Goal: Task Accomplishment & Management: Complete application form

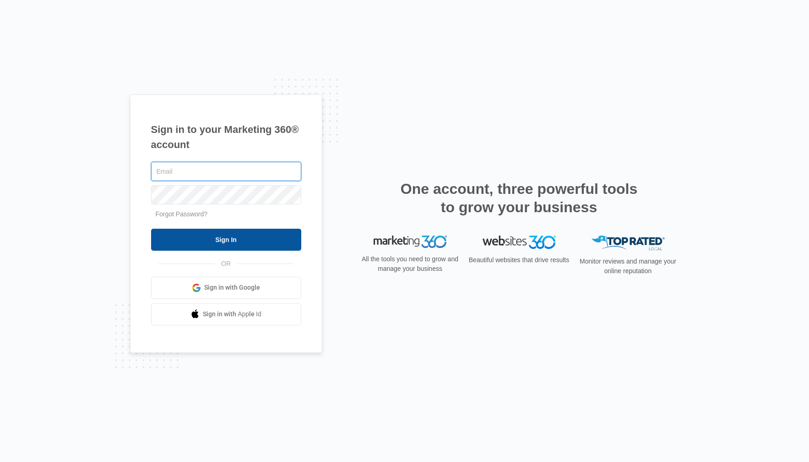
type input "[PERSON_NAME][EMAIL_ADDRESS][DOMAIN_NAME]"
click at [245, 236] on input "Sign In" at bounding box center [226, 240] width 150 height 22
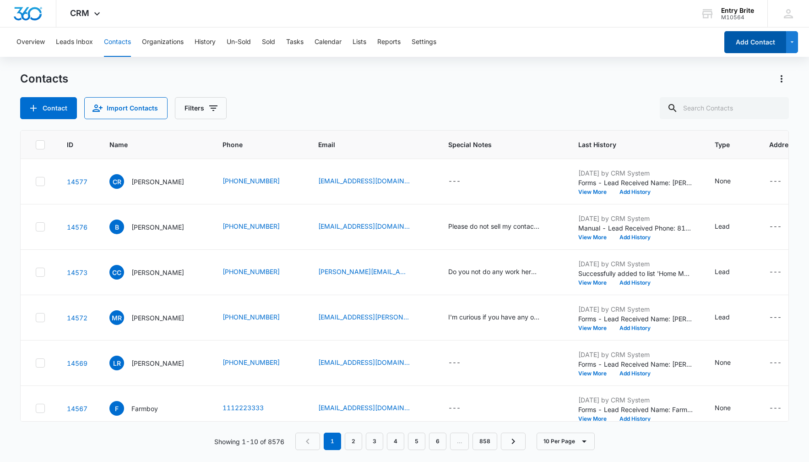
click at [746, 41] on button "Add Contact" at bounding box center [756, 42] width 62 height 22
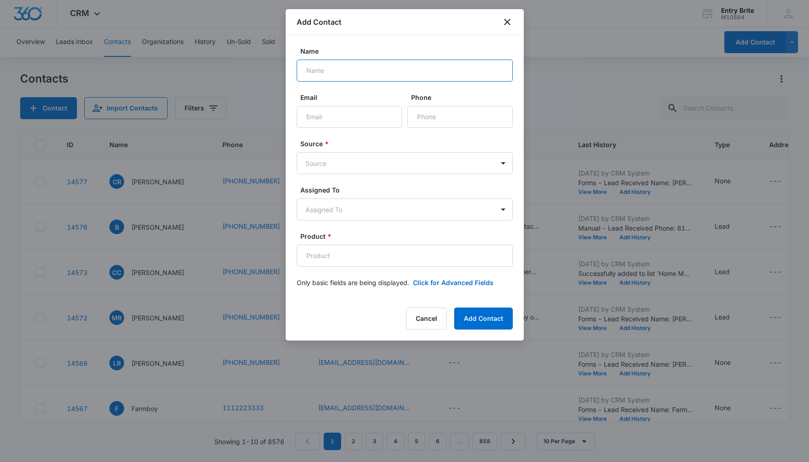
click at [316, 68] on input "Name" at bounding box center [405, 71] width 216 height 22
type input "[PERSON_NAME]"
click at [414, 116] on input "Phone" at bounding box center [460, 117] width 105 height 22
paste input "[PHONE_NUMBER]"
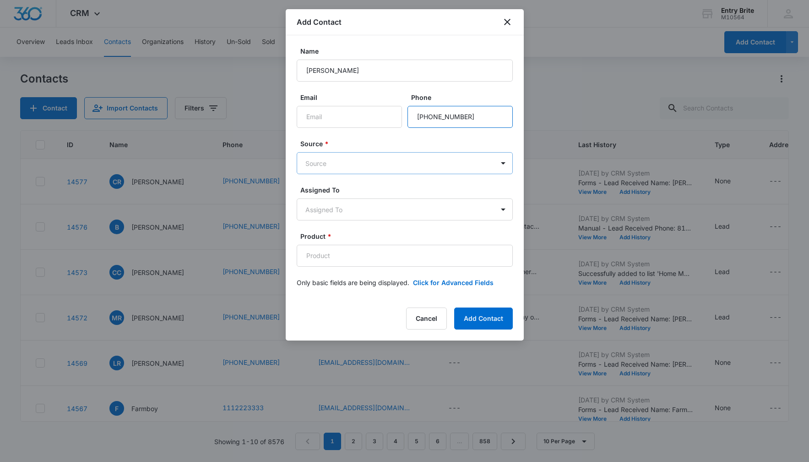
type input "[PHONE_NUMBER]"
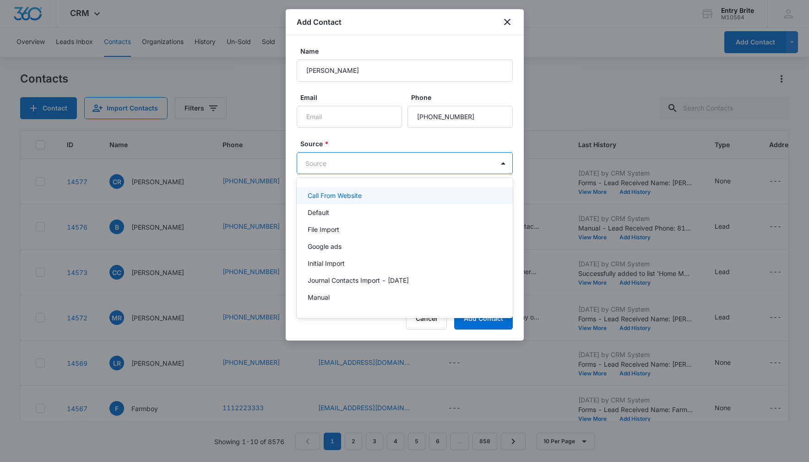
click at [408, 169] on body "CRM Apps Reputation Websites Forms CRM Email Social Content Ads Intelligence Fi…" at bounding box center [404, 231] width 809 height 462
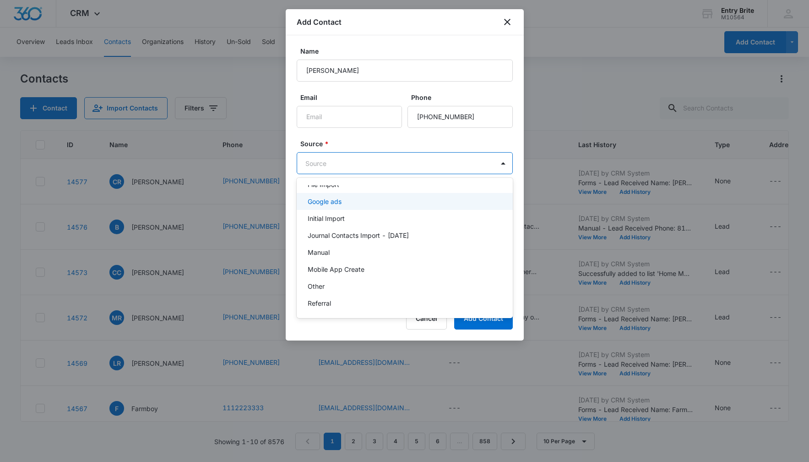
scroll to position [46, 0]
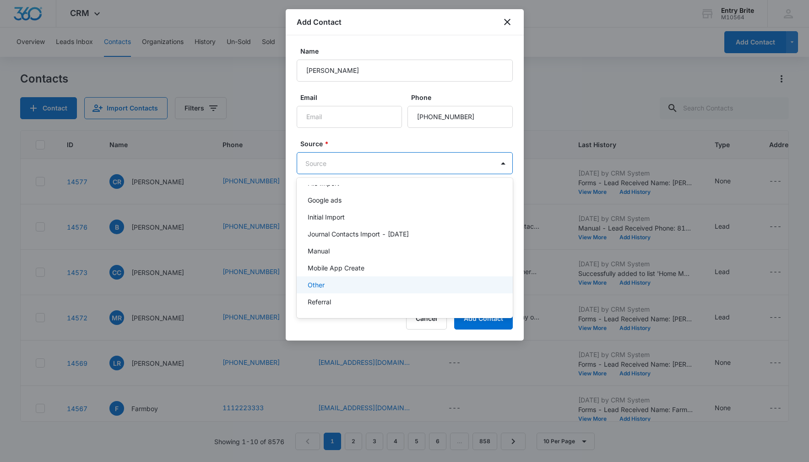
click at [371, 289] on div "Other" at bounding box center [405, 284] width 216 height 17
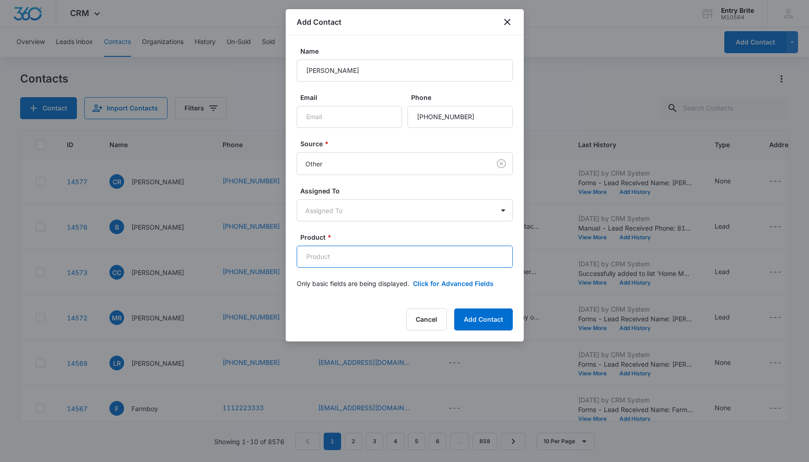
click at [348, 255] on input "Product *" at bounding box center [405, 257] width 216 height 22
paste input "Iron door glass replacement Clear over aquatex (PRL)"
type input "Iron door glass replacement Clear over aquatex (PRL)"
click at [427, 283] on button "Click for Advanced Fields" at bounding box center [453, 283] width 81 height 10
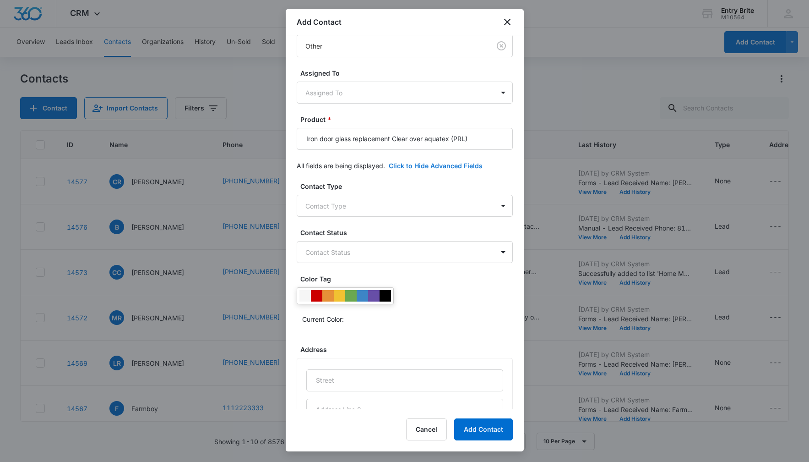
scroll to position [249, 0]
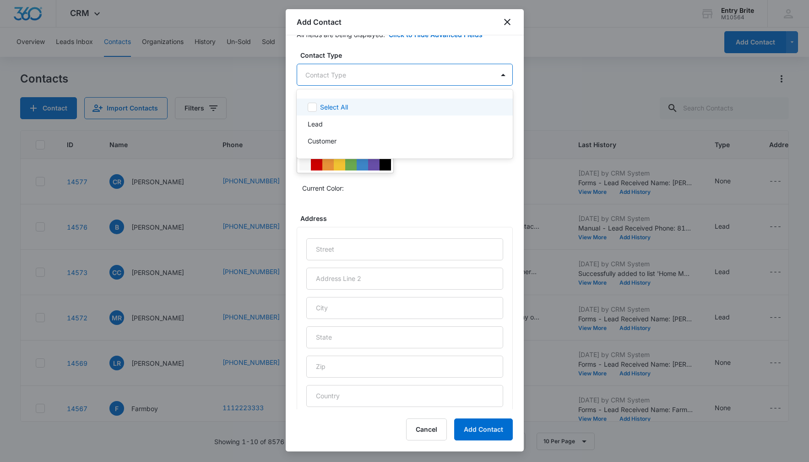
click at [465, 77] on body "CRM Apps Reputation Websites Forms CRM Email Social Content Ads Intelligence Fi…" at bounding box center [404, 231] width 809 height 462
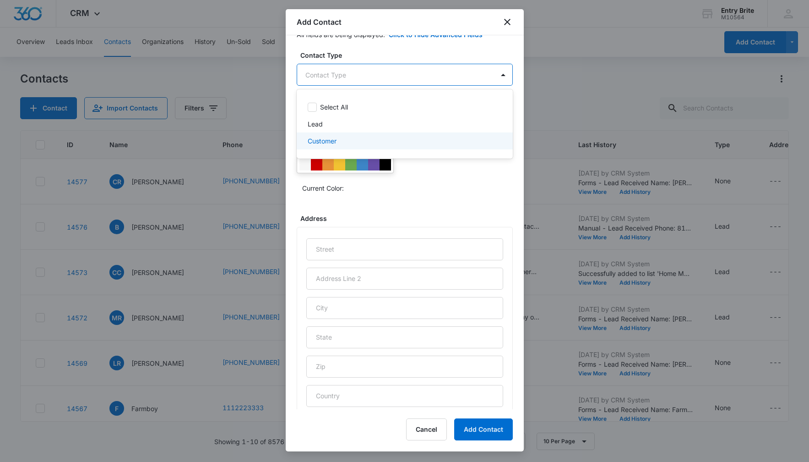
click at [319, 142] on p "Customer" at bounding box center [322, 141] width 29 height 10
click at [428, 191] on div at bounding box center [404, 231] width 809 height 462
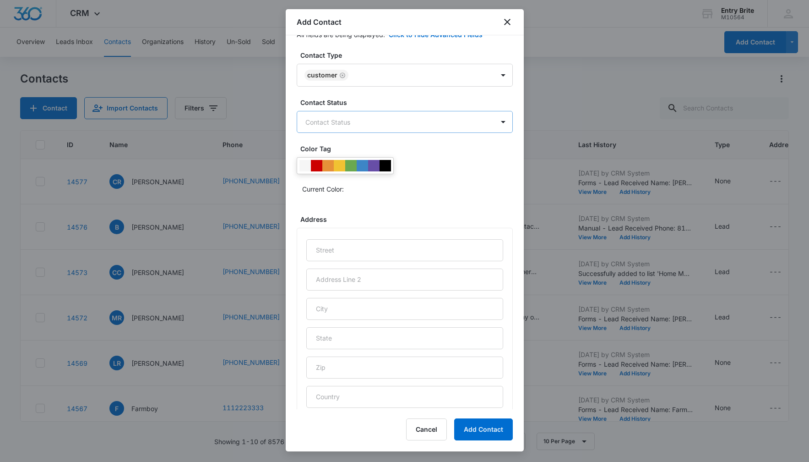
click at [378, 124] on body "CRM Apps Reputation Websites Forms CRM Email Social Content Ads Intelligence Fi…" at bounding box center [404, 231] width 809 height 462
click at [367, 174] on div "Sold" at bounding box center [404, 171] width 192 height 10
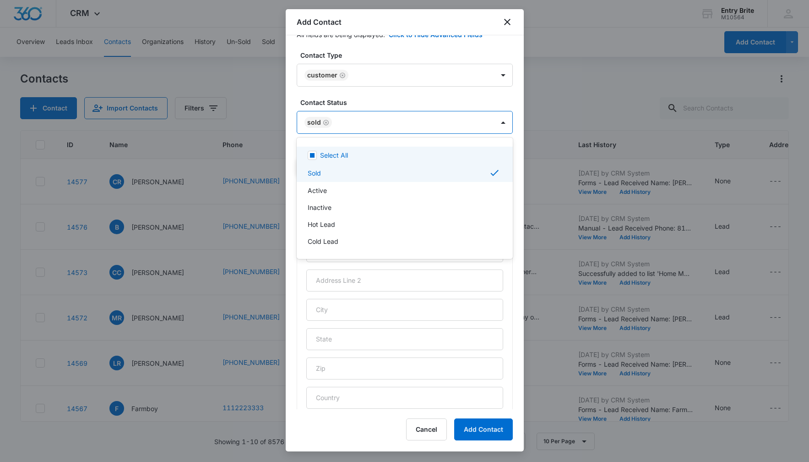
click at [441, 98] on div at bounding box center [404, 231] width 809 height 462
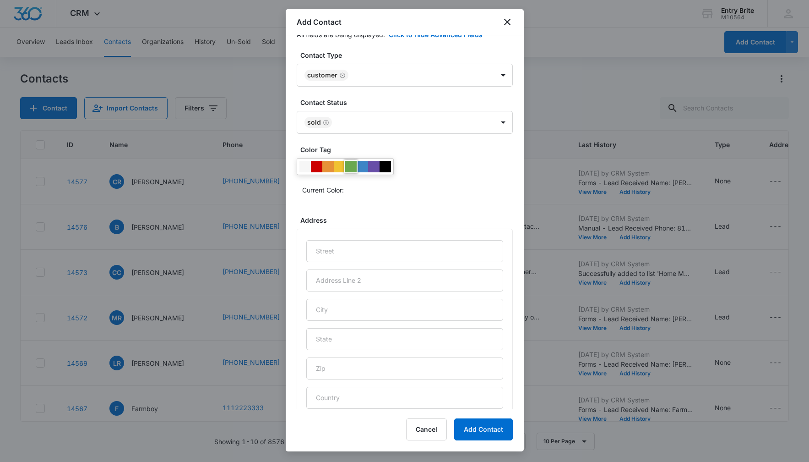
click at [351, 164] on div at bounding box center [350, 166] width 11 height 11
click at [430, 167] on div "Current Color:" at bounding box center [405, 177] width 216 height 39
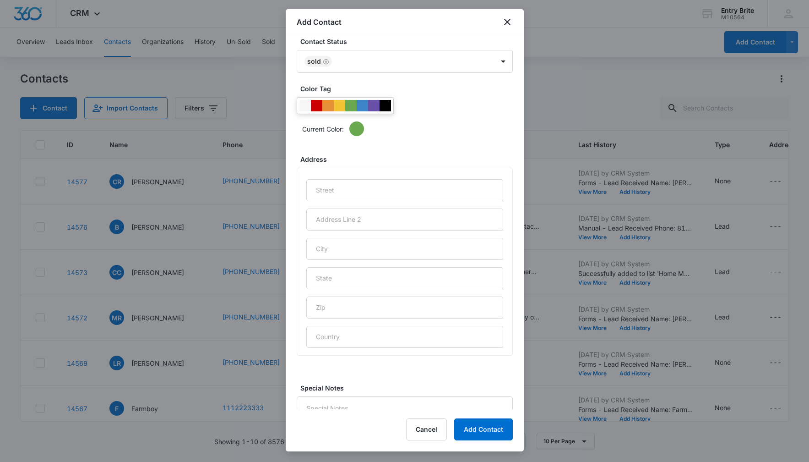
scroll to position [311, 0]
click at [378, 191] on input "text" at bounding box center [404, 189] width 197 height 22
paste input "[STREET_ADDRESS]"
type input "[STREET_ADDRESS]"
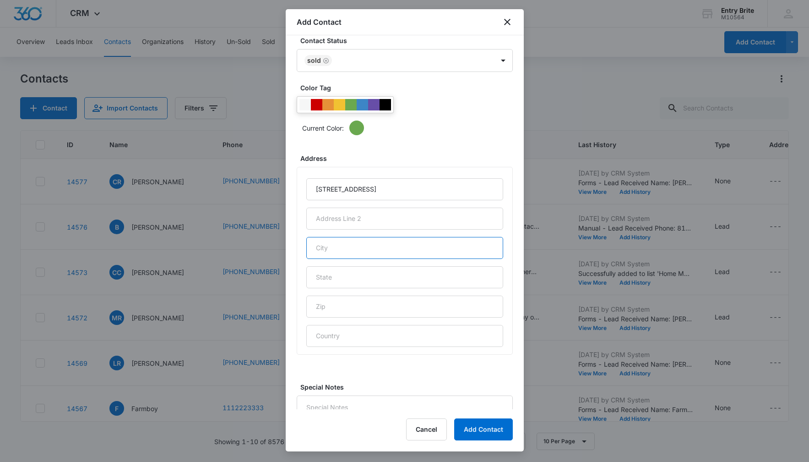
click at [351, 252] on input "text" at bounding box center [404, 248] width 197 height 22
type input "Queen Creek"
type input "A"
click at [344, 273] on input "text" at bounding box center [404, 277] width 197 height 22
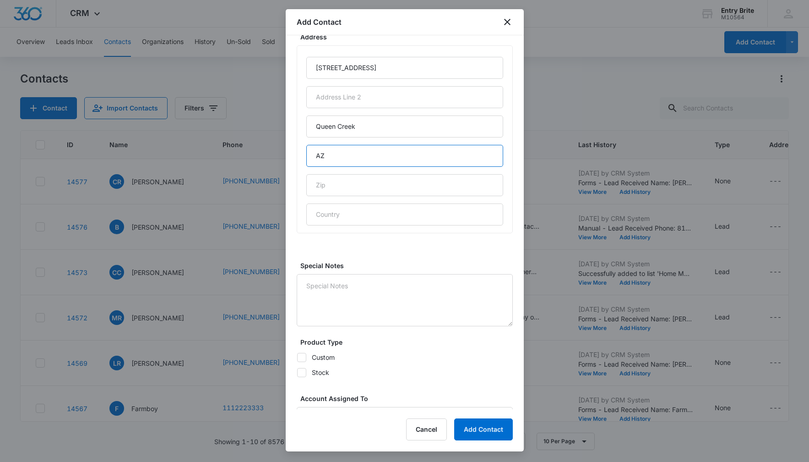
scroll to position [498, 0]
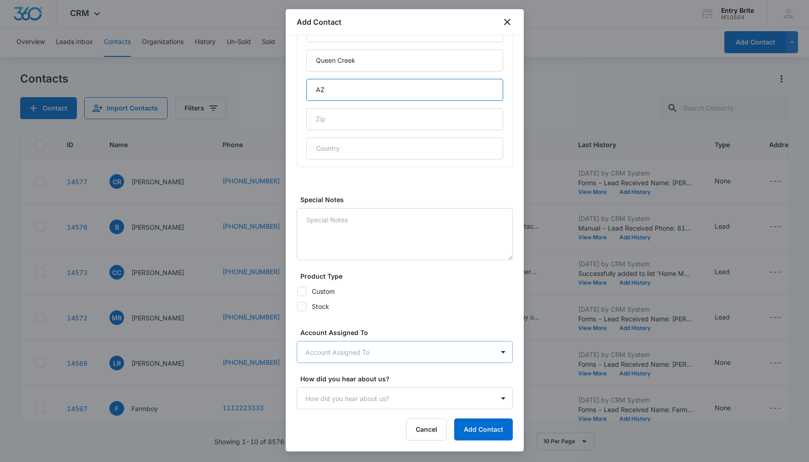
type input "AZ"
click at [349, 352] on body "CRM Apps Reputation Websites Forms CRM Email Social Content Ads Intelligence Fi…" at bounding box center [404, 231] width 809 height 462
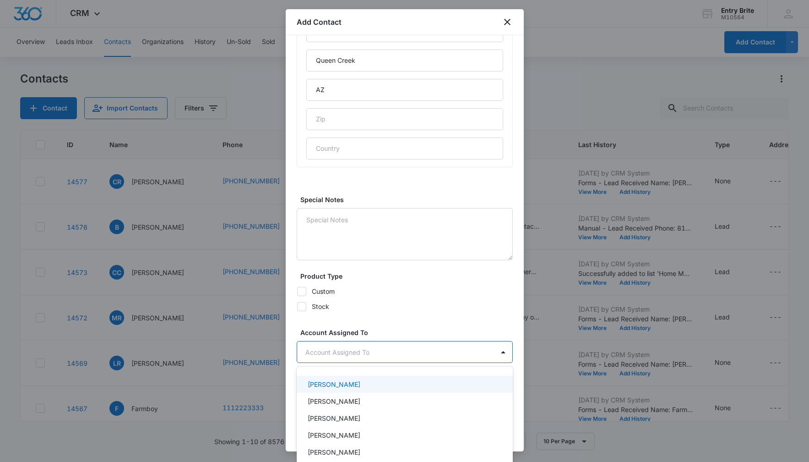
click at [337, 385] on p "[PERSON_NAME]" at bounding box center [334, 384] width 53 height 10
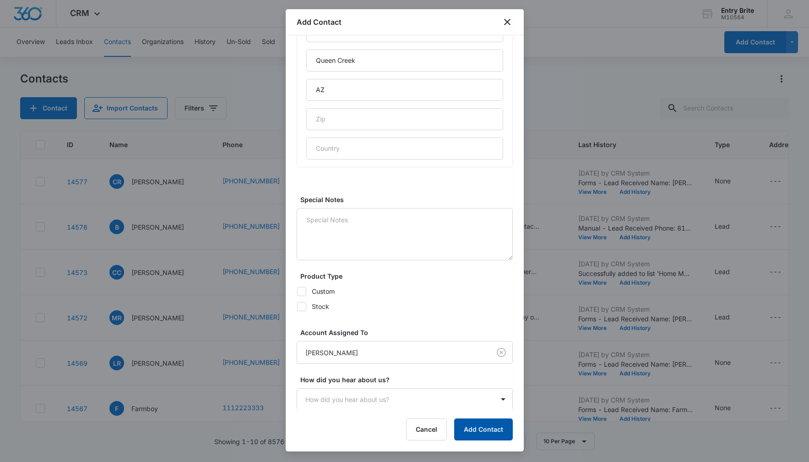
click at [469, 429] on button "Add Contact" at bounding box center [483, 429] width 59 height 22
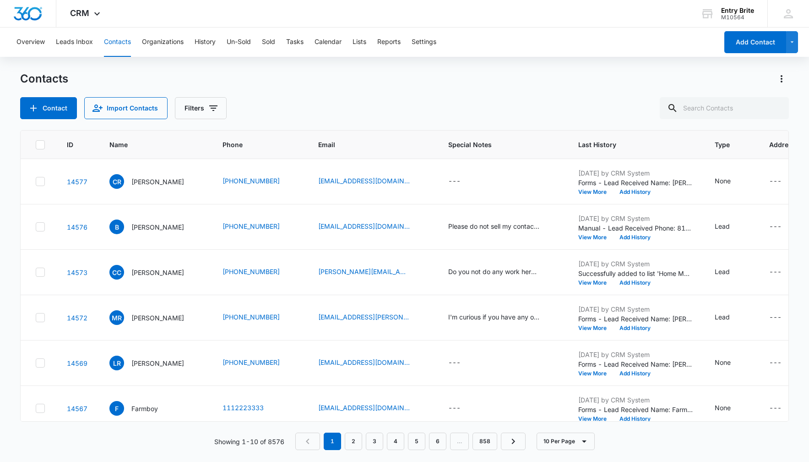
click at [377, 105] on div "Contact Import Contacts Filters" at bounding box center [404, 108] width 769 height 22
click at [759, 44] on button "Add Contact" at bounding box center [756, 42] width 62 height 22
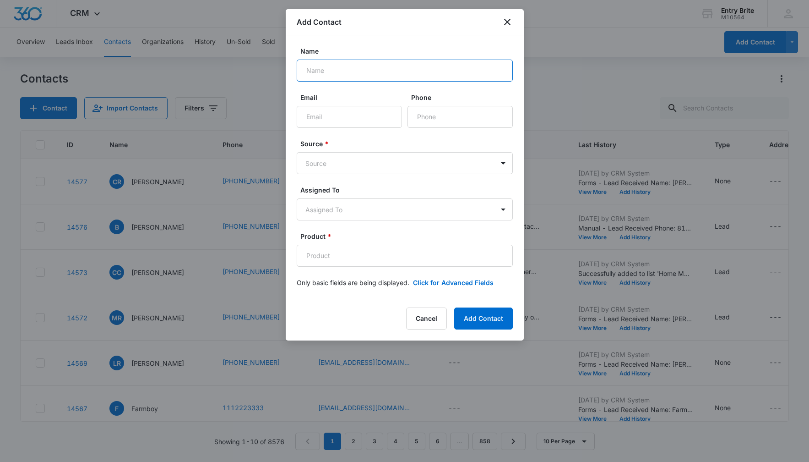
click at [376, 69] on input "Name" at bounding box center [405, 71] width 216 height 22
paste input "[PERSON_NAME]"
type input "[PERSON_NAME]"
click at [428, 117] on input "Phone" at bounding box center [460, 117] width 105 height 22
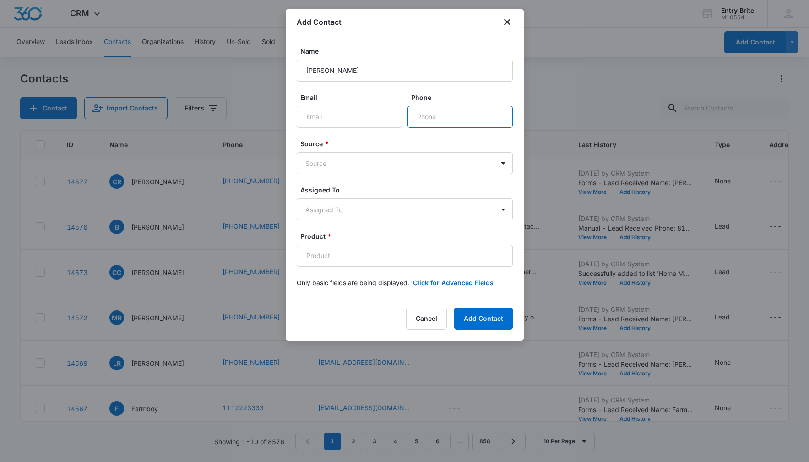
paste input "[PHONE_NUMBER]"
type input "[PHONE_NUMBER]"
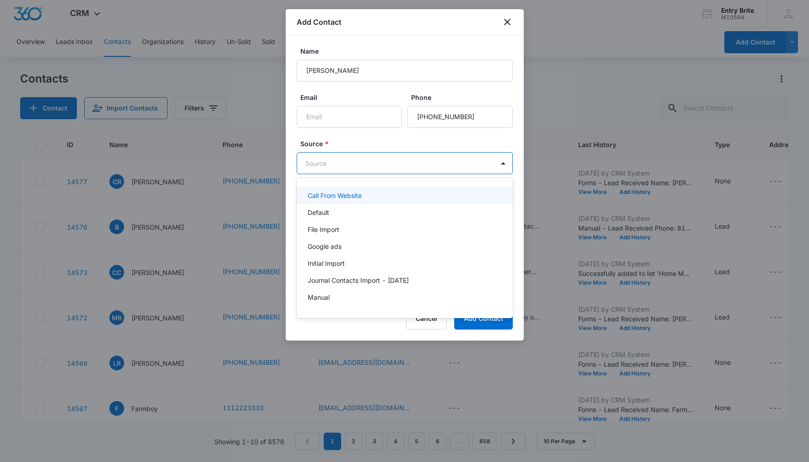
click at [406, 165] on body "CRM Apps Reputation Websites Forms CRM Email Social Content Ads Intelligence Fi…" at bounding box center [404, 231] width 809 height 462
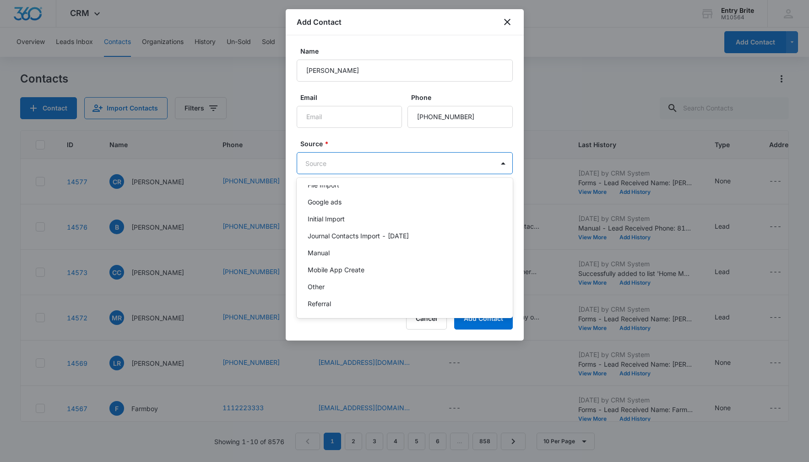
scroll to position [45, 0]
click at [364, 288] on div "Other" at bounding box center [404, 286] width 192 height 10
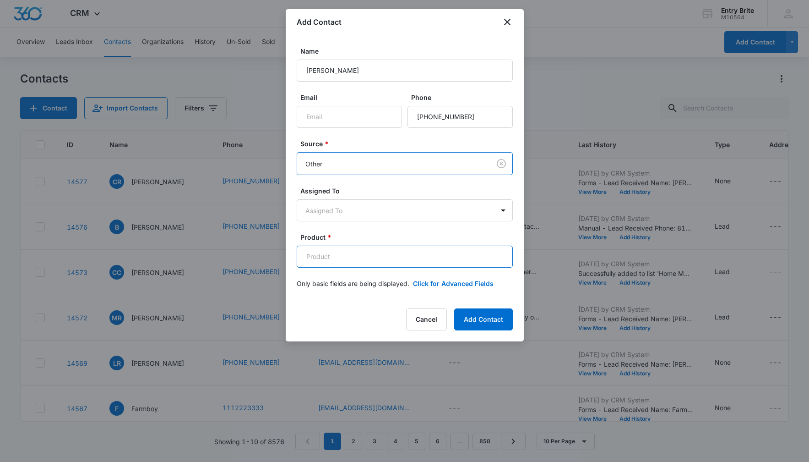
click at [332, 264] on input "Product *" at bounding box center [405, 257] width 216 height 22
paste input "Traviata exposed"
type input "Traviata exposed"
click at [480, 280] on button "Click for Advanced Fields" at bounding box center [453, 283] width 81 height 10
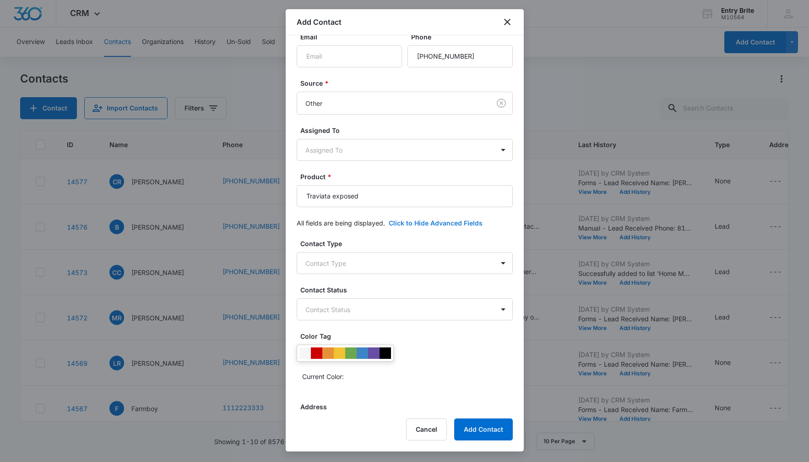
scroll to position [153, 0]
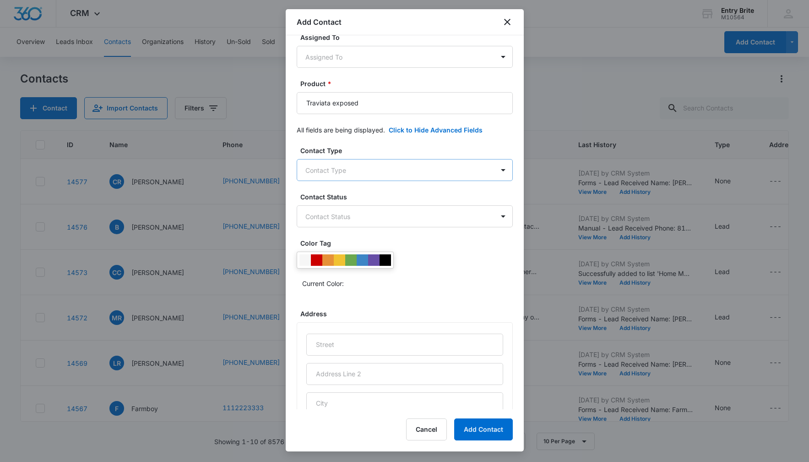
click at [468, 172] on body "CRM Apps Reputation Websites Forms CRM Email Social Content Ads Intelligence Fi…" at bounding box center [404, 231] width 809 height 462
click at [431, 228] on div "Customer" at bounding box center [405, 236] width 216 height 17
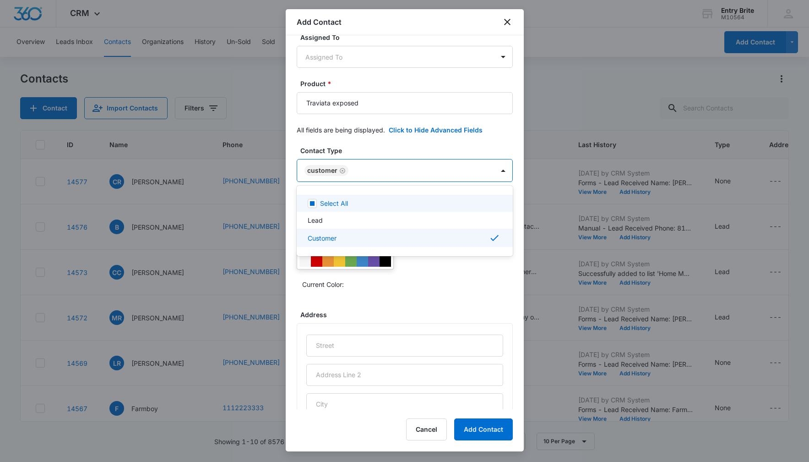
click at [440, 148] on div at bounding box center [404, 231] width 809 height 462
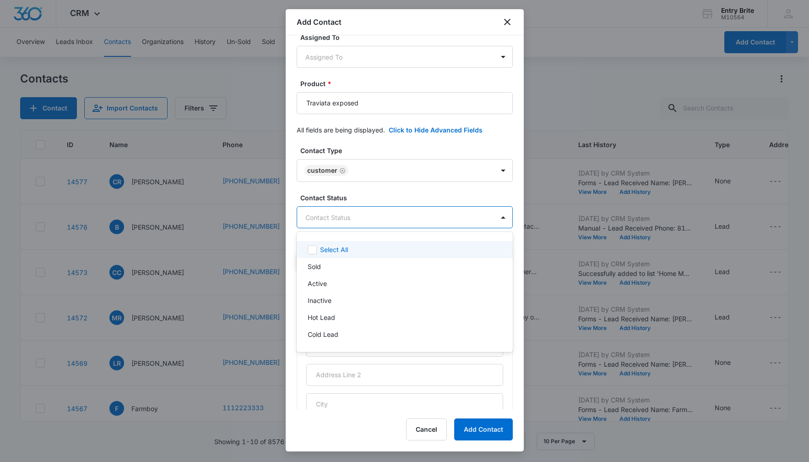
click at [404, 212] on body "CRM Apps Reputation Websites Forms CRM Email Social Content Ads Intelligence Fi…" at bounding box center [404, 231] width 809 height 462
click at [363, 267] on div "Sold" at bounding box center [404, 267] width 192 height 10
click at [386, 141] on div at bounding box center [404, 231] width 809 height 462
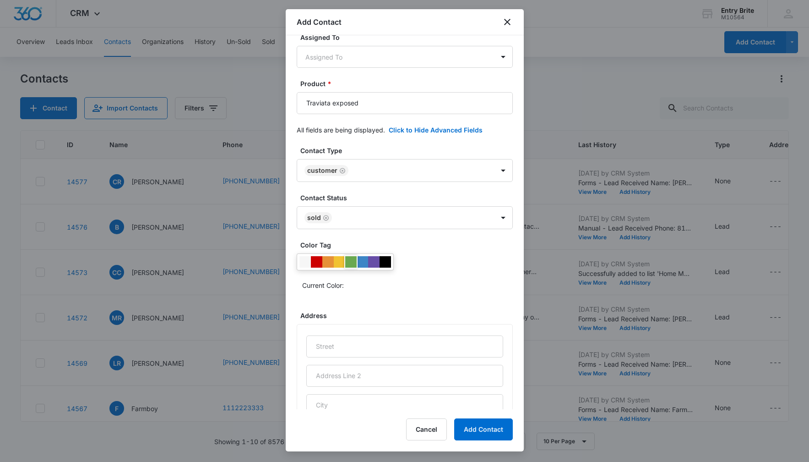
click at [354, 261] on div at bounding box center [350, 261] width 11 height 11
click at [426, 269] on div "Current Color:" at bounding box center [405, 272] width 216 height 39
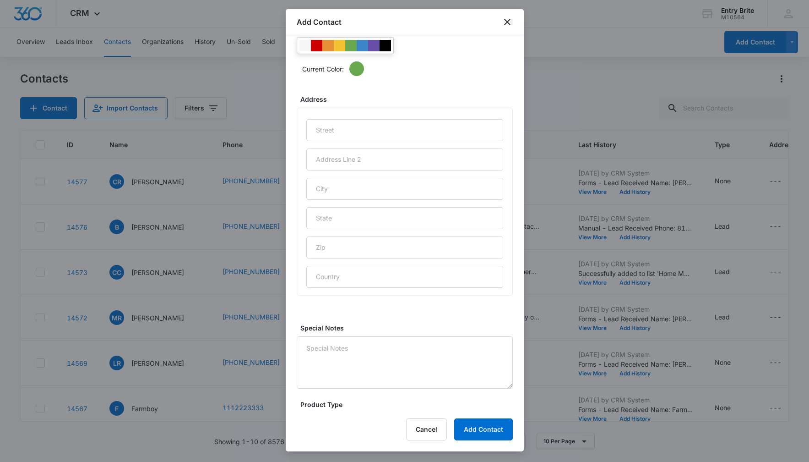
scroll to position [373, 0]
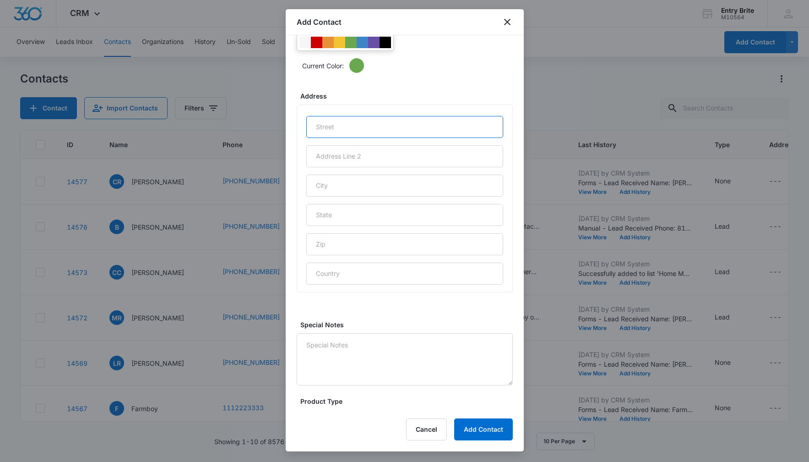
click at [388, 125] on input "text" at bounding box center [404, 127] width 197 height 22
paste input "[STREET_ADDRESS]"
type input "[STREET_ADDRESS]"
click at [355, 190] on input "text" at bounding box center [404, 186] width 197 height 22
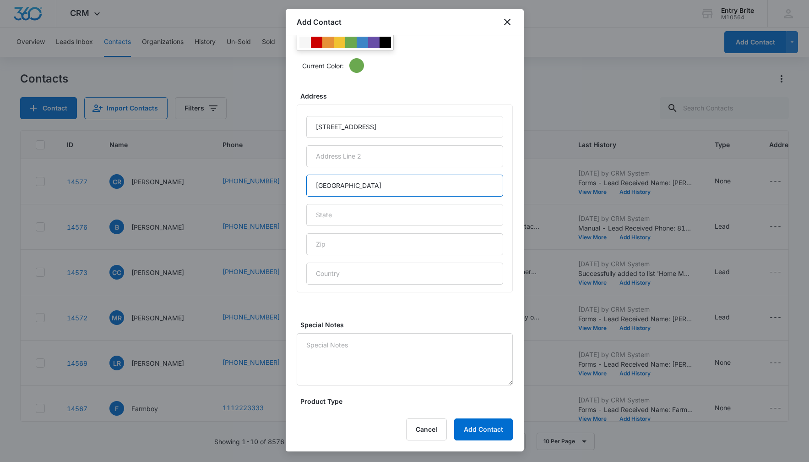
type input "[GEOGRAPHIC_DATA]"
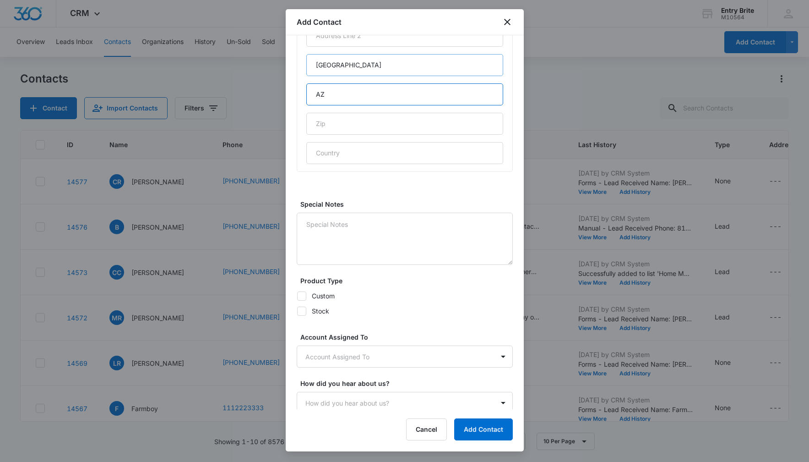
scroll to position [498, 0]
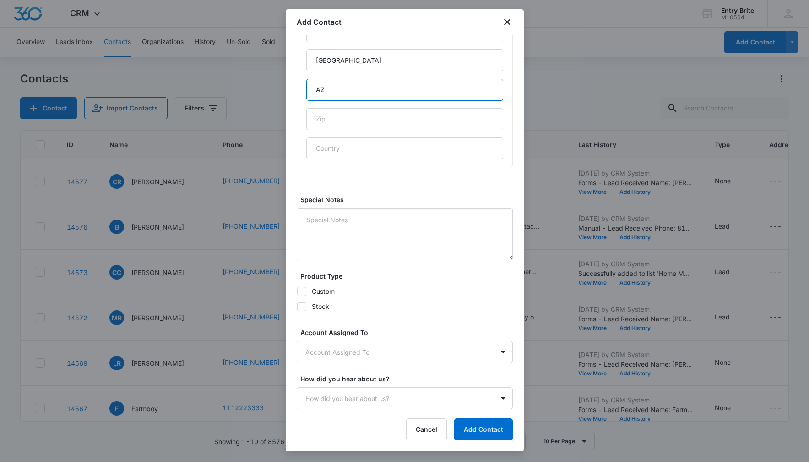
type input "AZ"
click at [362, 354] on body "CRM Apps Reputation Websites Forms CRM Email Social Content Ads Intelligence Fi…" at bounding box center [404, 231] width 809 height 462
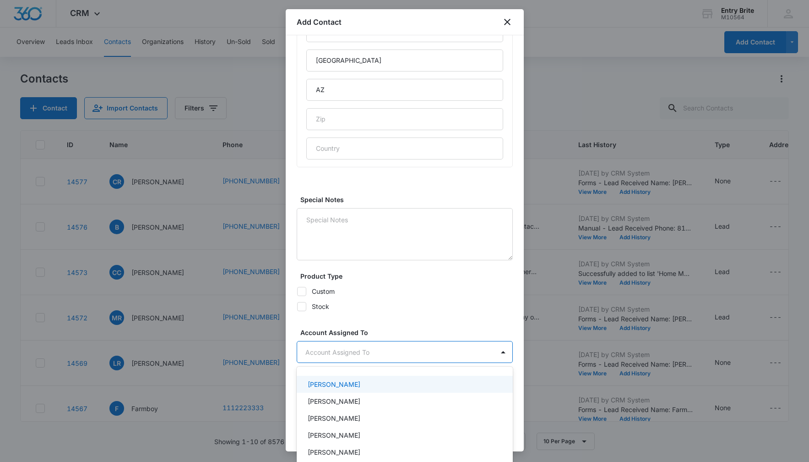
click at [355, 383] on div "[PERSON_NAME]" at bounding box center [404, 384] width 192 height 10
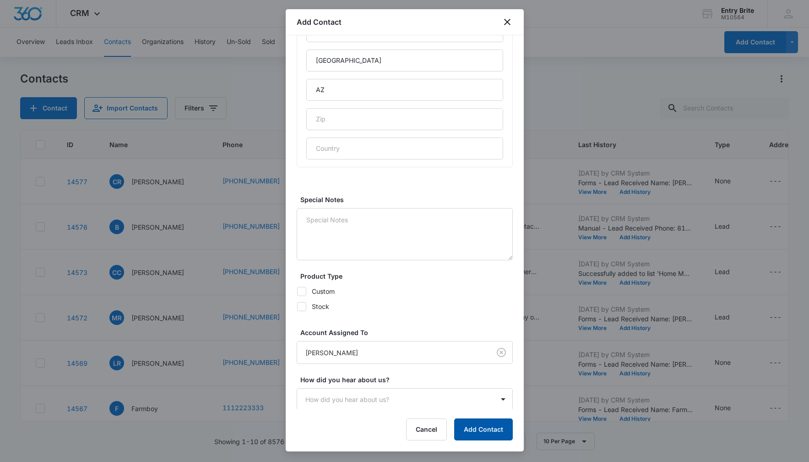
click at [463, 426] on button "Add Contact" at bounding box center [483, 429] width 59 height 22
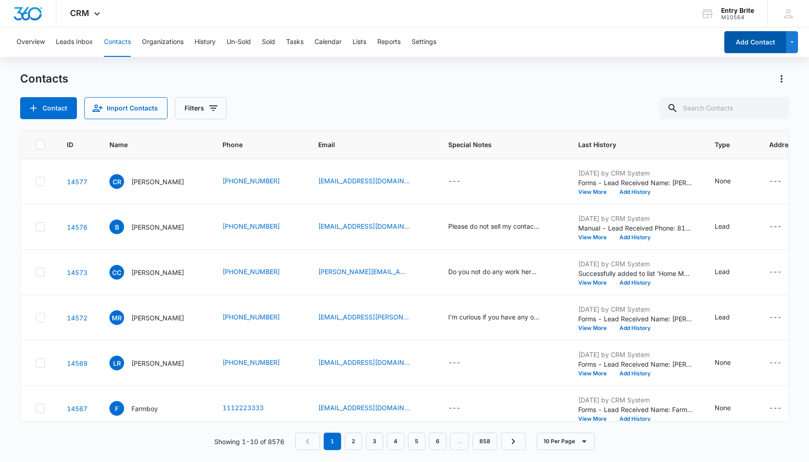
click at [762, 41] on button "Add Contact" at bounding box center [756, 42] width 62 height 22
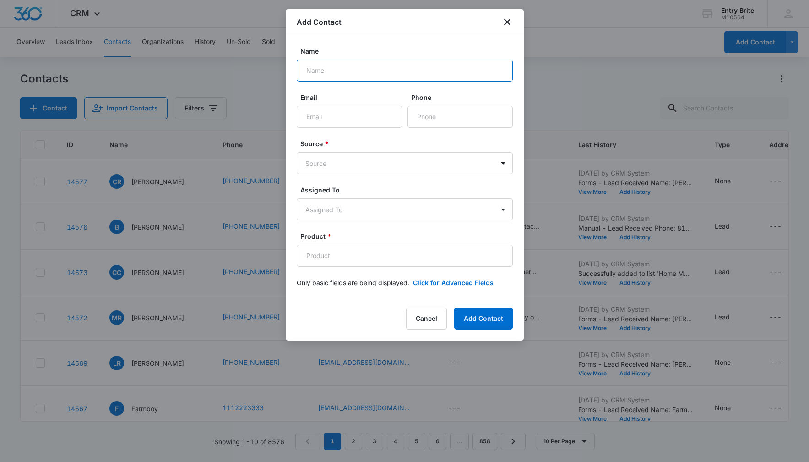
click at [327, 67] on input "Name" at bounding box center [405, 71] width 216 height 22
paste input "[PERSON_NAME] and [PERSON_NAME]"
type input "[PERSON_NAME] and [PERSON_NAME]"
click at [801, 89] on div at bounding box center [404, 231] width 809 height 462
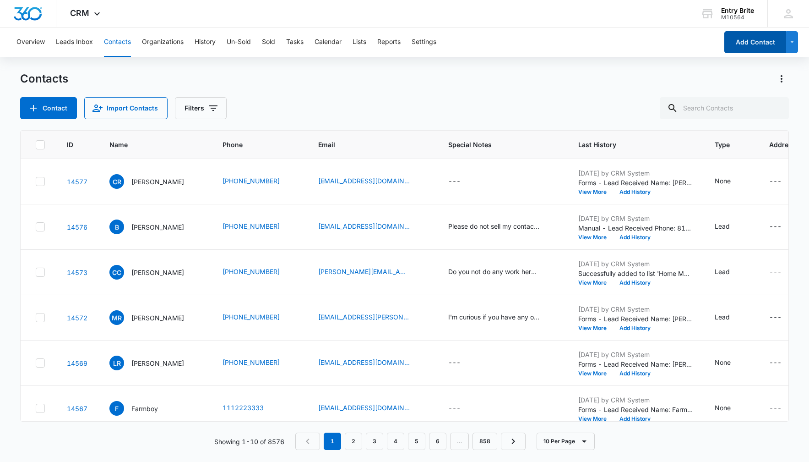
click at [749, 39] on button "Add Contact" at bounding box center [756, 42] width 62 height 22
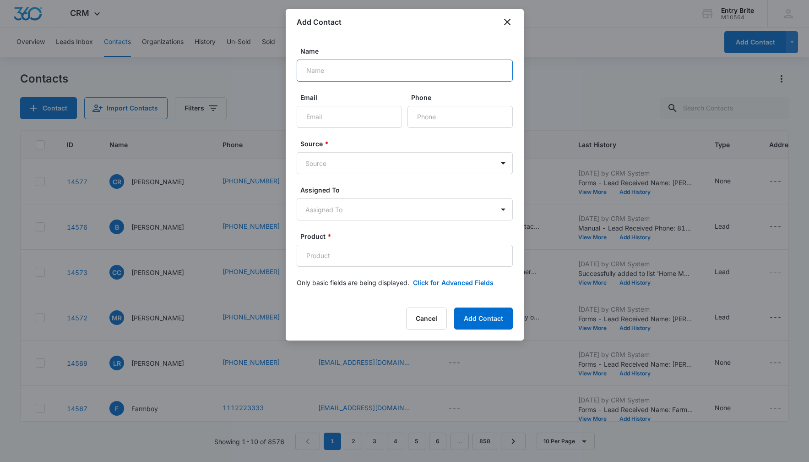
click at [375, 72] on input "Name" at bounding box center [405, 71] width 216 height 22
paste input "[PERSON_NAME] and [PERSON_NAME]"
type input "[PERSON_NAME] and [PERSON_NAME]"
click at [433, 101] on label "Phone" at bounding box center [463, 98] width 105 height 10
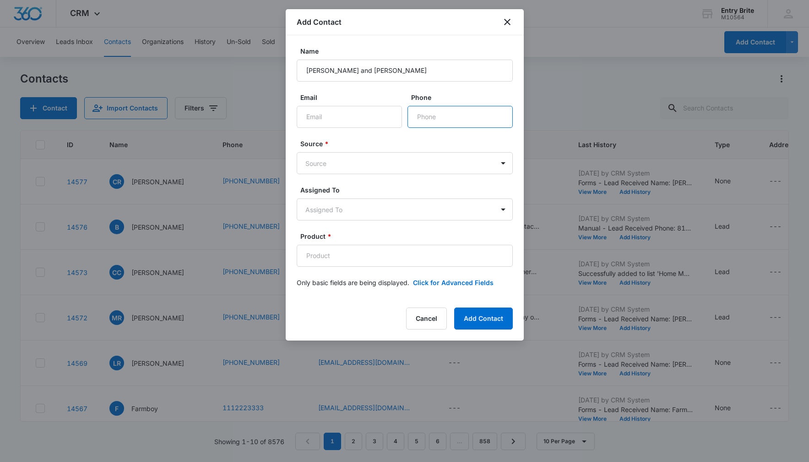
click at [433, 106] on input "Phone" at bounding box center [460, 117] width 105 height 22
click at [433, 112] on input "Phone" at bounding box center [460, 117] width 105 height 22
paste input "[PHONE_NUMBER]"
type input "[PHONE_NUMBER]"
click at [426, 163] on body "CRM Apps Reputation Websites Forms CRM Email Social Content Ads Intelligence Fi…" at bounding box center [404, 231] width 809 height 462
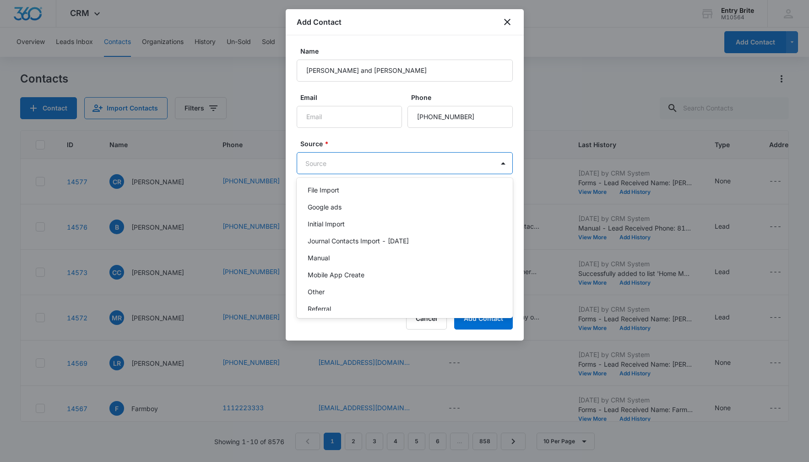
scroll to position [40, 0]
click at [395, 285] on div "Other" at bounding box center [405, 291] width 216 height 17
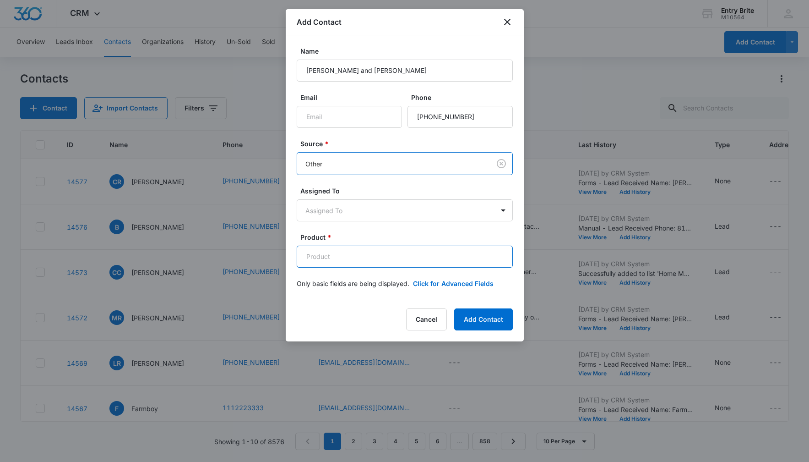
click at [355, 256] on input "Product *" at bounding box center [405, 257] width 216 height 22
paste input "Hollyhock door insert"
type input "Hollyhock door insert"
click at [437, 284] on button "Click for Advanced Fields" at bounding box center [453, 283] width 81 height 10
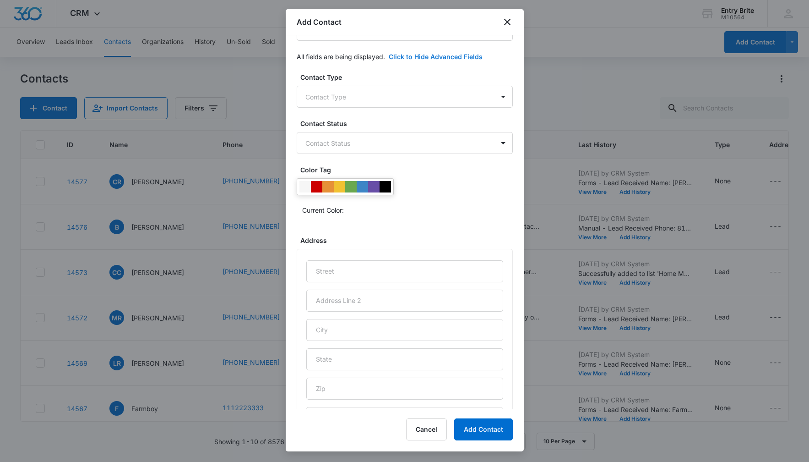
scroll to position [232, 0]
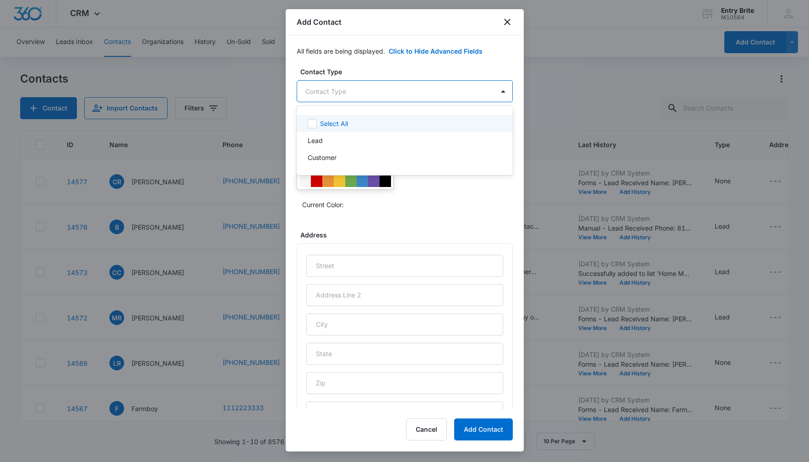
click at [437, 94] on body "CRM Apps Reputation Websites Forms CRM Email Social Content Ads Intelligence Fi…" at bounding box center [404, 231] width 809 height 462
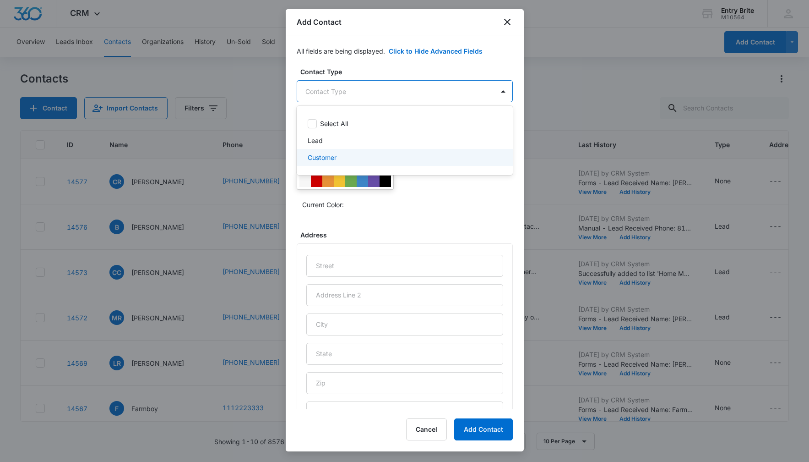
click at [426, 159] on div "Customer" at bounding box center [404, 158] width 192 height 10
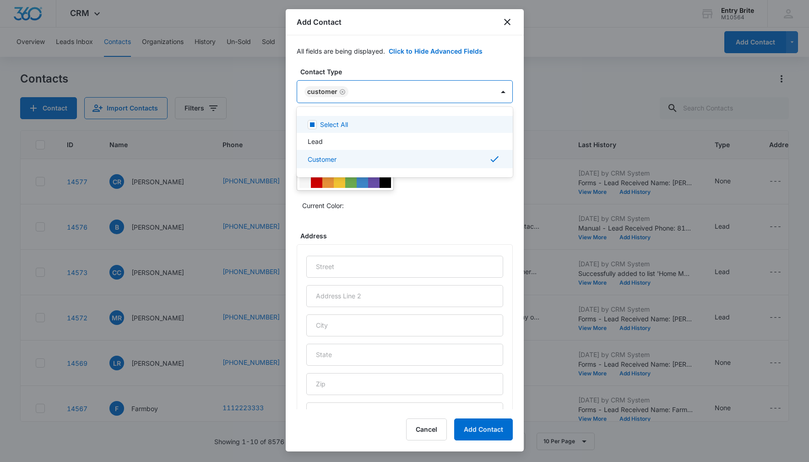
click at [431, 64] on div at bounding box center [404, 231] width 809 height 462
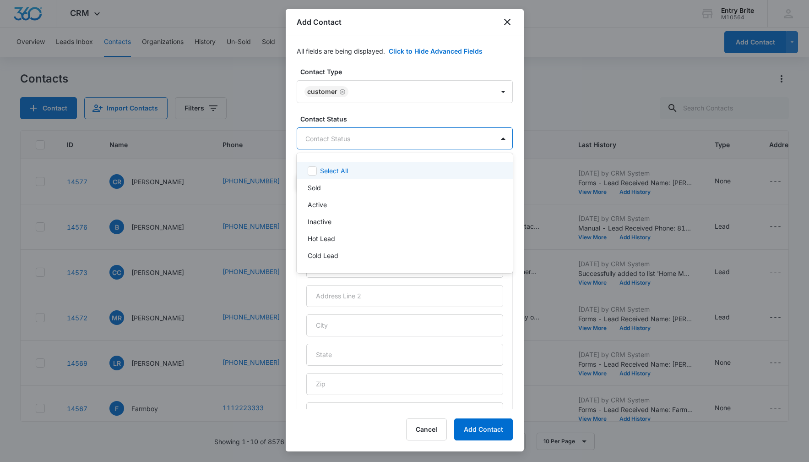
click at [403, 143] on body "CRM Apps Reputation Websites Forms CRM Email Social Content Ads Intelligence Fi…" at bounding box center [404, 231] width 809 height 462
click at [367, 183] on div "Sold" at bounding box center [404, 188] width 192 height 10
click at [376, 69] on div at bounding box center [404, 231] width 809 height 462
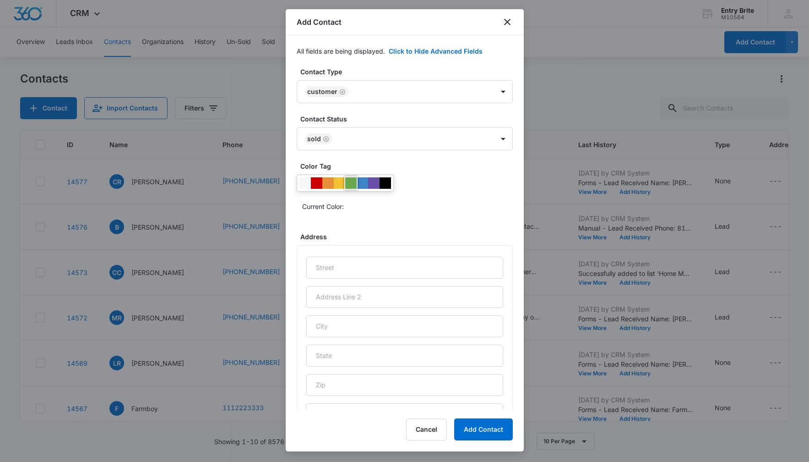
click at [351, 180] on div at bounding box center [350, 182] width 11 height 11
click at [448, 188] on div "Current Color:" at bounding box center [405, 194] width 216 height 39
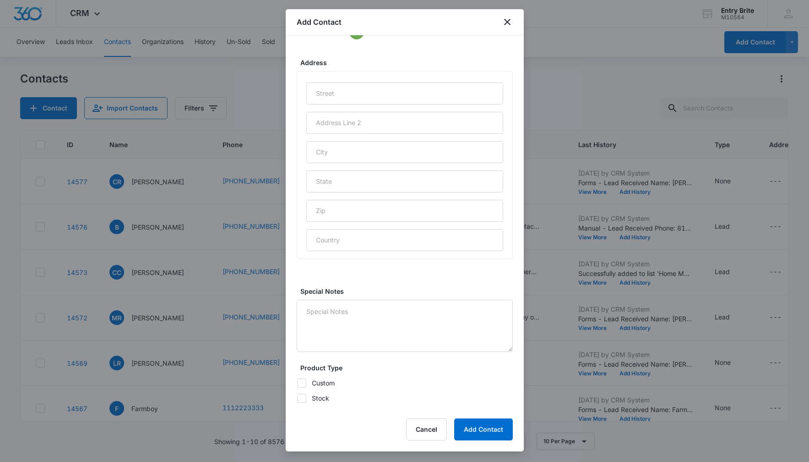
scroll to position [415, 0]
click at [363, 89] on input "text" at bounding box center [404, 85] width 197 height 22
paste input "39280 S Winding Trail"
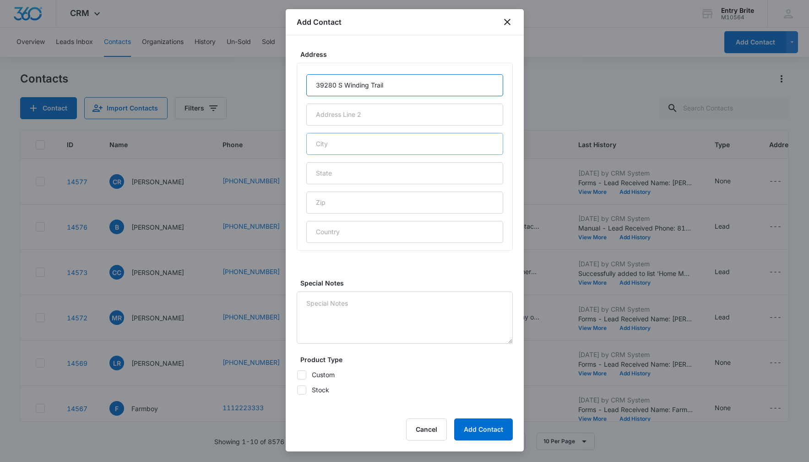
type input "39280 S Winding Trail"
click at [376, 136] on input "text" at bounding box center [404, 144] width 197 height 22
type input "[GEOGRAPHIC_DATA]"
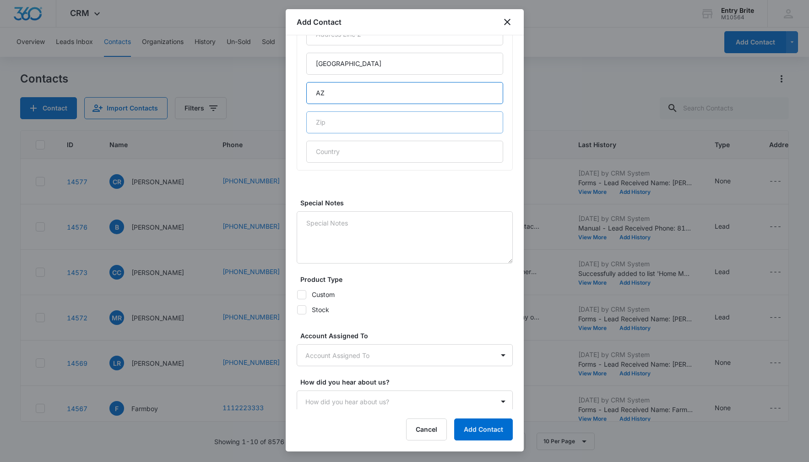
scroll to position [498, 0]
type input "AZ"
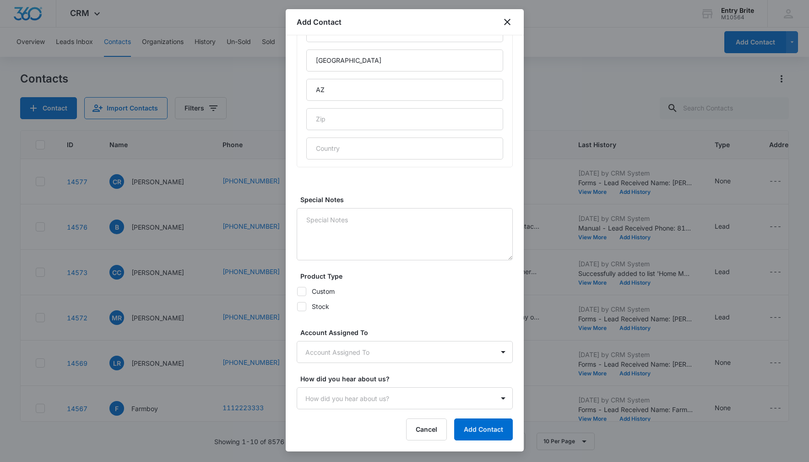
click at [301, 292] on icon at bounding box center [301, 291] width 5 height 4
click at [297, 291] on input "Custom" at bounding box center [297, 291] width 0 height 0
checkbox input "true"
click at [301, 306] on icon at bounding box center [301, 306] width 5 height 4
click at [297, 306] on input "Stock" at bounding box center [297, 306] width 0 height 0
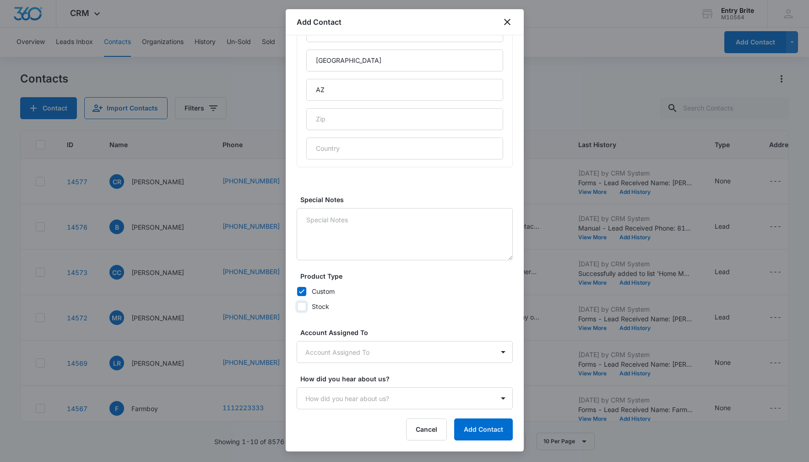
checkbox input "true"
click at [333, 354] on body "CRM Apps Reputation Websites Forms CRM Email Social Content Ads Intelligence Fi…" at bounding box center [404, 231] width 809 height 462
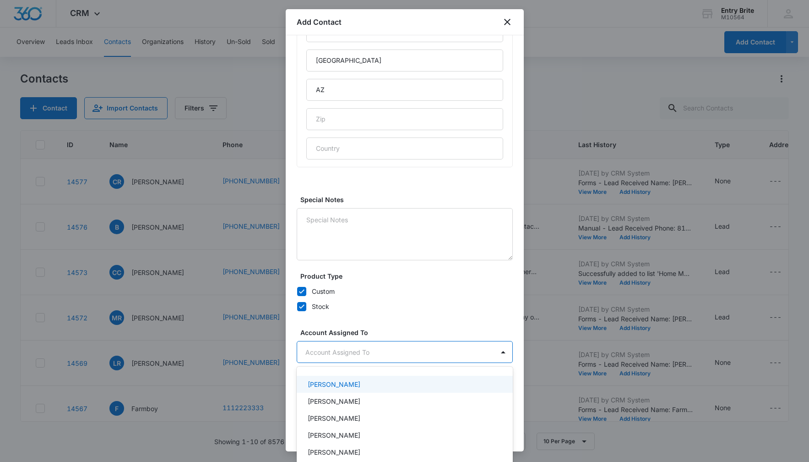
click at [327, 385] on p "[PERSON_NAME]" at bounding box center [334, 384] width 53 height 10
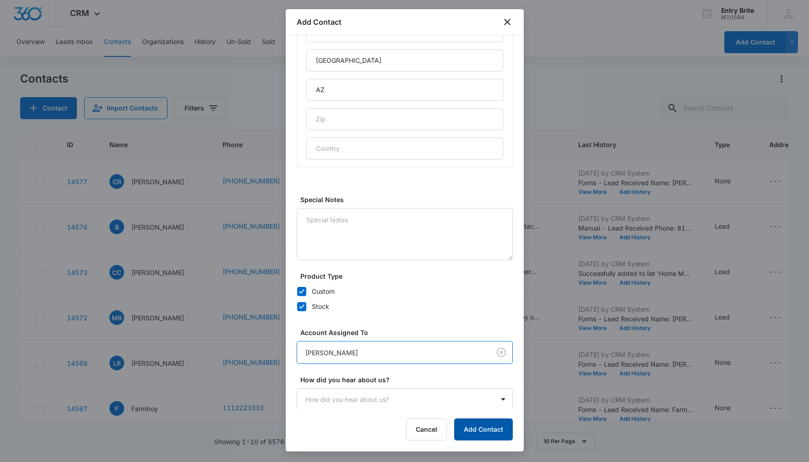
click at [468, 424] on button "Add Contact" at bounding box center [483, 429] width 59 height 22
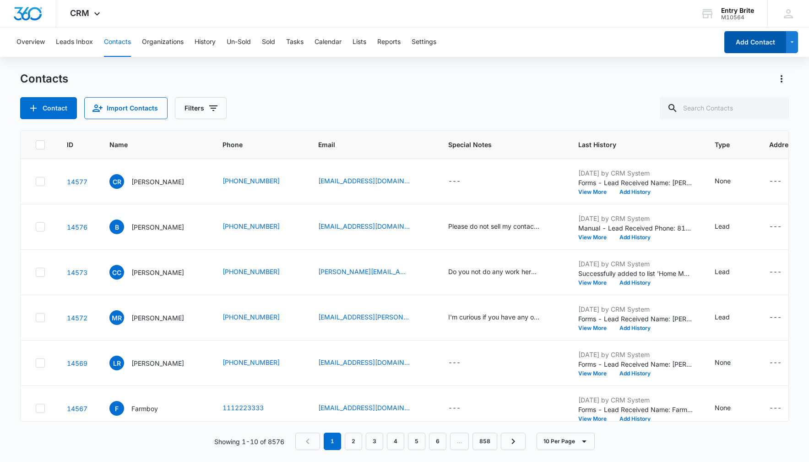
click at [773, 44] on button "Add Contact" at bounding box center [756, 42] width 62 height 22
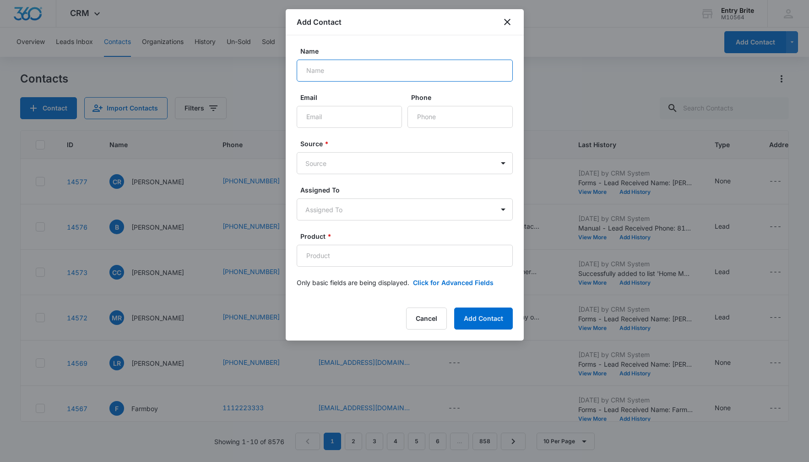
click at [387, 66] on input "Name" at bounding box center [405, 71] width 216 height 22
paste input "[PERSON_NAME] and [PERSON_NAME]"
type input "[PERSON_NAME] and [PERSON_NAME]"
click at [379, 122] on input "Email" at bounding box center [349, 117] width 105 height 22
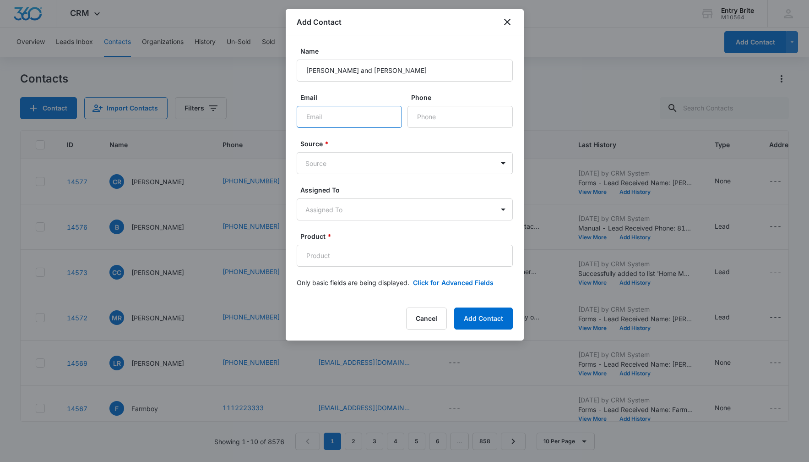
click at [379, 122] on input "Email" at bounding box center [349, 117] width 105 height 22
paste input "[EMAIL_ADDRESS][DOMAIN_NAME]"
type input "[EMAIL_ADDRESS][DOMAIN_NAME]"
click at [417, 116] on input "Phone" at bounding box center [460, 117] width 105 height 22
paste input "[PHONE_NUMBER]"
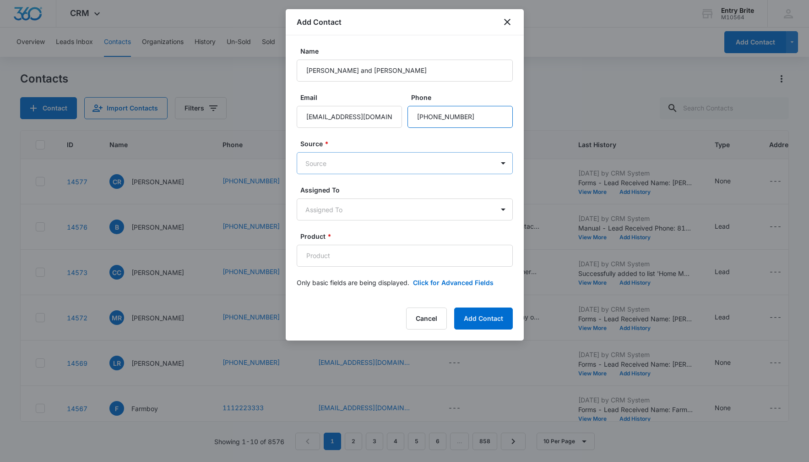
type input "[PHONE_NUMBER]"
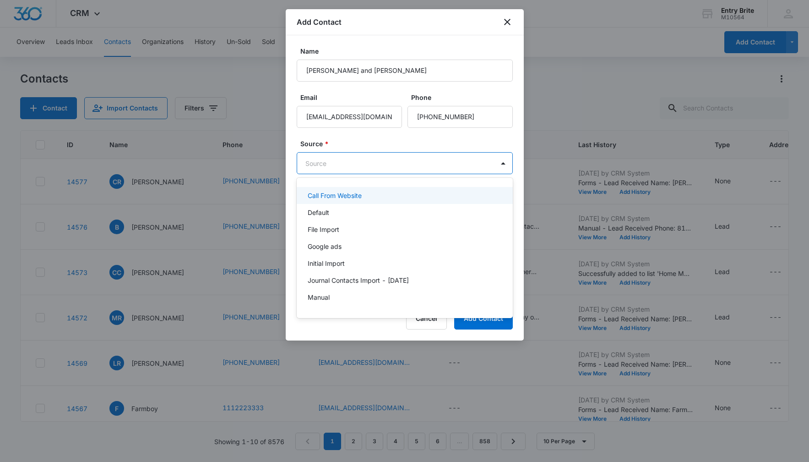
click at [408, 159] on body "CRM Apps Reputation Websites Forms CRM Email Social Content Ads Intelligence Fi…" at bounding box center [404, 231] width 809 height 462
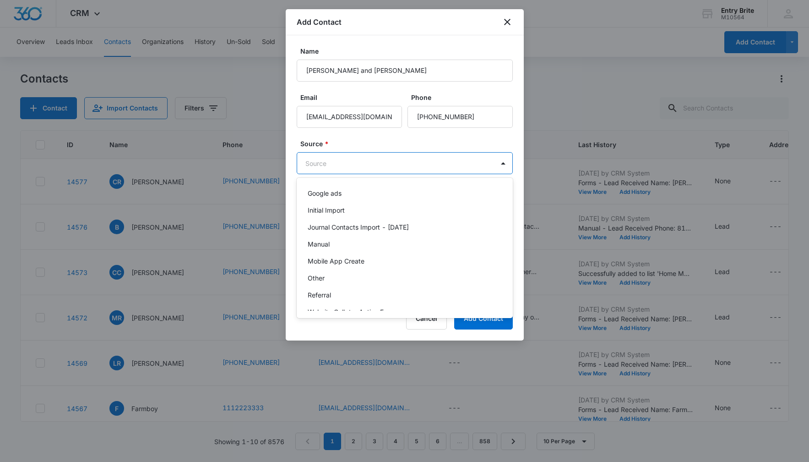
scroll to position [54, 0]
click at [370, 276] on div "Other" at bounding box center [404, 278] width 192 height 10
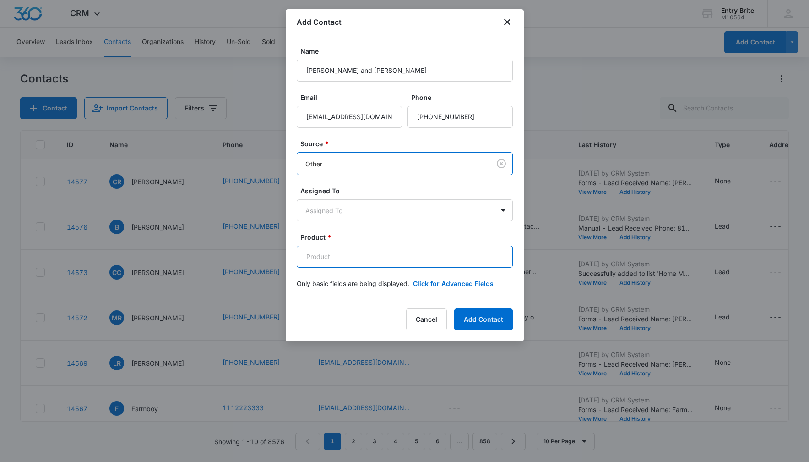
click at [363, 262] on input "Product *" at bounding box center [405, 257] width 216 height 22
paste input "Traviata exposed vented iron"
type input "Traviata exposed vented iron"
click at [471, 318] on button "Add Contact" at bounding box center [483, 319] width 59 height 22
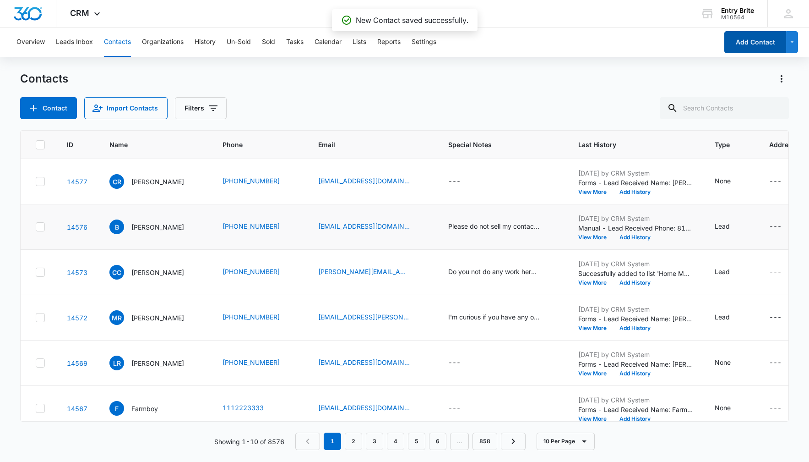
scroll to position [0, 0]
click at [758, 41] on button "Add Contact" at bounding box center [756, 42] width 62 height 22
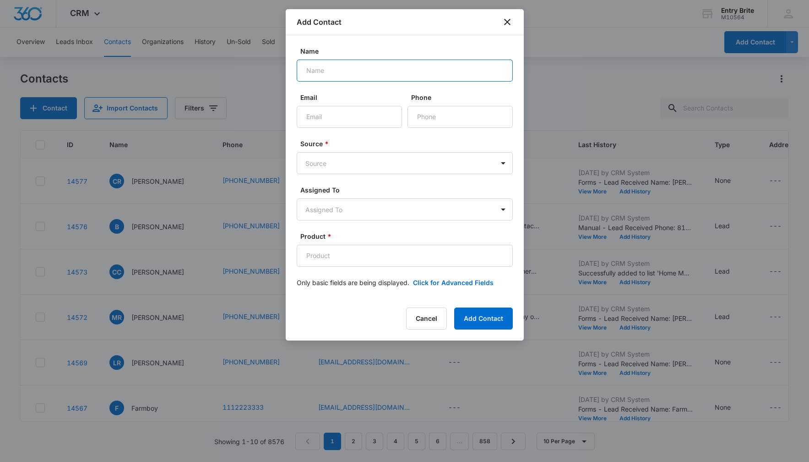
click at [319, 73] on input "Name" at bounding box center [405, 71] width 216 height 22
click at [320, 73] on input "Name" at bounding box center [405, 71] width 216 height 22
paste input "[PERSON_NAME] and [PERSON_NAME]"
type input "[PERSON_NAME] and [PERSON_NAME]"
click at [329, 115] on input "Email" at bounding box center [349, 117] width 105 height 22
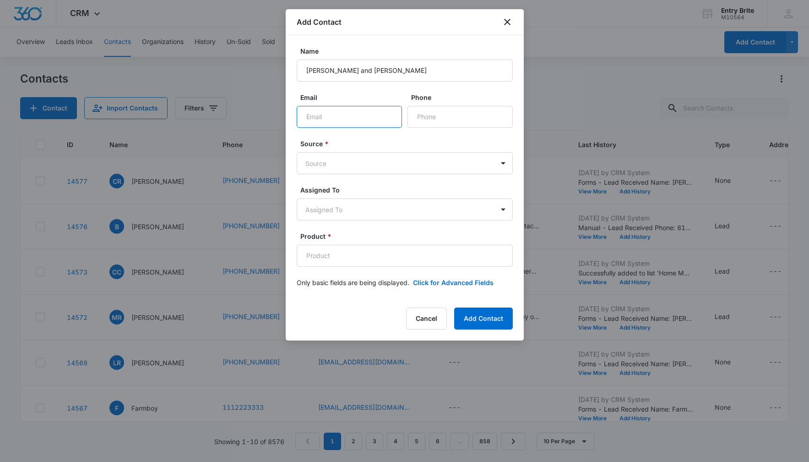
click at [329, 115] on input "Email" at bounding box center [349, 117] width 105 height 22
paste input "[EMAIL_ADDRESS][DOMAIN_NAME]"
type input "[EMAIL_ADDRESS][DOMAIN_NAME]"
click at [420, 113] on input "Phone" at bounding box center [460, 117] width 105 height 22
paste input "[PHONE_NUMBER]"
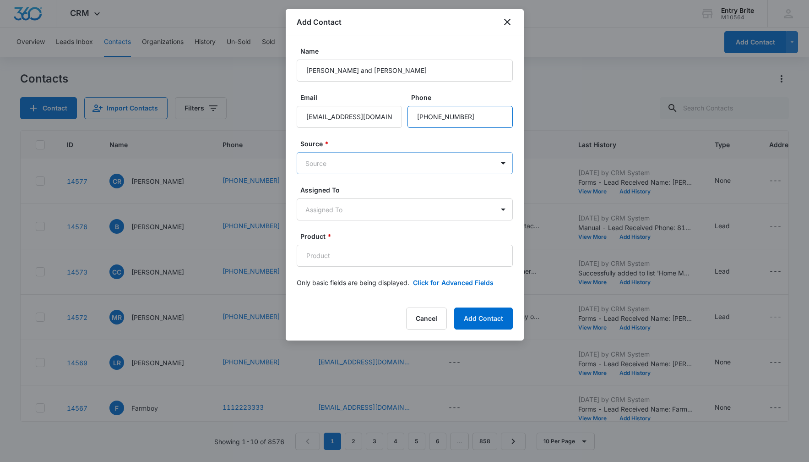
type input "[PHONE_NUMBER]"
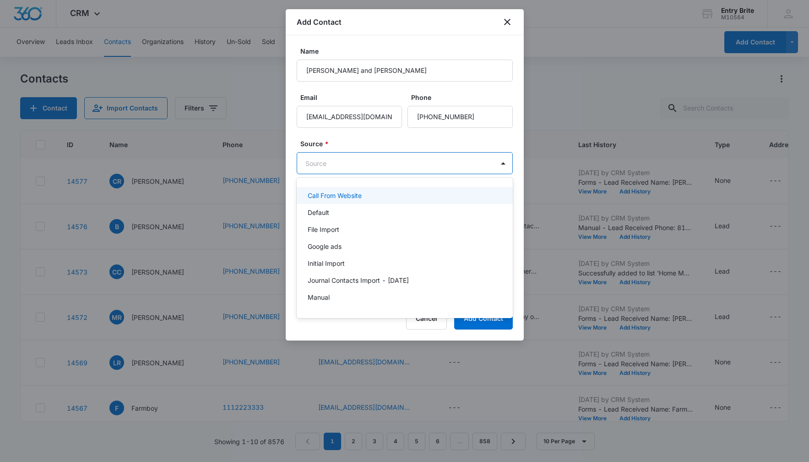
click at [413, 163] on body "CRM Apps Reputation Websites Forms CRM Email Social Content Ads Intelligence Fi…" at bounding box center [404, 231] width 809 height 462
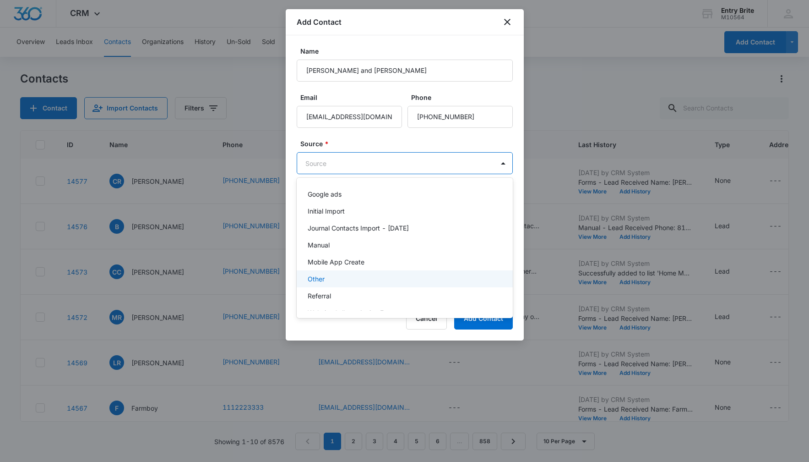
click at [362, 282] on div "Other" at bounding box center [404, 279] width 192 height 10
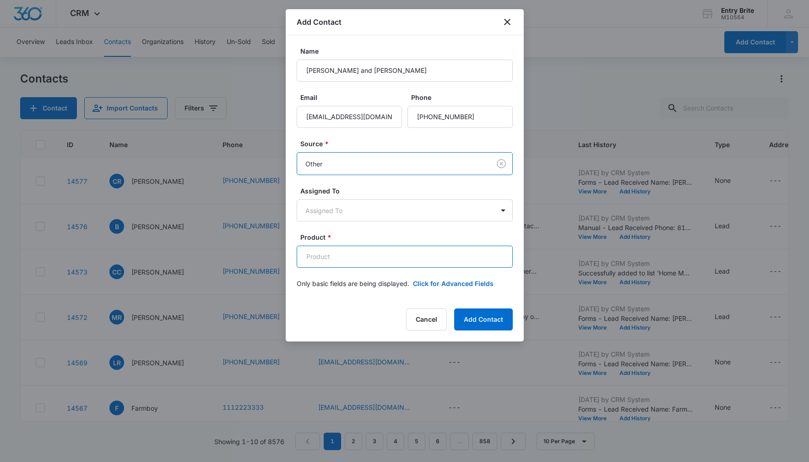
click at [325, 251] on input "Product *" at bounding box center [405, 257] width 216 height 22
paste input "Traviata exposed vented iron"
type input "Traviata exposed vented iron"
click at [446, 279] on button "Click for Advanced Fields" at bounding box center [453, 283] width 81 height 10
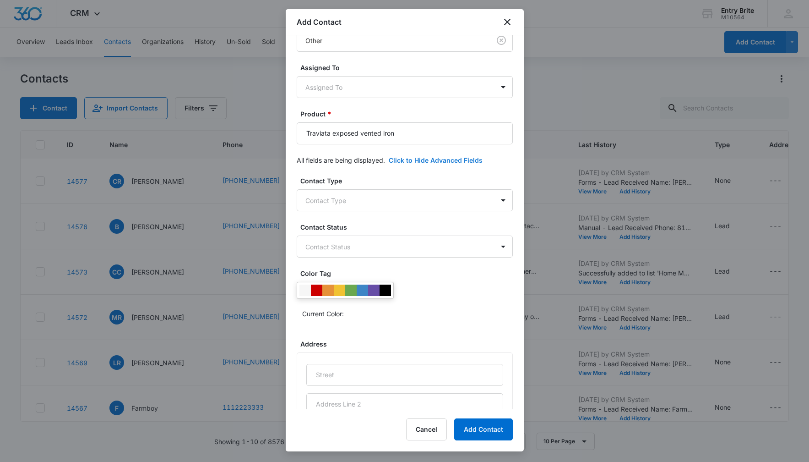
scroll to position [141, 0]
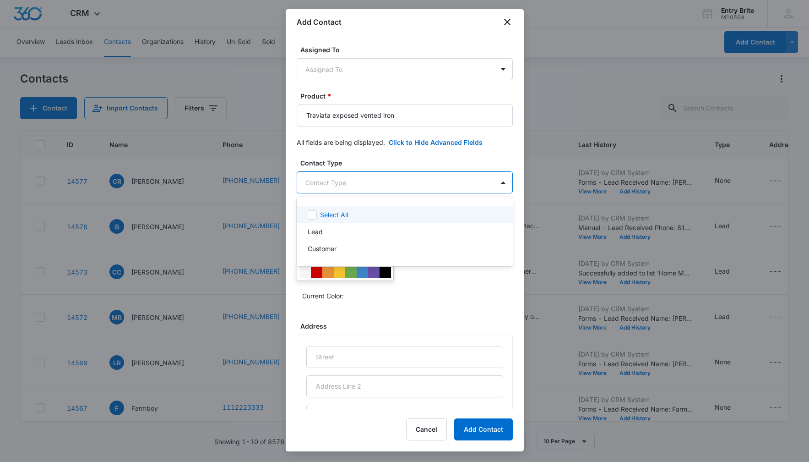
click at [443, 179] on body "CRM Apps Reputation Websites Forms CRM Email Social Content Ads Intelligence Fi…" at bounding box center [404, 231] width 809 height 462
click at [414, 249] on div "Customer" at bounding box center [404, 249] width 192 height 10
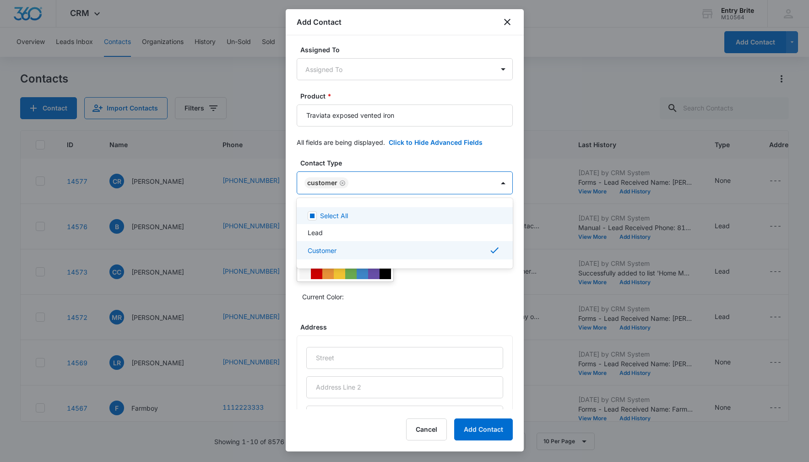
click at [417, 156] on div at bounding box center [404, 231] width 809 height 462
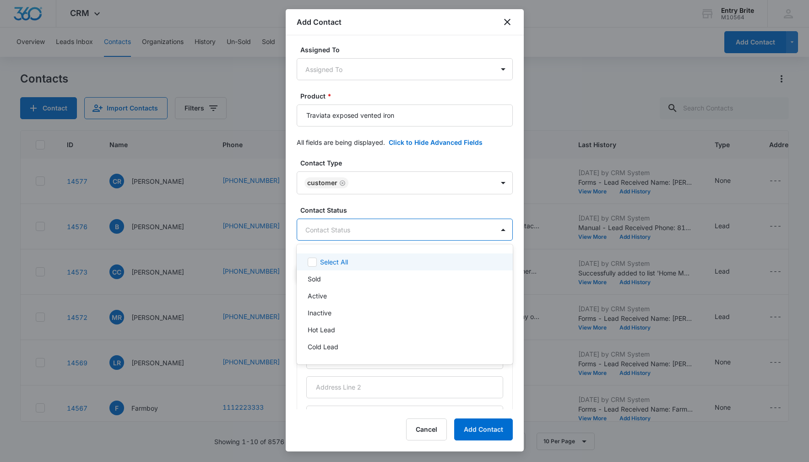
click at [389, 229] on body "CRM Apps Reputation Websites Forms CRM Email Social Content Ads Intelligence Fi…" at bounding box center [404, 231] width 809 height 462
click at [351, 271] on div "Sold" at bounding box center [405, 278] width 216 height 17
click at [361, 158] on div at bounding box center [404, 231] width 809 height 462
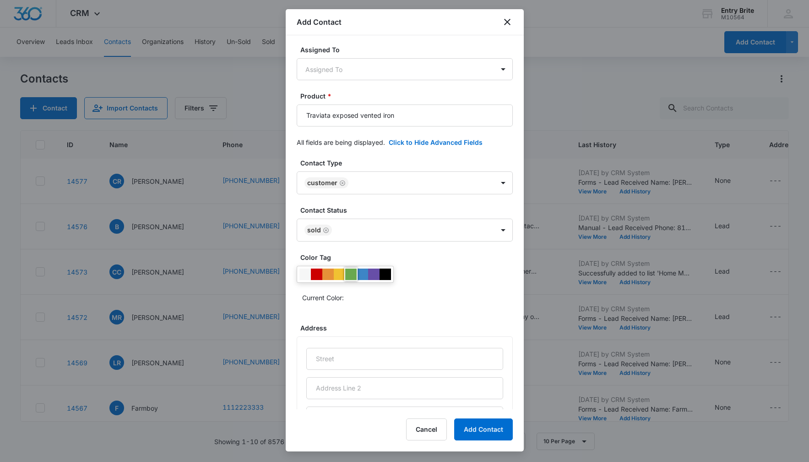
click at [350, 274] on div at bounding box center [350, 273] width 11 height 11
click at [419, 280] on div "Current Color:" at bounding box center [405, 285] width 216 height 39
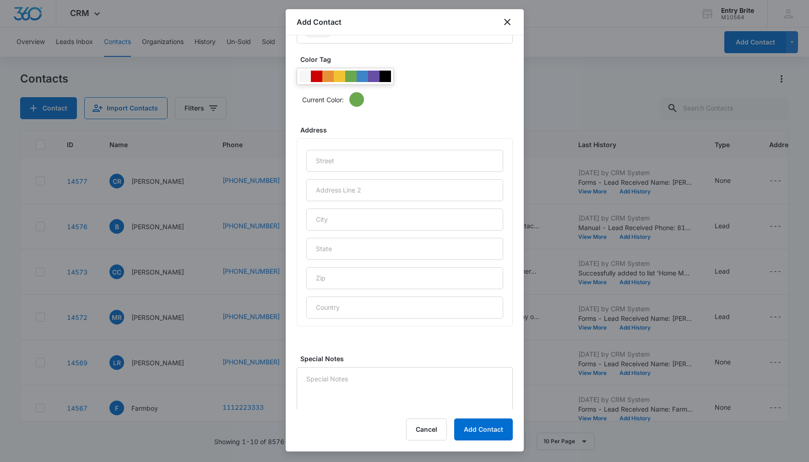
scroll to position [344, 0]
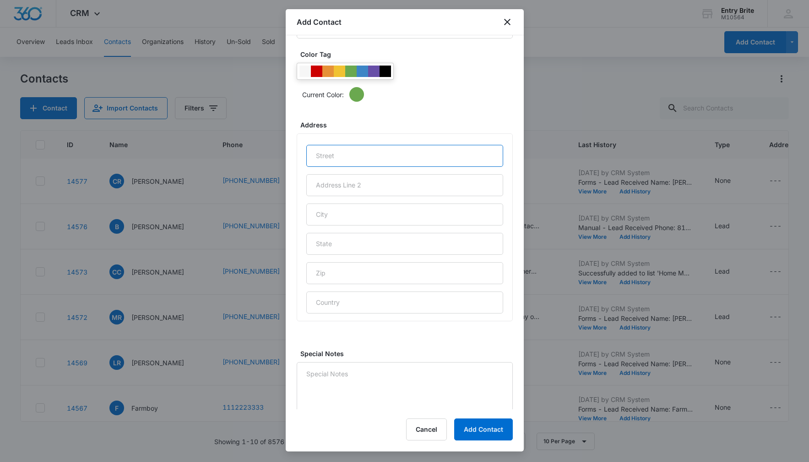
click at [342, 152] on input "text" at bounding box center [404, 156] width 197 height 22
paste input "[STREET_ADDRESS]"
type input "[STREET_ADDRESS]"
click at [325, 209] on input "text" at bounding box center [404, 214] width 197 height 22
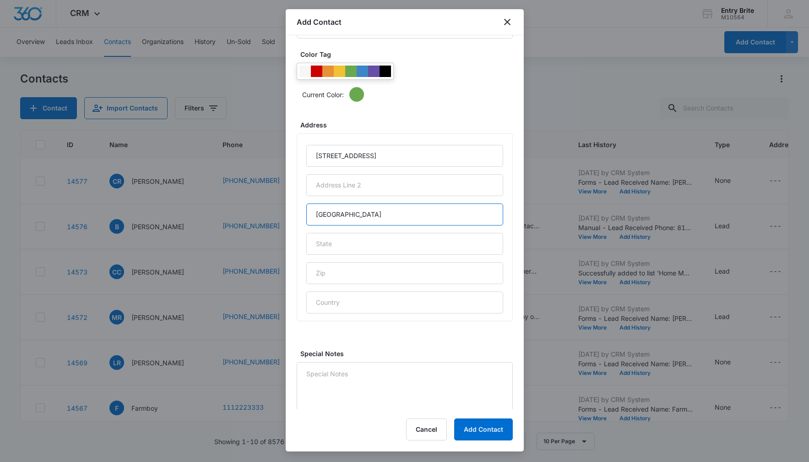
type input "[GEOGRAPHIC_DATA]"
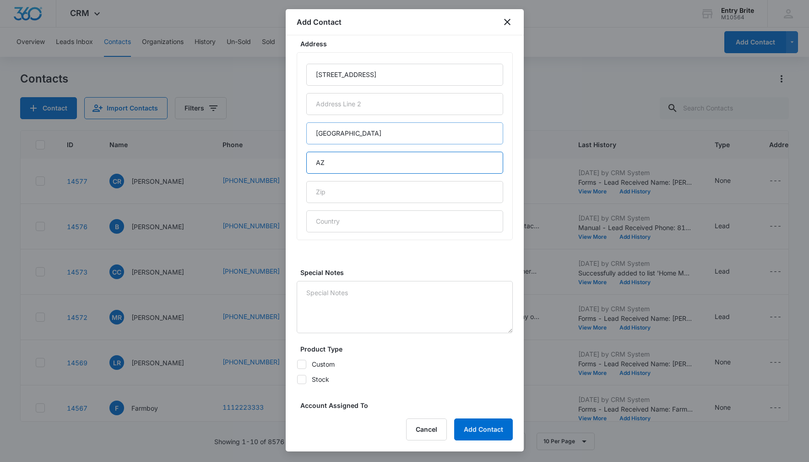
scroll to position [498, 0]
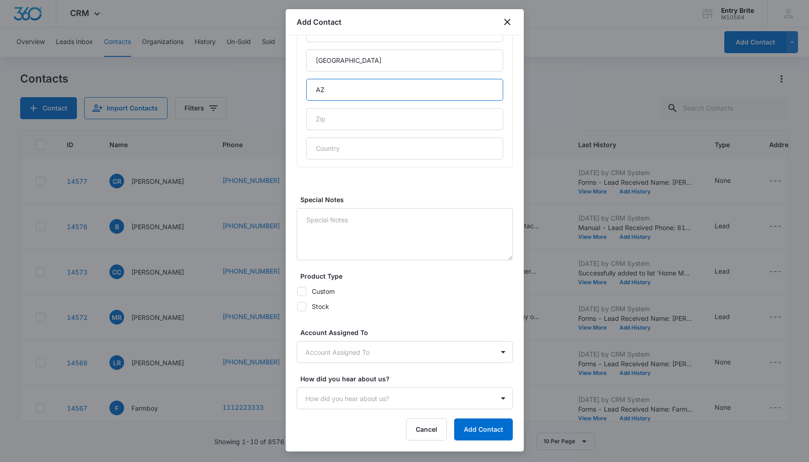
type input "AZ"
click at [300, 290] on icon at bounding box center [302, 291] width 8 height 8
click at [297, 291] on input "Custom" at bounding box center [297, 291] width 0 height 0
checkbox input "true"
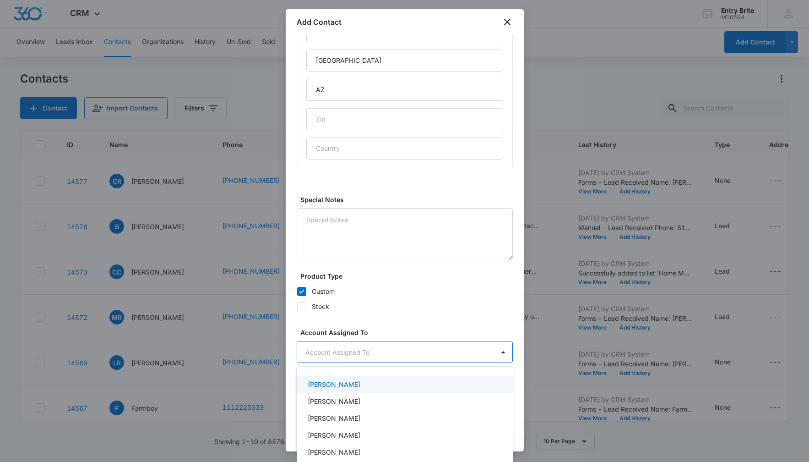
click at [323, 348] on body "CRM Apps Reputation Websites Forms CRM Email Social Content Ads Intelligence Fi…" at bounding box center [404, 231] width 809 height 462
click at [324, 400] on p "[PERSON_NAME]" at bounding box center [334, 401] width 53 height 10
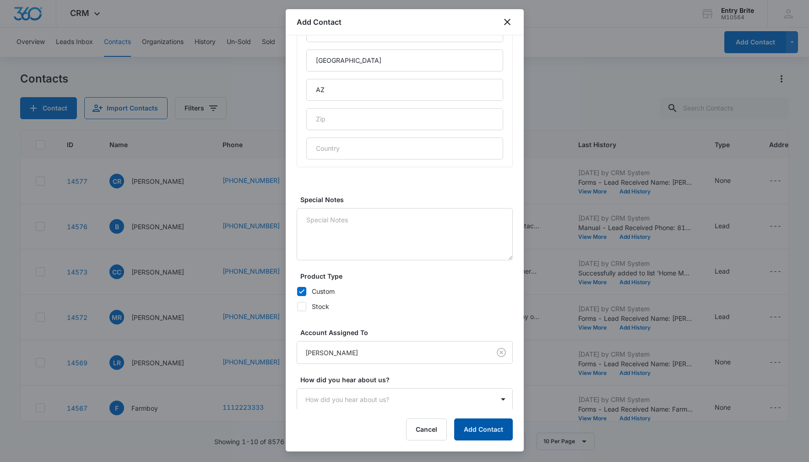
click at [468, 429] on button "Add Contact" at bounding box center [483, 429] width 59 height 22
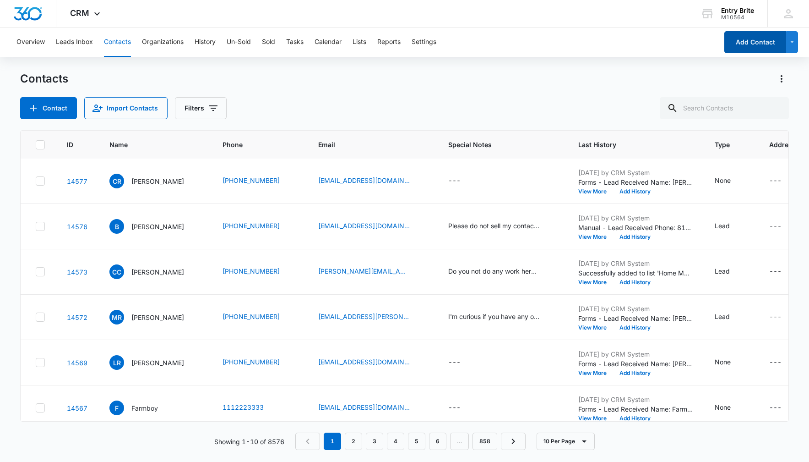
click at [746, 43] on button "Add Contact" at bounding box center [756, 42] width 62 height 22
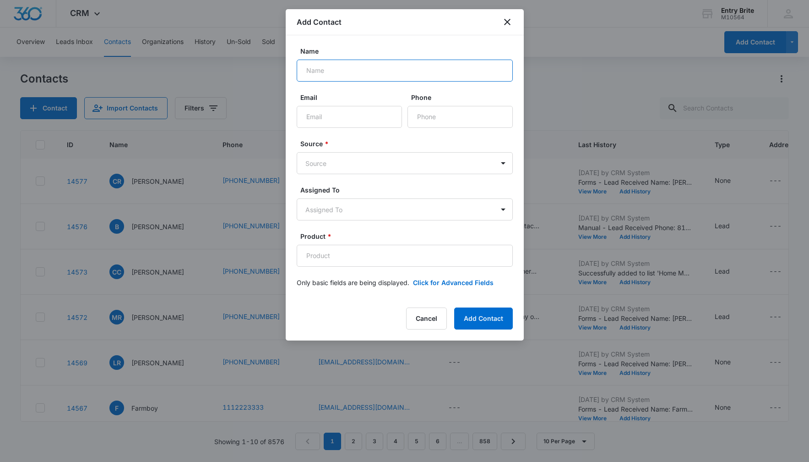
click at [382, 71] on input "Name" at bounding box center [405, 71] width 216 height 22
paste input "[PERSON_NAME] and [PERSON_NAME]"
type input "[PERSON_NAME] and [PERSON_NAME]"
click at [420, 107] on input "Phone" at bounding box center [460, 117] width 105 height 22
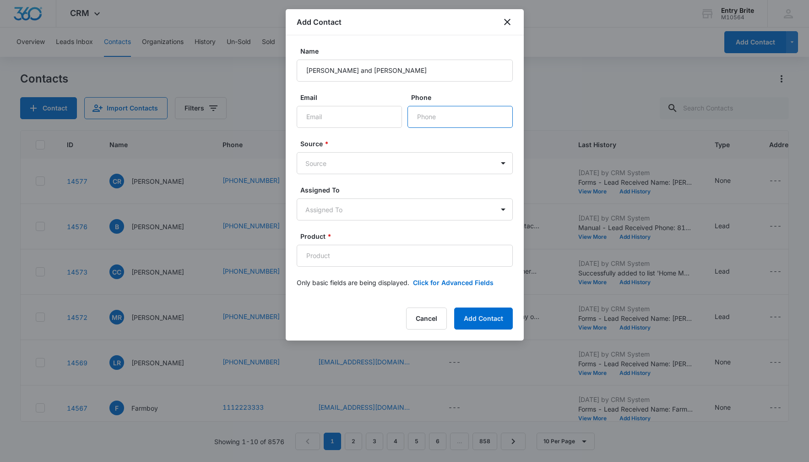
paste input "[PHONE_NUMBER]"
type input "[PHONE_NUMBER]"
click at [403, 164] on body "CRM Apps Reputation Websites Forms CRM Email Social Content Ads Intelligence Fi…" at bounding box center [404, 231] width 809 height 462
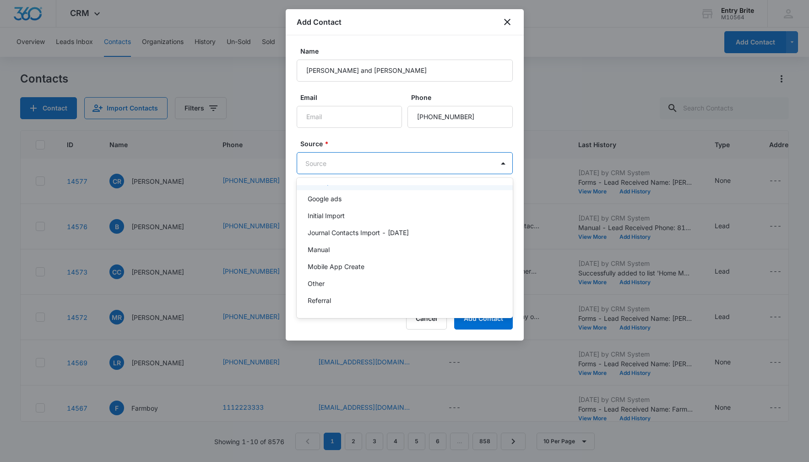
scroll to position [49, 0]
click at [359, 286] on div "Other" at bounding box center [404, 283] width 192 height 10
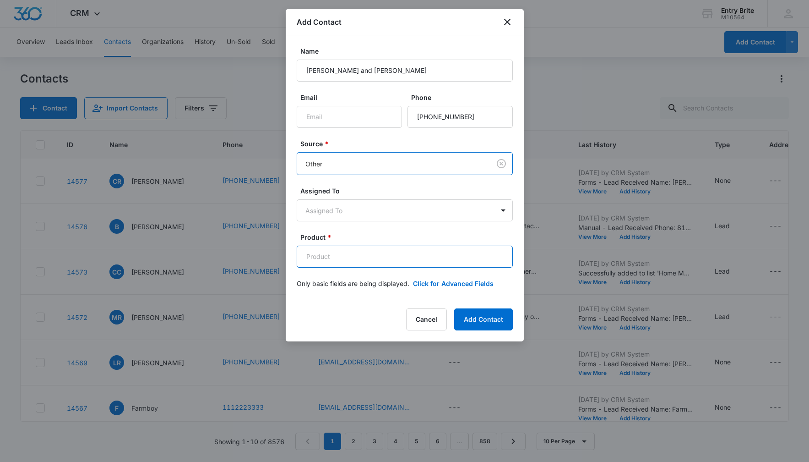
click at [353, 252] on input "Product *" at bounding box center [405, 257] width 216 height 22
paste input "Custom exposed vented iron insert"
type input "Custom exposed vented iron insert"
click at [469, 281] on button "Click for Advanced Fields" at bounding box center [453, 283] width 81 height 10
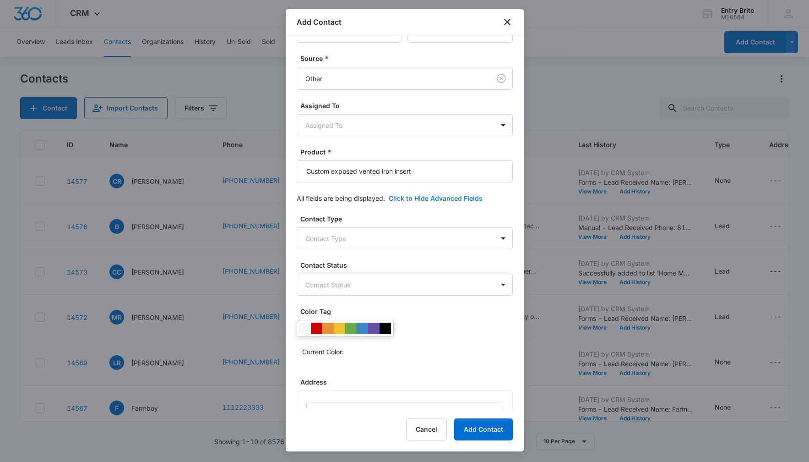
scroll to position [169, 0]
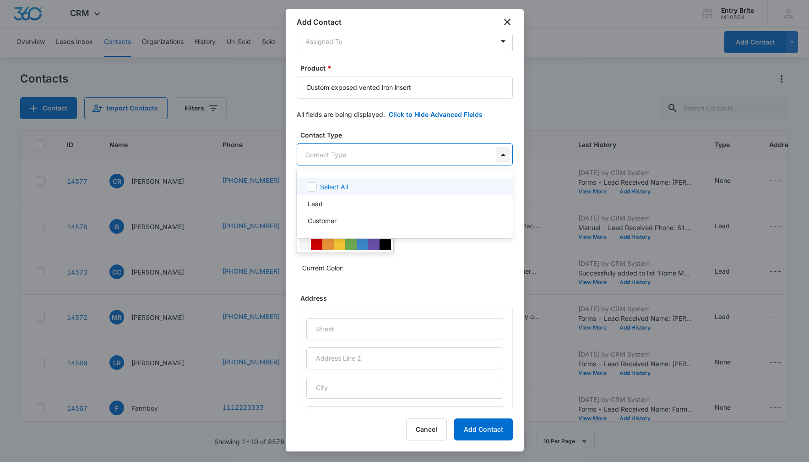
click at [502, 153] on body "CRM Apps Reputation Websites Forms CRM Email Social Content Ads Intelligence Fi…" at bounding box center [404, 231] width 809 height 462
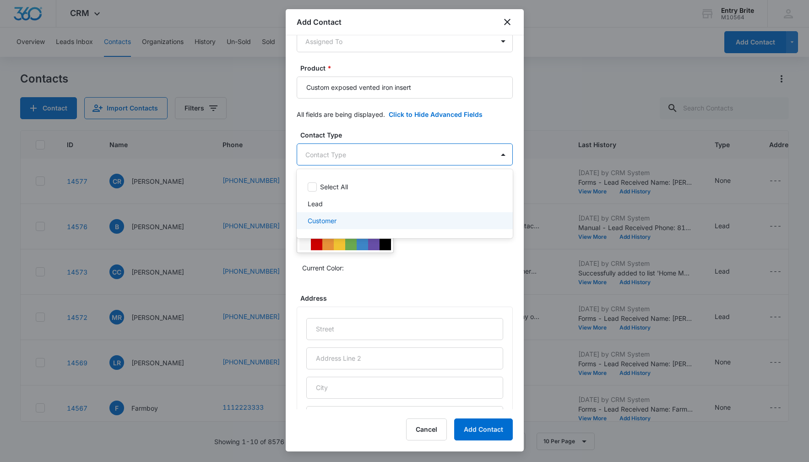
click at [440, 223] on div "Customer" at bounding box center [404, 221] width 192 height 10
click at [454, 127] on div at bounding box center [404, 231] width 809 height 462
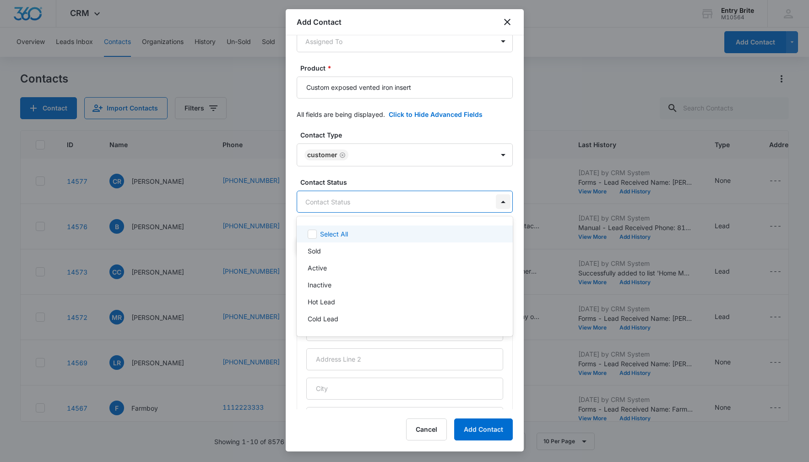
click at [502, 204] on body "CRM Apps Reputation Websites Forms CRM Email Social Content Ads Intelligence Fi…" at bounding box center [404, 231] width 809 height 462
click at [432, 245] on div "Sold" at bounding box center [405, 250] width 216 height 17
click at [434, 130] on div at bounding box center [404, 231] width 809 height 462
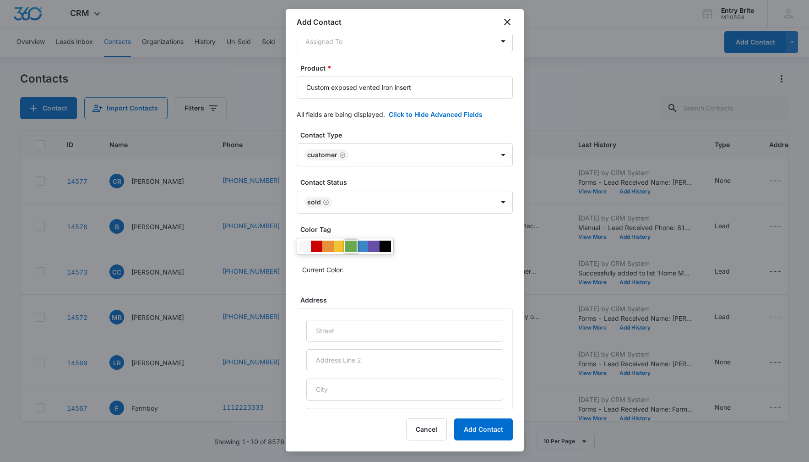
drag, startPoint x: 353, startPoint y: 243, endPoint x: 420, endPoint y: 238, distance: 67.5
click at [353, 243] on div at bounding box center [350, 245] width 11 height 11
click at [440, 248] on div "Current Color:" at bounding box center [405, 257] width 216 height 39
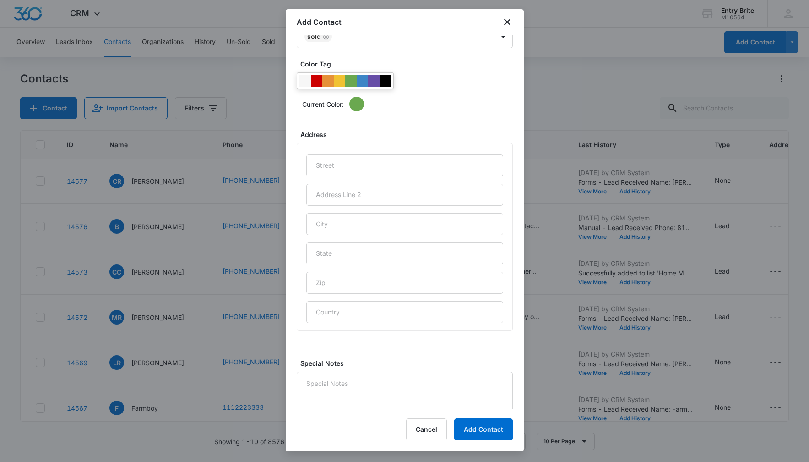
scroll to position [354, 0]
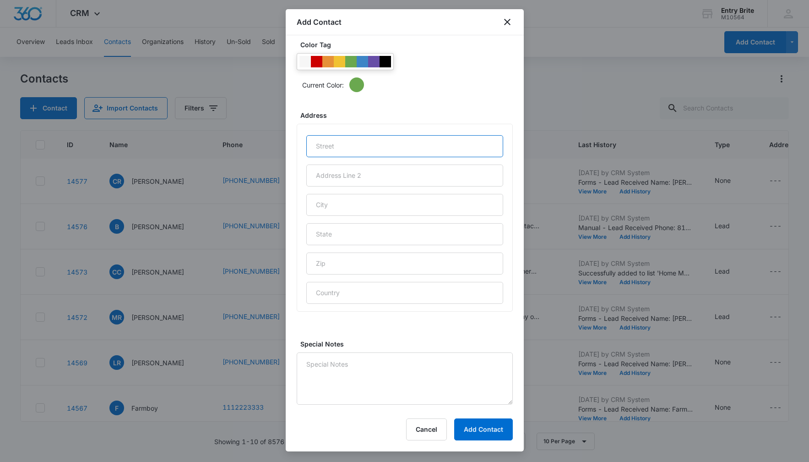
click at [385, 139] on input "text" at bounding box center [404, 146] width 197 height 22
paste input "[STREET_ADDRESS]"
type input "[STREET_ADDRESS]"
click at [356, 214] on input "text" at bounding box center [404, 205] width 197 height 22
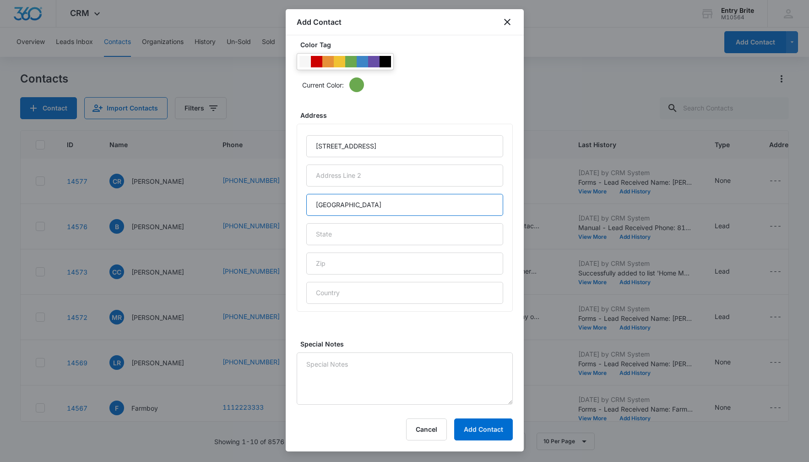
type input "[GEOGRAPHIC_DATA]"
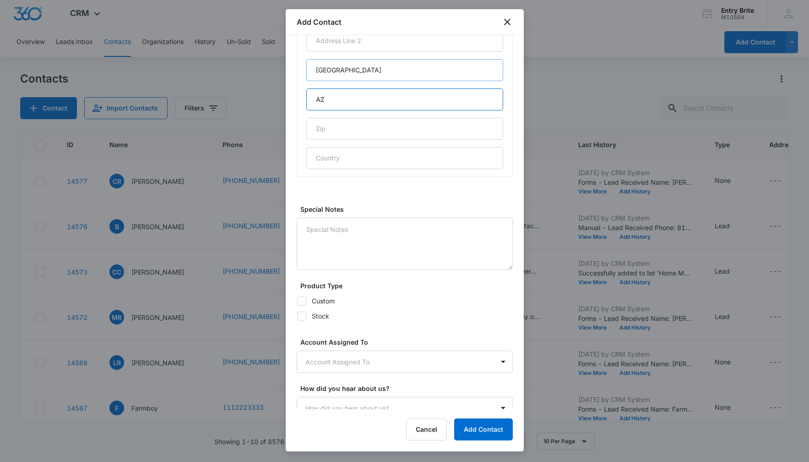
scroll to position [498, 0]
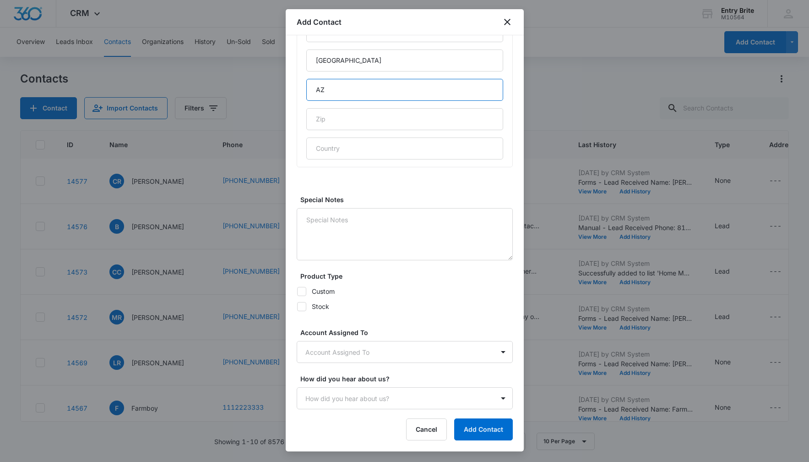
type input "AZ"
click at [303, 290] on icon at bounding box center [301, 291] width 5 height 4
click at [297, 291] on input "Custom" at bounding box center [297, 291] width 0 height 0
click at [303, 290] on icon at bounding box center [301, 291] width 5 height 4
click at [297, 291] on input "Custom" at bounding box center [297, 291] width 0 height 0
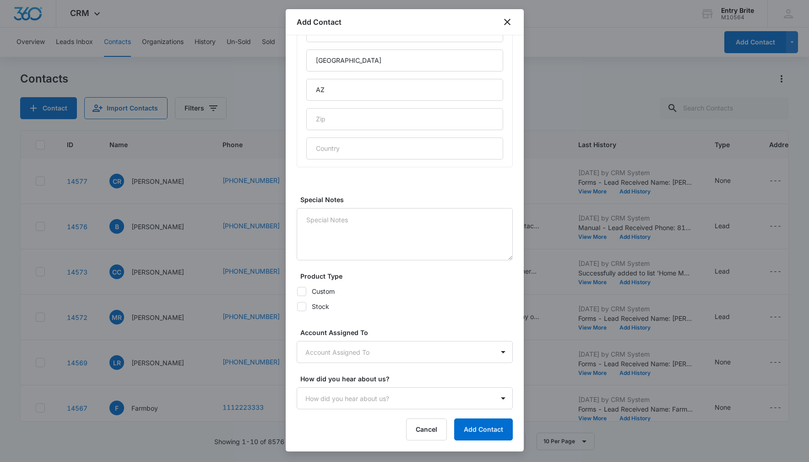
click at [302, 289] on icon at bounding box center [302, 291] width 8 height 8
click at [297, 291] on input "Custom" at bounding box center [297, 291] width 0 height 0
checkbox input "true"
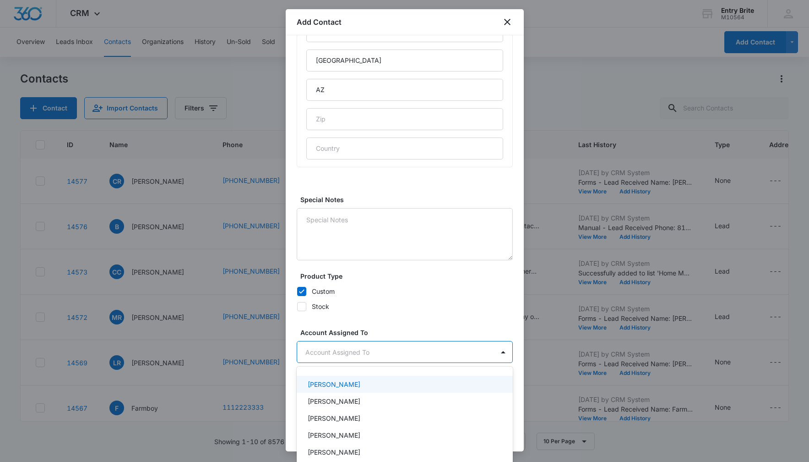
click at [345, 349] on body "CRM Apps Reputation Websites Forms CRM Email Social Content Ads Intelligence Fi…" at bounding box center [404, 231] width 809 height 462
click at [344, 396] on p "[PERSON_NAME]" at bounding box center [334, 401] width 53 height 10
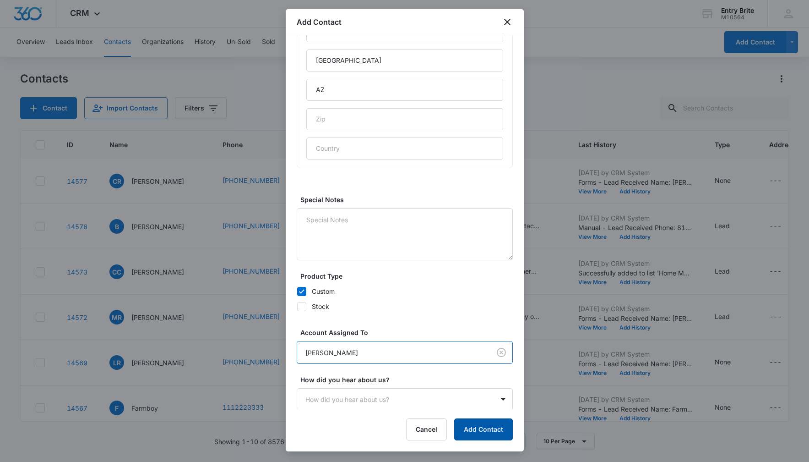
click at [497, 431] on button "Add Contact" at bounding box center [483, 429] width 59 height 22
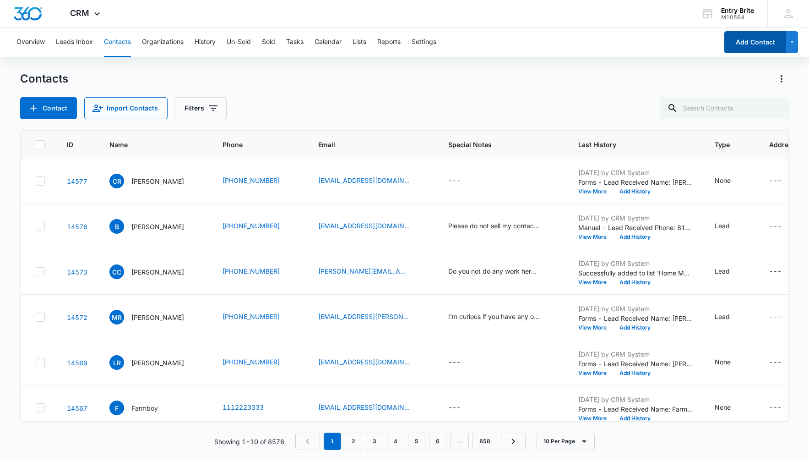
click at [741, 48] on button "Add Contact" at bounding box center [756, 42] width 62 height 22
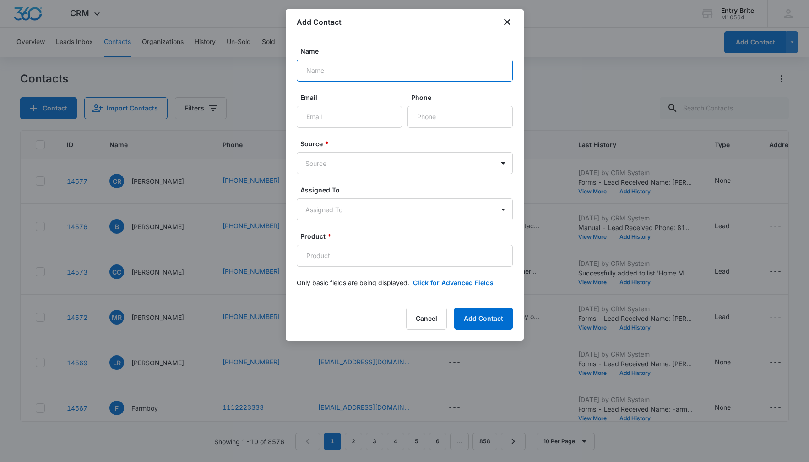
click at [310, 66] on input "Name" at bounding box center [405, 71] width 216 height 22
paste input "[PERSON_NAME]"
type input "[PERSON_NAME]"
click at [380, 122] on input "Email" at bounding box center [349, 117] width 105 height 22
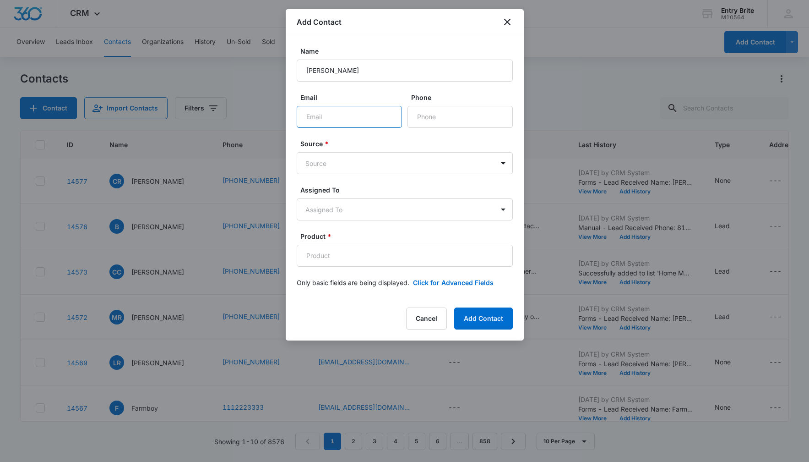
click at [380, 122] on input "Email" at bounding box center [349, 117] width 105 height 22
paste input "[EMAIL_ADDRESS][DOMAIN_NAME]"
type input "[EMAIL_ADDRESS][DOMAIN_NAME]"
click at [431, 120] on input "Phone" at bounding box center [460, 117] width 105 height 22
paste input "[PHONE_NUMBER]"
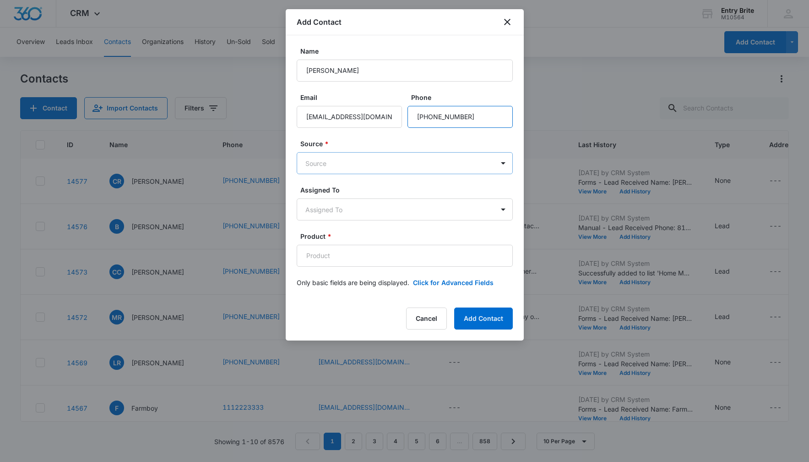
type input "[PHONE_NUMBER]"
click at [418, 160] on body "CRM Apps Reputation Websites Forms CRM Email Social Content Ads Intelligence Fi…" at bounding box center [404, 231] width 809 height 462
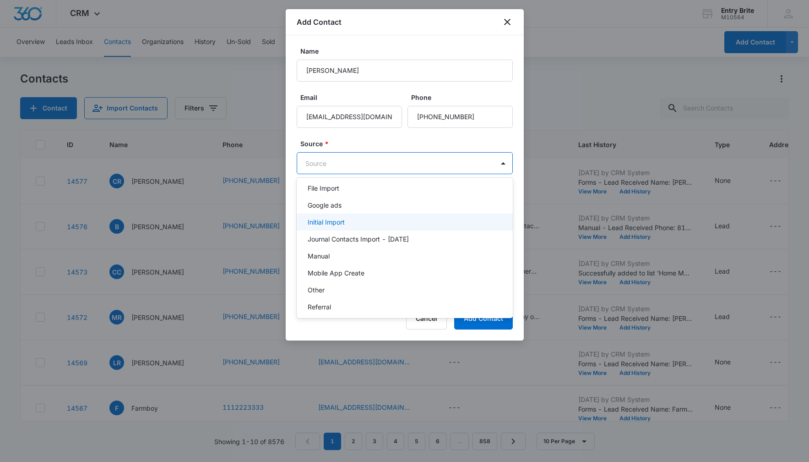
scroll to position [43, 0]
click at [370, 280] on div "Other" at bounding box center [405, 288] width 216 height 17
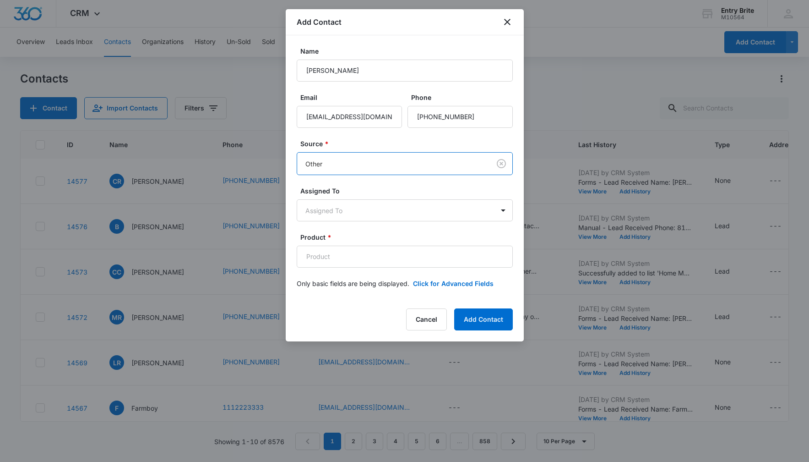
click at [402, 139] on label "Source *" at bounding box center [408, 144] width 216 height 10
click at [312, 252] on input "Product *" at bounding box center [405, 257] width 216 height 22
paste input "[PERSON_NAME] leaded glass insert"
type input "[PERSON_NAME] leaded glass insert"
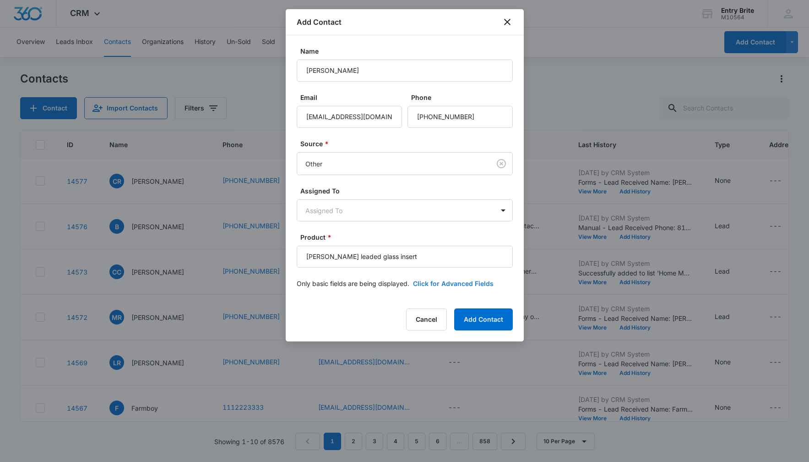
click at [438, 283] on button "Click for Advanced Fields" at bounding box center [453, 283] width 81 height 10
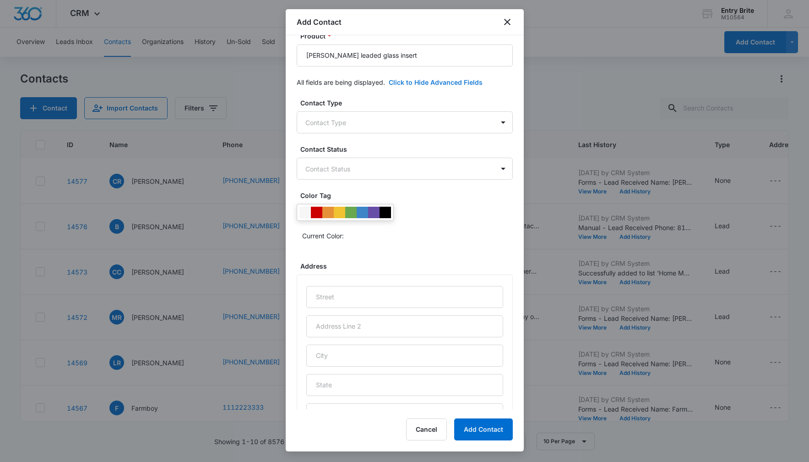
scroll to position [210, 0]
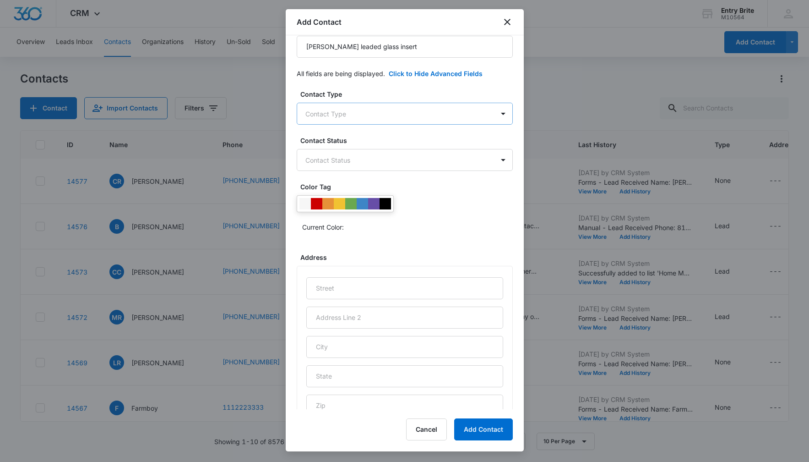
click at [468, 115] on body "CRM Apps Reputation Websites Forms CRM Email Social Content Ads Intelligence Fi…" at bounding box center [404, 231] width 809 height 462
click at [417, 180] on div "Customer" at bounding box center [404, 180] width 192 height 10
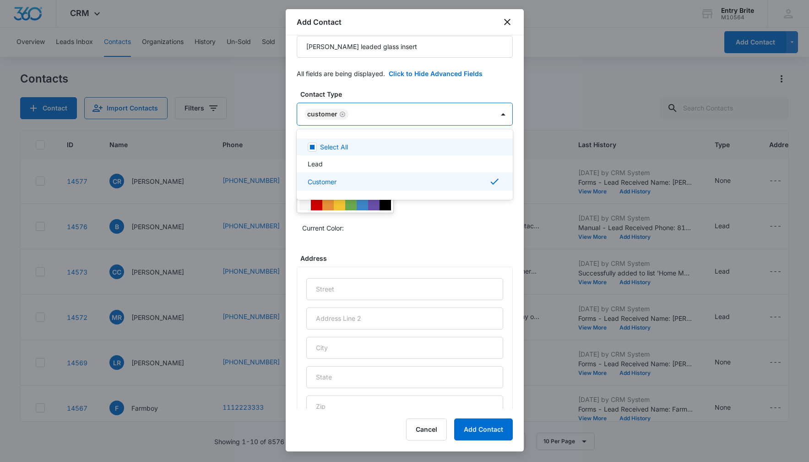
click at [417, 88] on div at bounding box center [404, 231] width 809 height 462
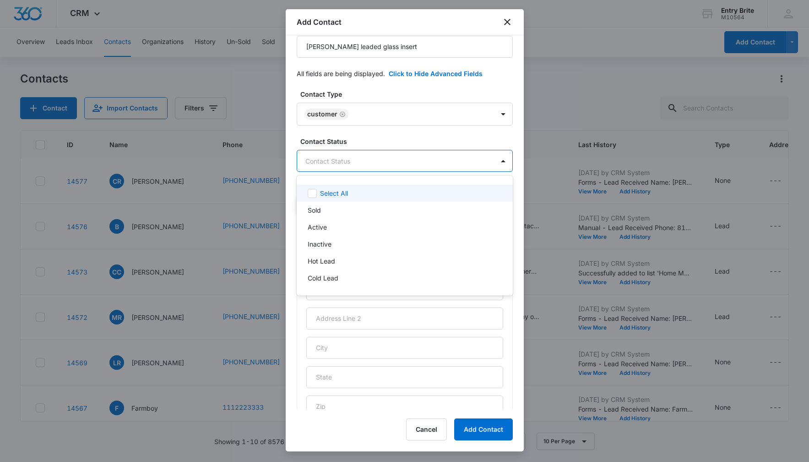
click at [380, 166] on body "CRM Apps Reputation Websites Forms CRM Email Social Content Ads Intelligence Fi…" at bounding box center [404, 231] width 809 height 462
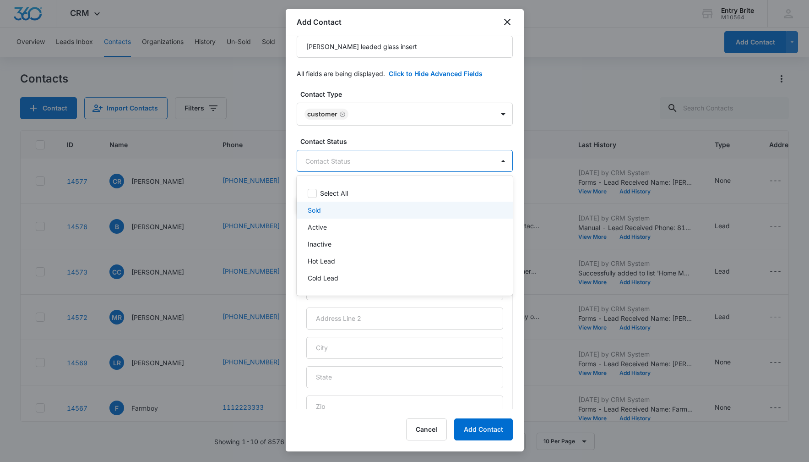
click at [327, 211] on div "Sold" at bounding box center [404, 210] width 192 height 10
click at [351, 91] on div at bounding box center [404, 231] width 809 height 462
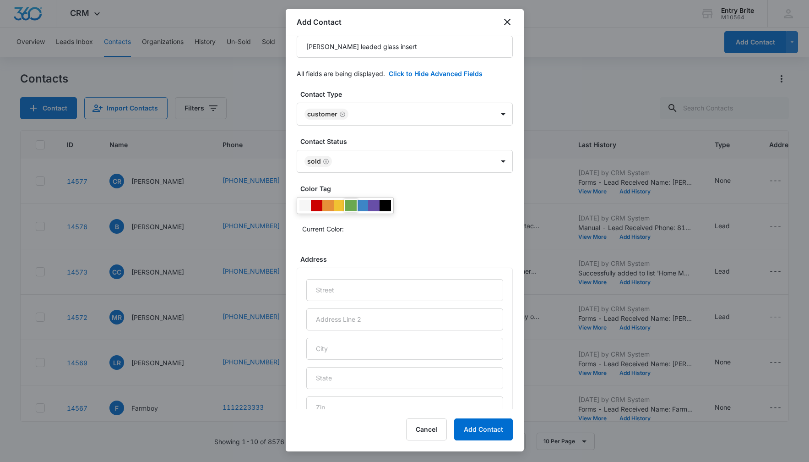
click at [352, 204] on div at bounding box center [350, 205] width 11 height 11
click at [458, 210] on div "Current Color:" at bounding box center [405, 216] width 216 height 39
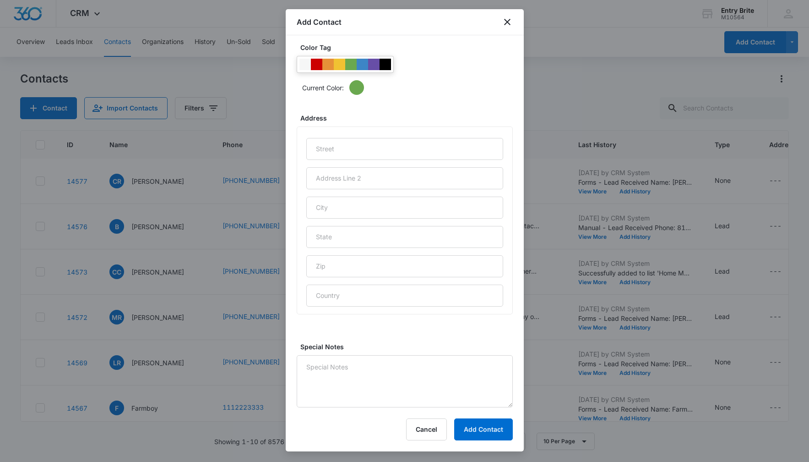
scroll to position [368, 0]
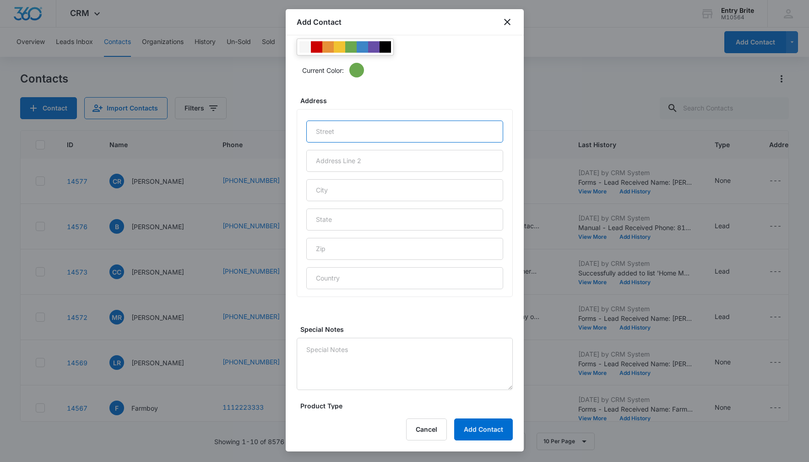
click at [352, 129] on input "text" at bounding box center [404, 131] width 197 height 22
paste input "2014 S El Camino Dr."
type input "2014 S El Camino Dr."
click at [339, 187] on input "text" at bounding box center [404, 190] width 197 height 22
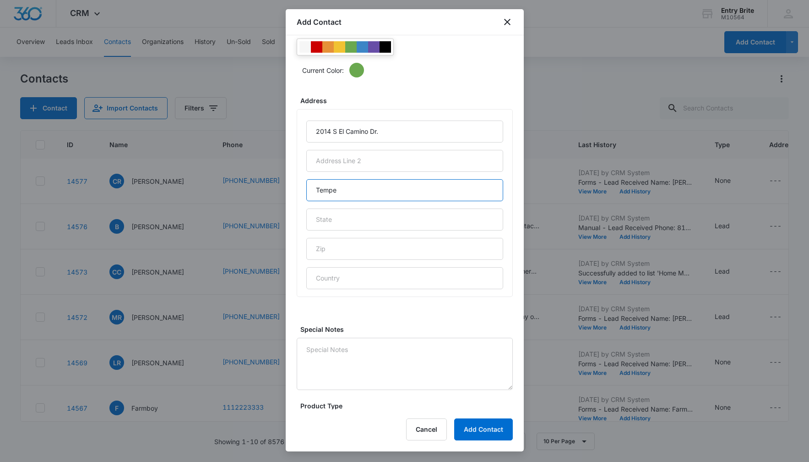
type input "Tempe"
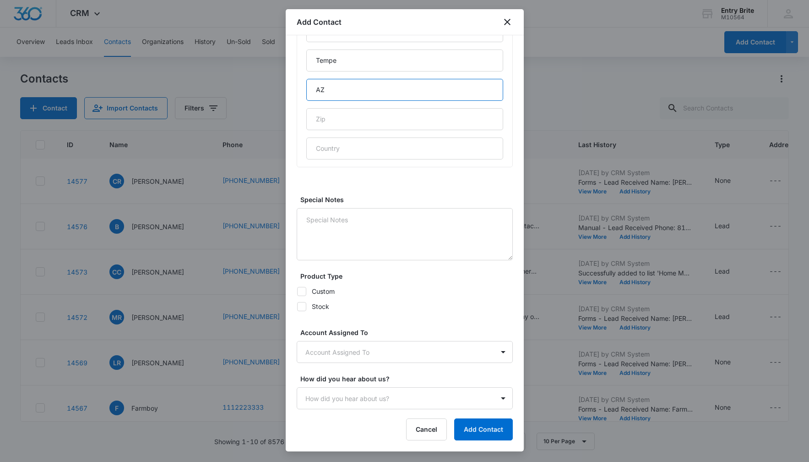
type input "AZ"
click at [303, 294] on icon at bounding box center [302, 291] width 8 height 8
click at [297, 291] on input "Custom" at bounding box center [297, 291] width 0 height 0
checkbox input "true"
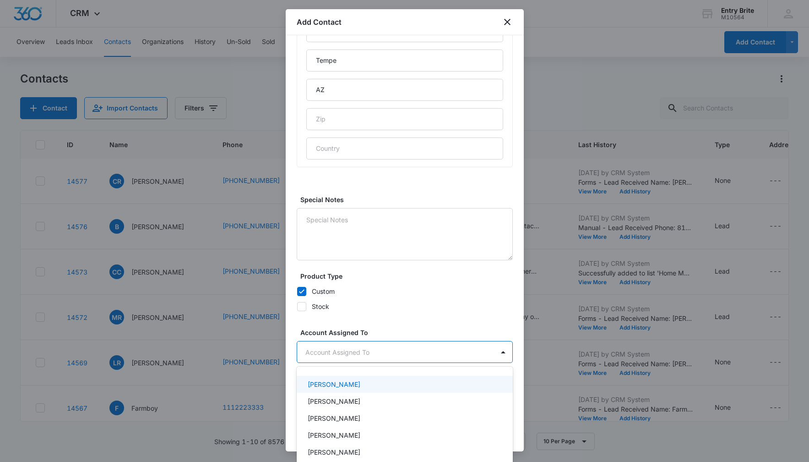
click at [323, 354] on body "CRM Apps Reputation Websites Forms CRM Email Social Content Ads Intelligence Fi…" at bounding box center [404, 231] width 809 height 462
click at [324, 398] on p "[PERSON_NAME]" at bounding box center [334, 401] width 53 height 10
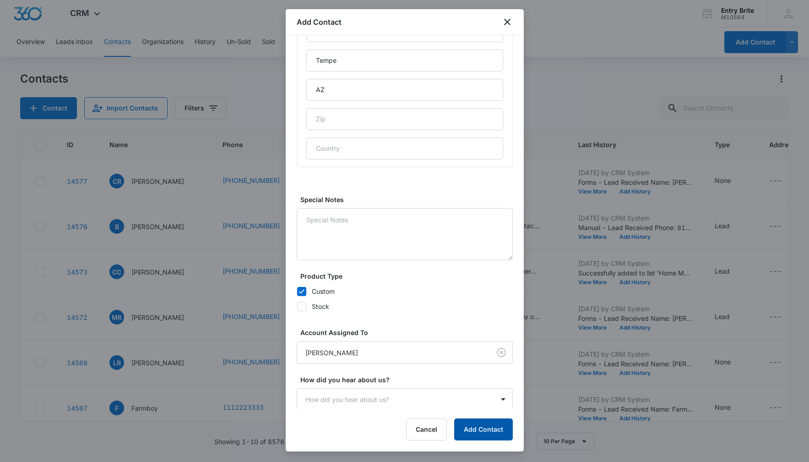
click at [486, 429] on button "Add Contact" at bounding box center [483, 429] width 59 height 22
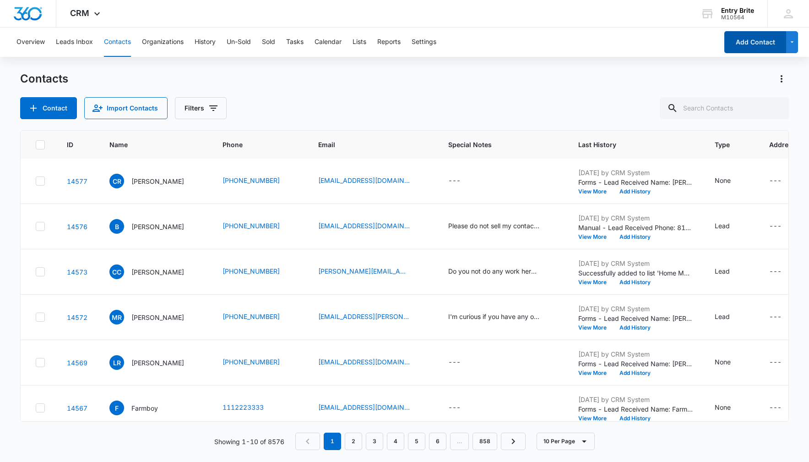
click at [754, 40] on button "Add Contact" at bounding box center [756, 42] width 62 height 22
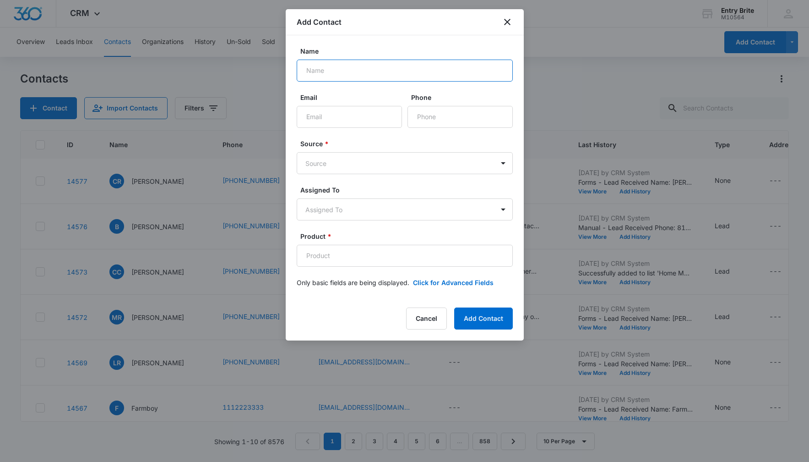
click at [329, 73] on input "Name" at bounding box center [405, 71] width 216 height 22
paste input "[PERSON_NAME] and [PERSON_NAME]"
type input "[PERSON_NAME] and [PERSON_NAME]"
click at [369, 118] on input "Email" at bounding box center [349, 117] width 105 height 22
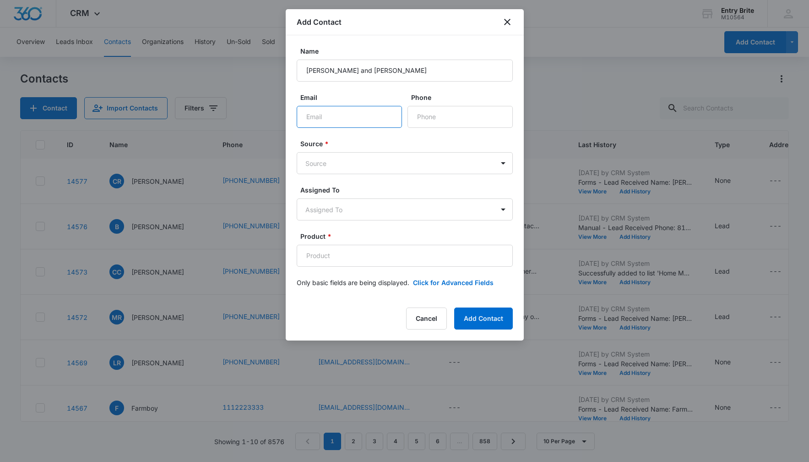
click at [369, 118] on input "Email" at bounding box center [349, 117] width 105 height 22
paste input "[EMAIL_ADDRESS][DOMAIN_NAME]"
type input "[EMAIL_ADDRESS][DOMAIN_NAME]"
click at [446, 120] on input "Phone" at bounding box center [460, 117] width 105 height 22
paste input "[PHONE_NUMBER]"
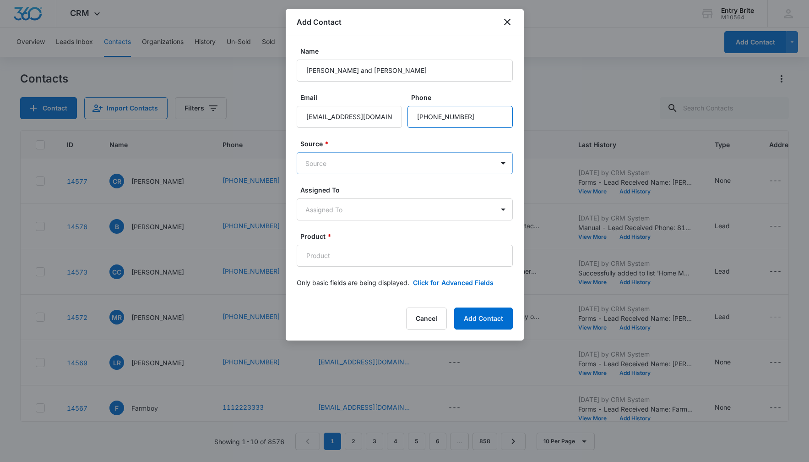
type input "[PHONE_NUMBER]"
click at [427, 162] on body "CRM Apps Reputation Websites Forms CRM Email Social Content Ads Intelligence Fi…" at bounding box center [404, 231] width 809 height 462
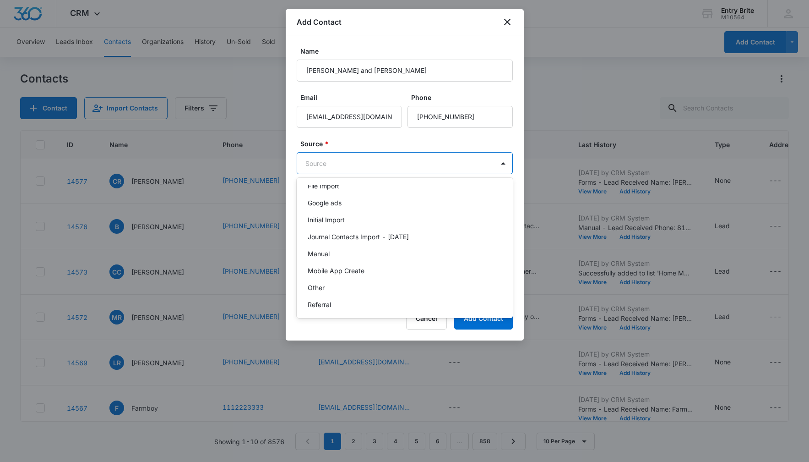
scroll to position [46, 0]
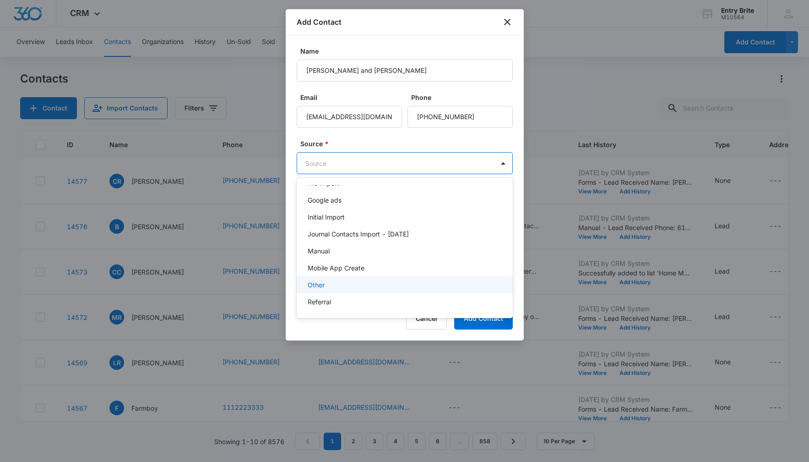
click at [382, 282] on div "Other" at bounding box center [404, 285] width 192 height 10
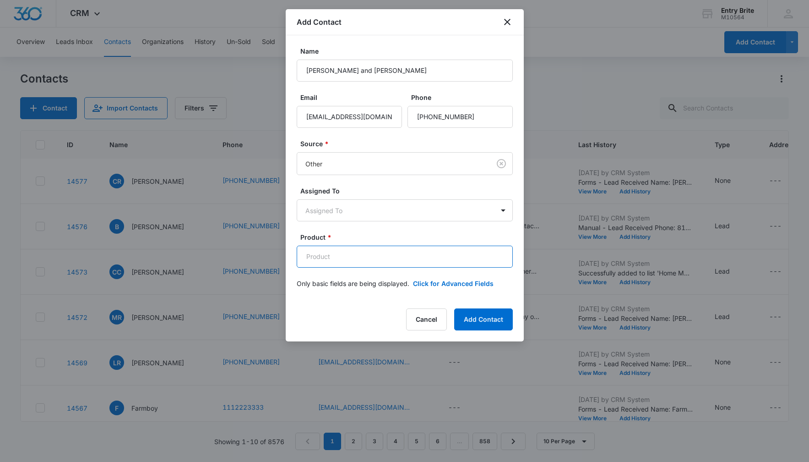
click at [324, 251] on input "Product *" at bounding box center [405, 257] width 216 height 22
paste input "Shasta R leaded glass insert"
type input "Shasta R leaded glass insert"
click at [444, 281] on button "Click for Advanced Fields" at bounding box center [453, 283] width 81 height 10
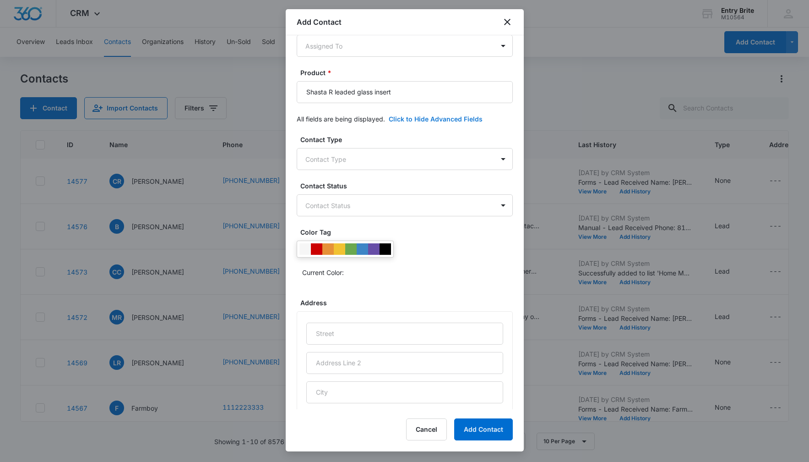
scroll to position [192, 0]
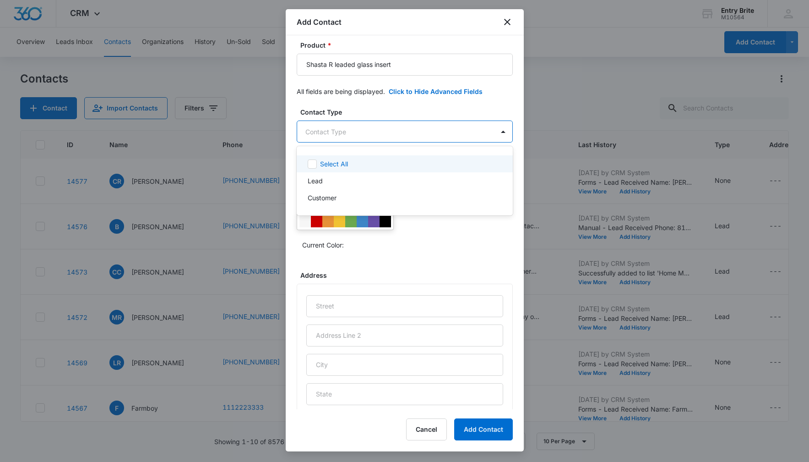
click at [465, 136] on body "CRM Apps Reputation Websites Forms CRM Email Social Content Ads Intelligence Fi…" at bounding box center [404, 231] width 809 height 462
click at [424, 195] on div "Customer" at bounding box center [404, 198] width 192 height 10
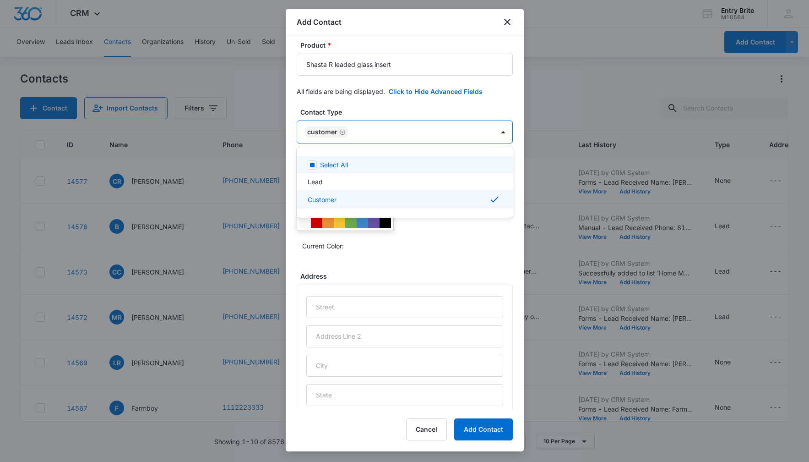
click at [431, 109] on div at bounding box center [404, 231] width 809 height 462
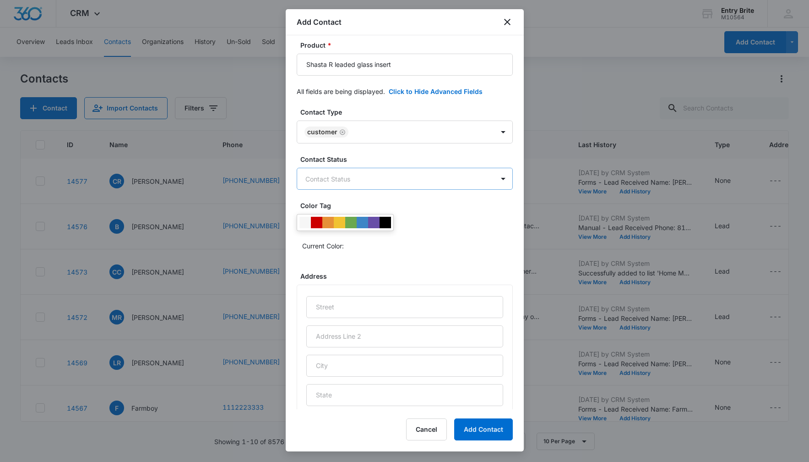
click at [408, 182] on body "CRM Apps Reputation Websites Forms CRM Email Social Content Ads Intelligence Fi…" at bounding box center [404, 231] width 809 height 462
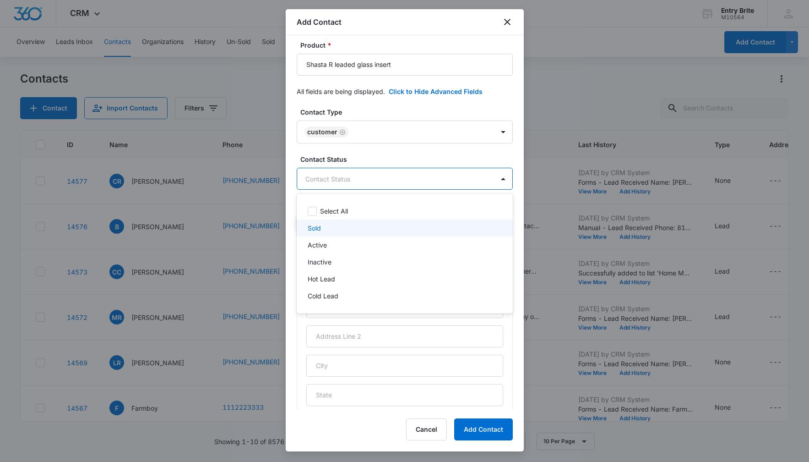
click at [342, 227] on div "Sold" at bounding box center [404, 228] width 192 height 10
click at [373, 111] on div at bounding box center [404, 231] width 809 height 462
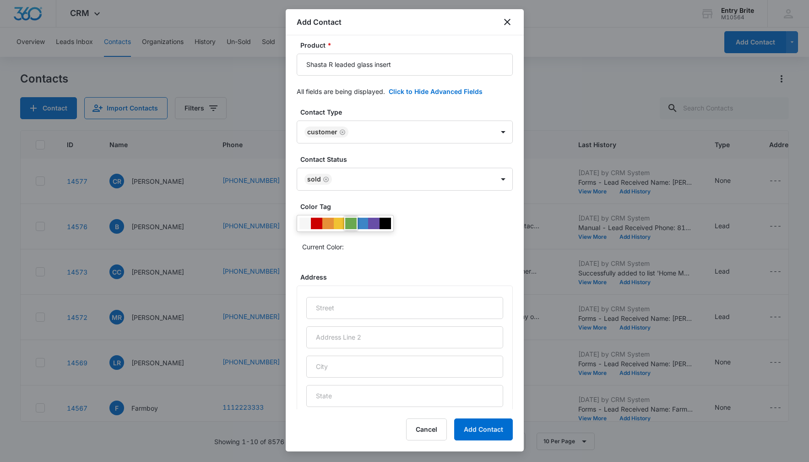
click at [355, 222] on div at bounding box center [350, 223] width 11 height 11
click at [427, 233] on div "Current Color:" at bounding box center [405, 234] width 216 height 39
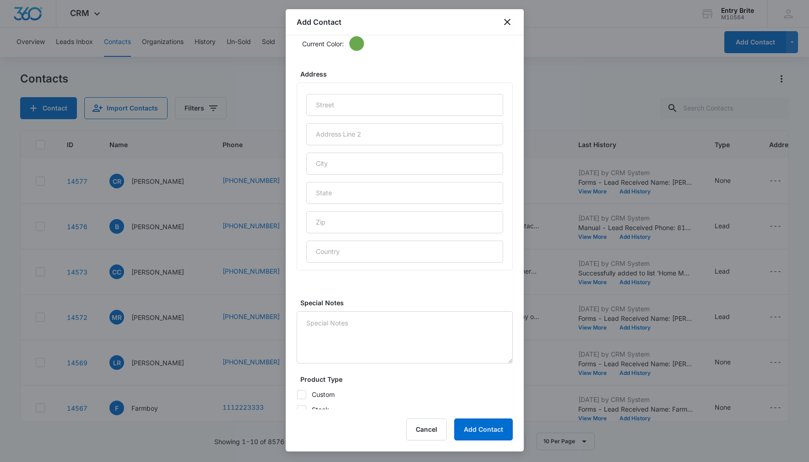
scroll to position [396, 0]
click at [375, 105] on input "text" at bounding box center [404, 104] width 197 height 22
paste input "21364 [PERSON_NAME] Pt."
type input "21364 [PERSON_NAME] Pt."
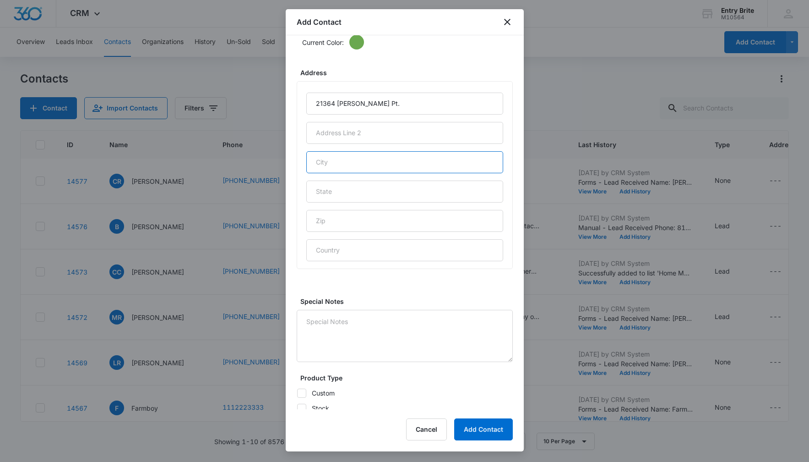
click at [371, 158] on input "text" at bounding box center [404, 162] width 197 height 22
type input "Surprise"
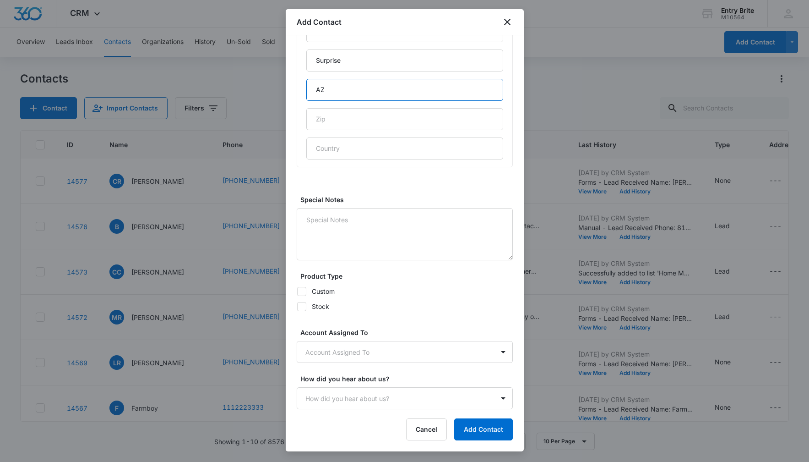
type input "AZ"
click at [301, 306] on icon at bounding box center [301, 306] width 5 height 4
click at [297, 306] on input "Stock" at bounding box center [297, 306] width 0 height 0
click at [301, 306] on icon at bounding box center [301, 306] width 5 height 4
click at [297, 306] on input "Stock" at bounding box center [297, 306] width 0 height 0
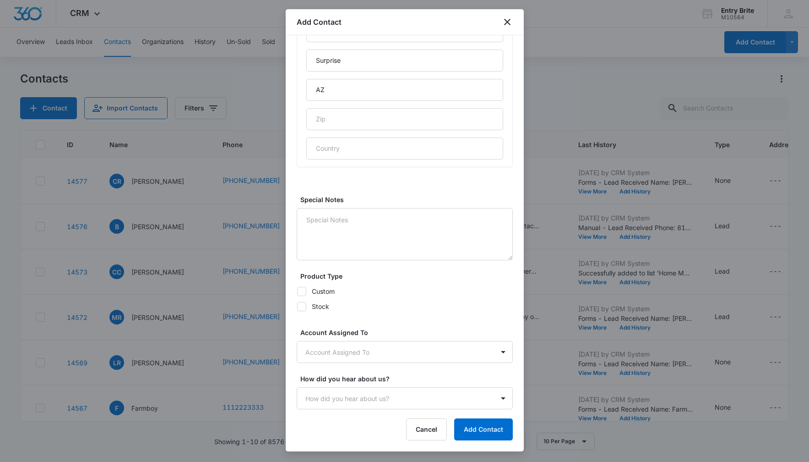
click at [305, 305] on icon at bounding box center [302, 306] width 8 height 8
click at [297, 306] on input "Stock" at bounding box center [297, 306] width 0 height 0
checkbox input "true"
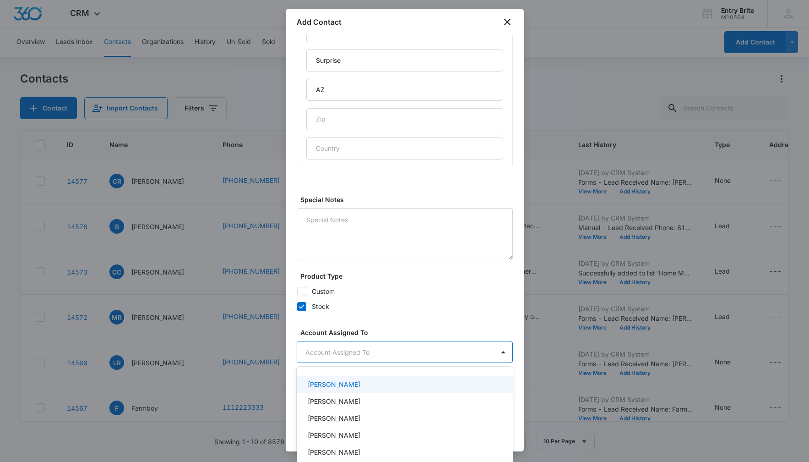
click at [377, 355] on body "CRM Apps Reputation Websites Forms CRM Email Social Content Ads Intelligence Fi…" at bounding box center [404, 231] width 809 height 462
click at [362, 400] on div "[PERSON_NAME]" at bounding box center [404, 401] width 192 height 10
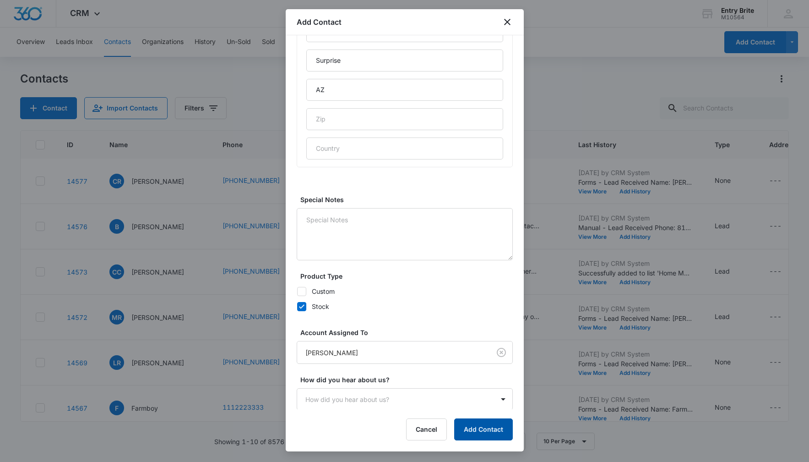
click at [485, 431] on button "Add Contact" at bounding box center [483, 429] width 59 height 22
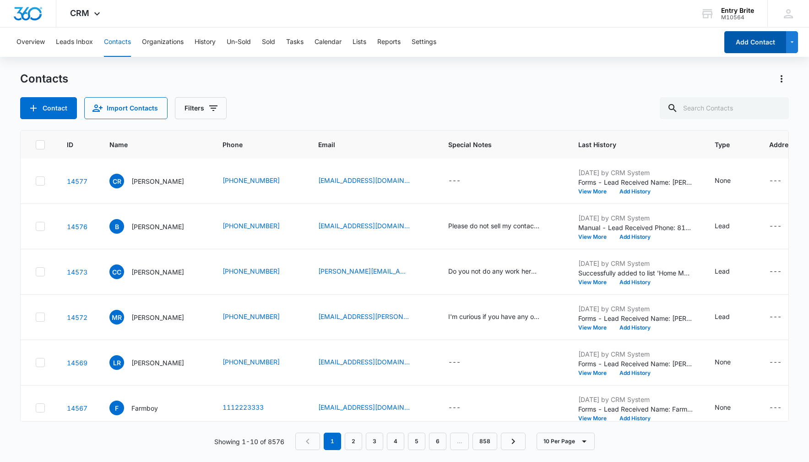
click at [754, 44] on button "Add Contact" at bounding box center [756, 42] width 62 height 22
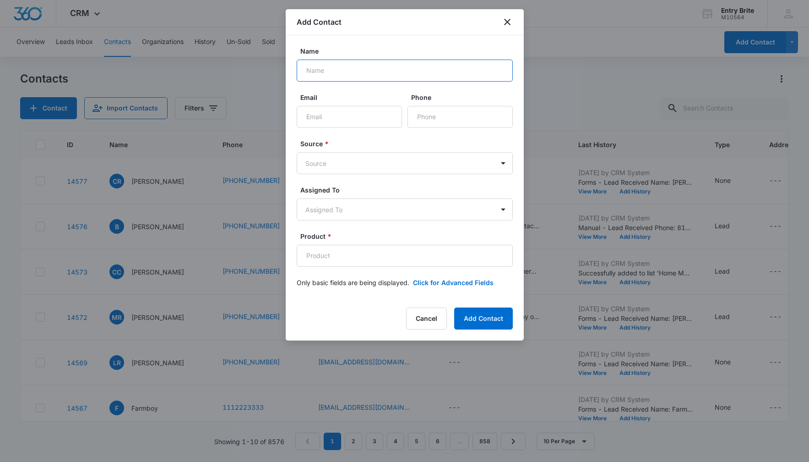
click at [333, 73] on input "Name" at bounding box center [405, 71] width 216 height 22
paste input "[PERSON_NAME]"
type input "[PERSON_NAME]"
click at [432, 107] on input "Phone" at bounding box center [460, 117] width 105 height 22
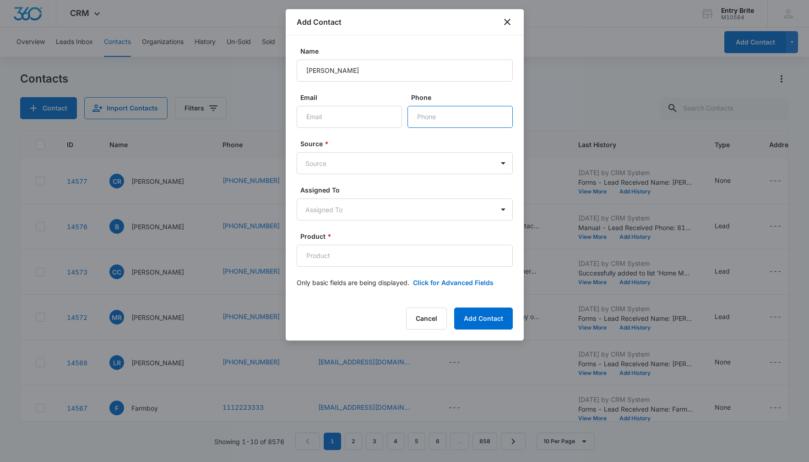
paste input "[PHONE_NUMBER]"
type input "[PHONE_NUMBER]"
click at [420, 162] on body "CRM Apps Reputation Websites Forms CRM Email Social Content Ads Intelligence Fi…" at bounding box center [404, 231] width 809 height 462
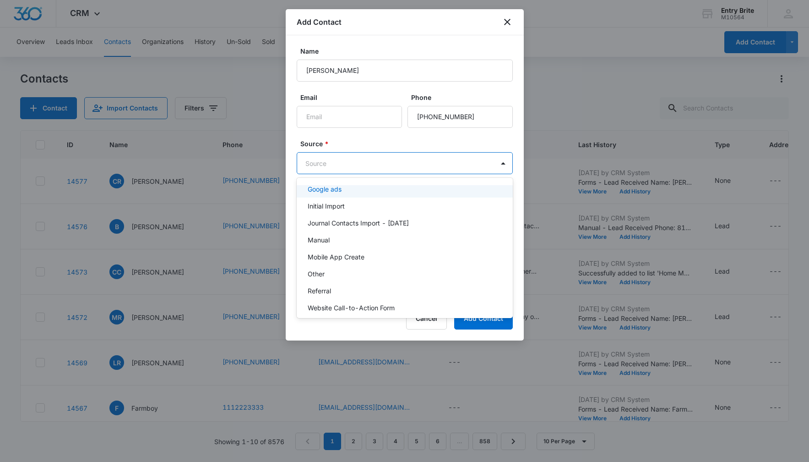
scroll to position [65, 0]
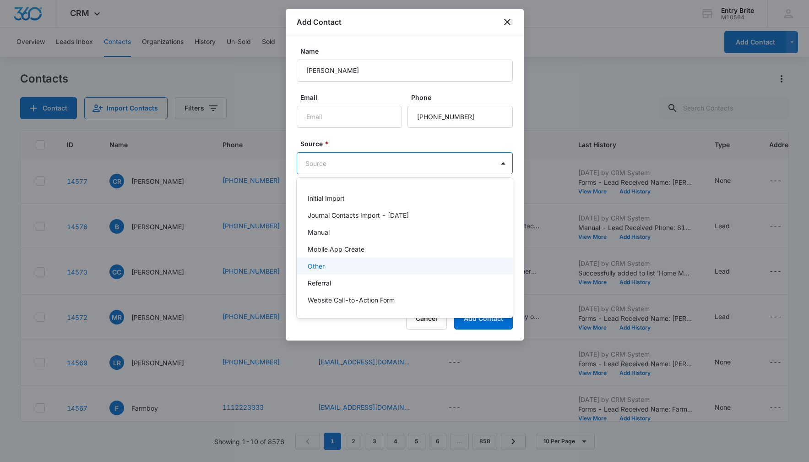
click at [390, 258] on div "Other" at bounding box center [405, 265] width 216 height 17
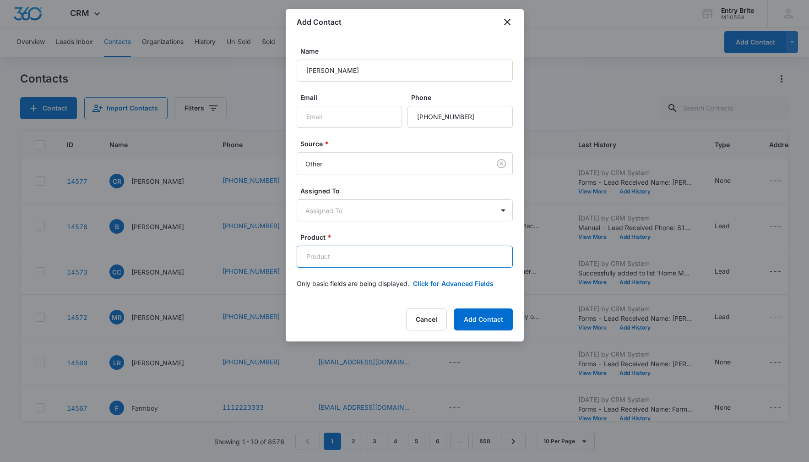
click at [333, 251] on input "Product *" at bounding box center [405, 257] width 216 height 22
paste input "Back door inserts and sidelights - custom design"
type input "Back door inserts and sidelights - custom design"
click at [443, 284] on button "Click for Advanced Fields" at bounding box center [453, 283] width 81 height 10
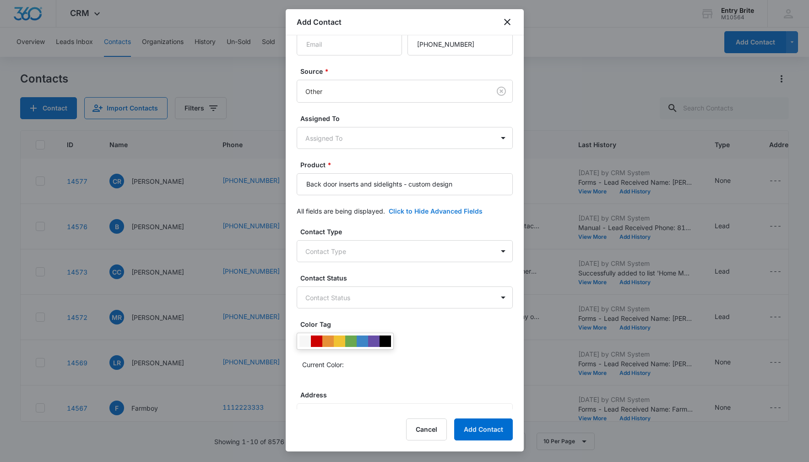
scroll to position [154, 0]
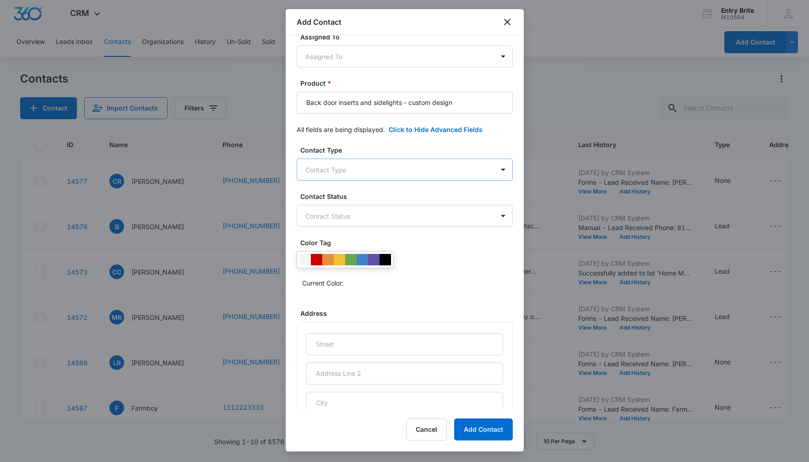
click at [462, 164] on body "CRM Apps Reputation Websites Forms CRM Email Social Content Ads Intelligence Fi…" at bounding box center [404, 231] width 809 height 462
click at [446, 236] on div "Customer" at bounding box center [404, 236] width 192 height 10
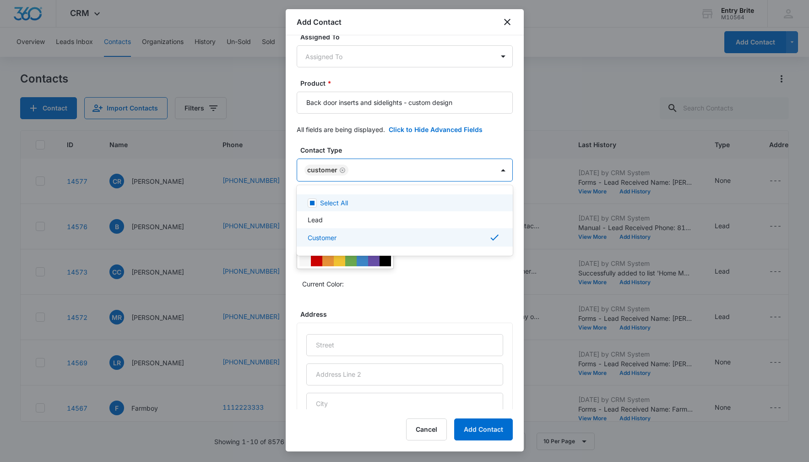
click at [445, 141] on div at bounding box center [404, 231] width 809 height 462
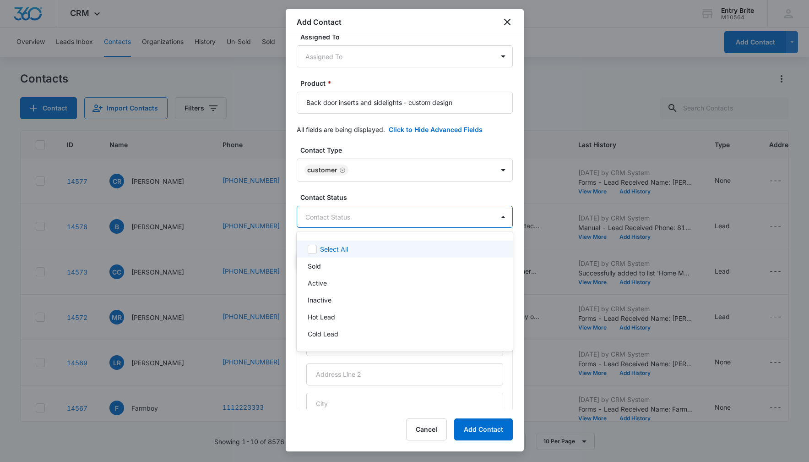
click at [393, 213] on body "CRM Apps Reputation Websites Forms CRM Email Social Content Ads Intelligence Fi…" at bounding box center [404, 231] width 809 height 462
click at [347, 265] on div "Sold" at bounding box center [404, 266] width 192 height 10
click at [358, 147] on div at bounding box center [404, 231] width 809 height 462
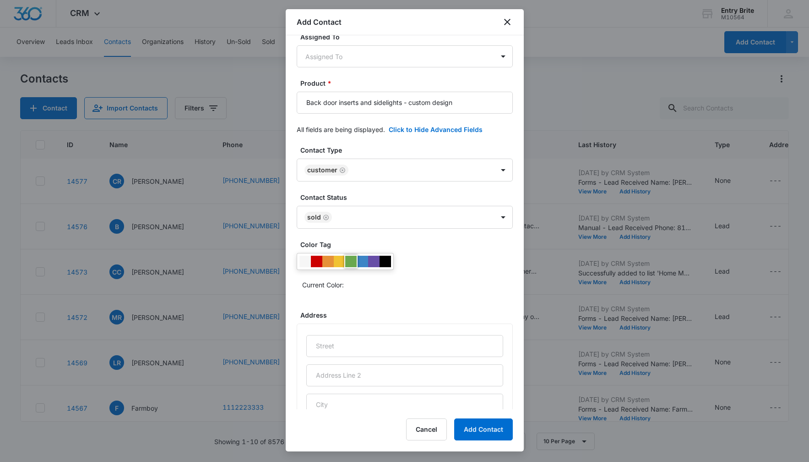
click at [349, 262] on div at bounding box center [350, 261] width 11 height 11
click at [436, 282] on div "Current Color:" at bounding box center [407, 284] width 211 height 15
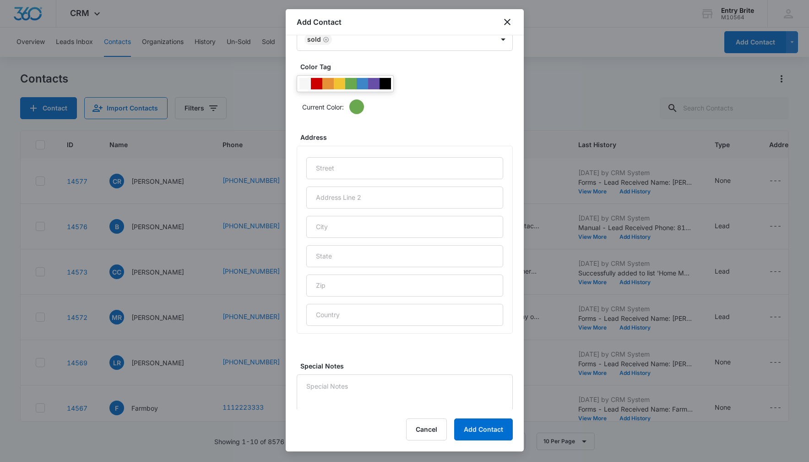
scroll to position [336, 0]
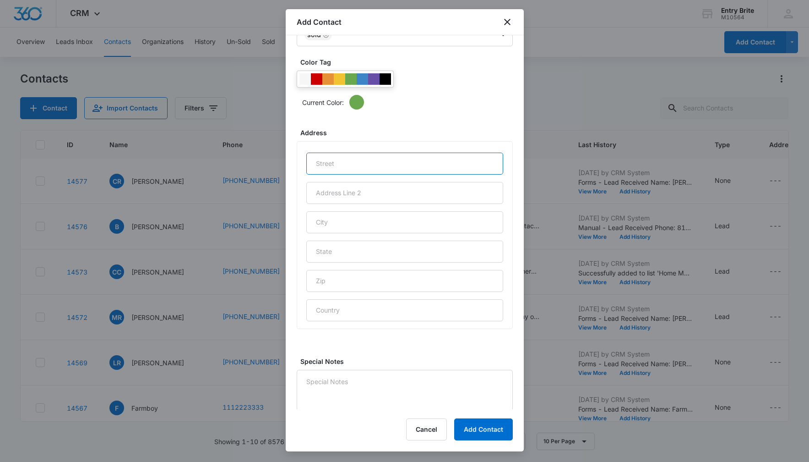
click at [332, 163] on input "text" at bounding box center [404, 164] width 197 height 22
paste input "[STREET_ADDRESS]"
type input "[STREET_ADDRESS]"
click at [327, 224] on input "text" at bounding box center [404, 222] width 197 height 22
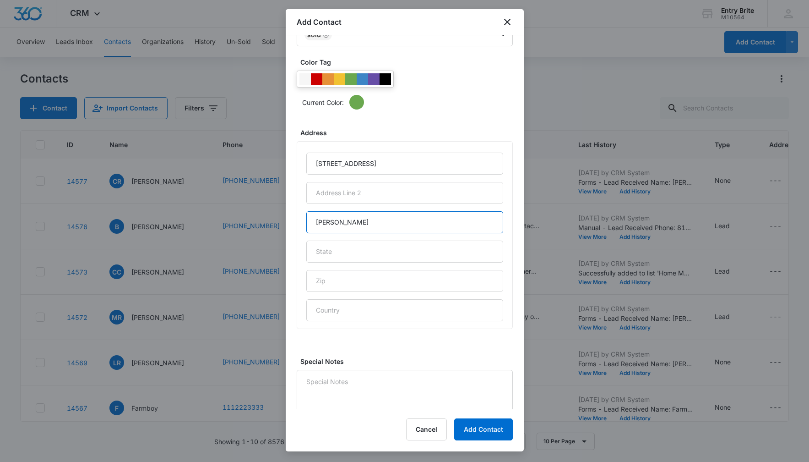
type input "[PERSON_NAME]"
type input "NV"
click at [329, 282] on input "text" at bounding box center [404, 281] width 197 height 22
paste input "89052"
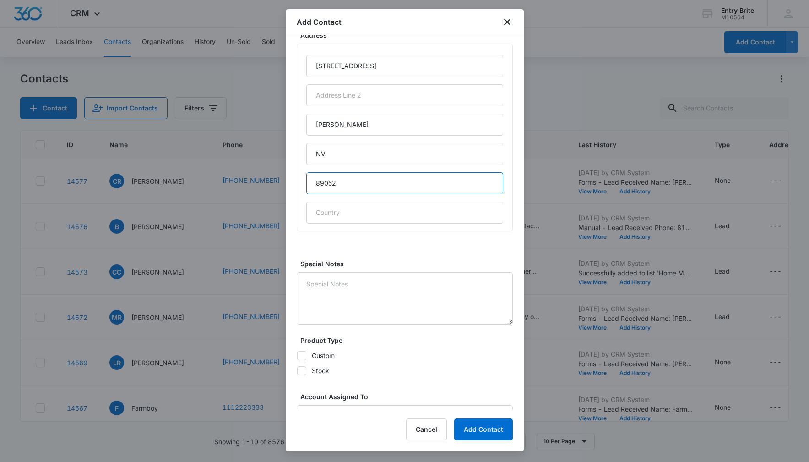
scroll to position [498, 0]
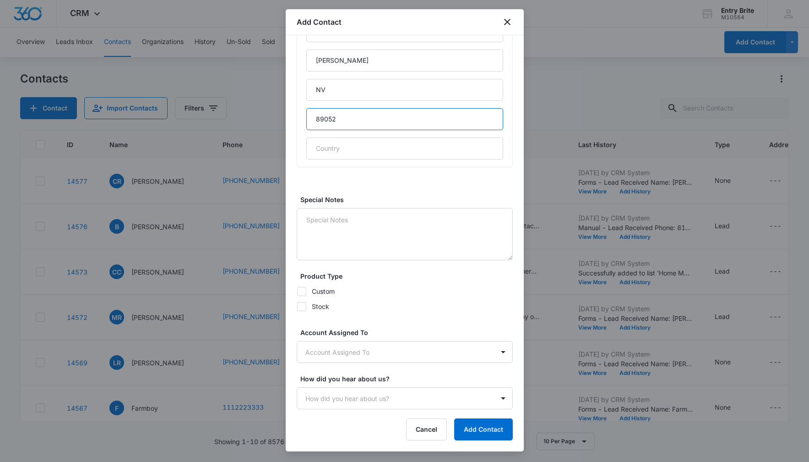
type input "89052"
click at [304, 290] on icon at bounding box center [302, 291] width 8 height 8
click at [297, 291] on input "Custom" at bounding box center [297, 291] width 0 height 0
checkbox input "true"
click at [324, 344] on body "CRM Apps Reputation Websites Forms CRM Email Social Content Ads Intelligence Fi…" at bounding box center [404, 231] width 809 height 462
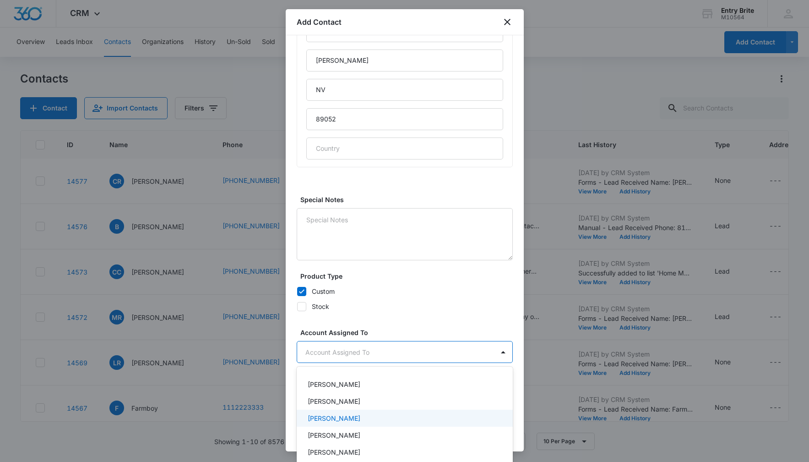
click at [325, 412] on div "[PERSON_NAME]" at bounding box center [405, 417] width 216 height 17
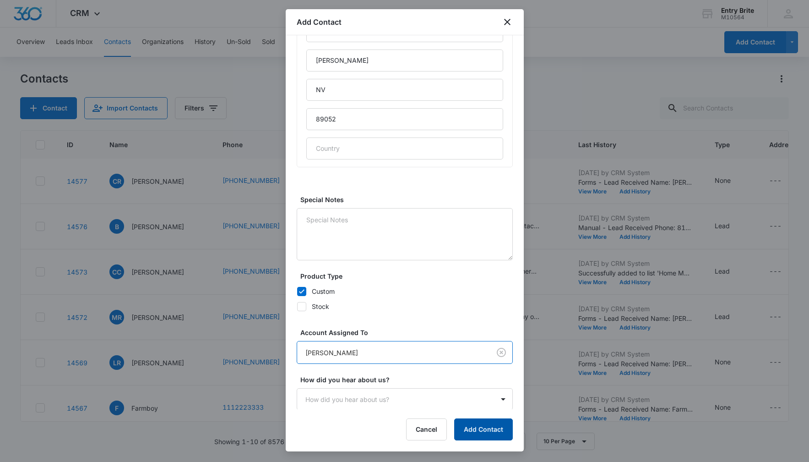
click at [475, 431] on button "Add Contact" at bounding box center [483, 429] width 59 height 22
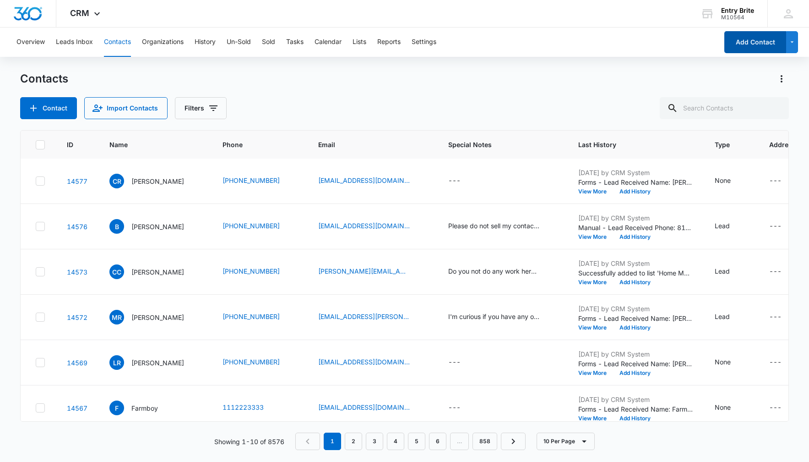
click at [753, 45] on button "Add Contact" at bounding box center [756, 42] width 62 height 22
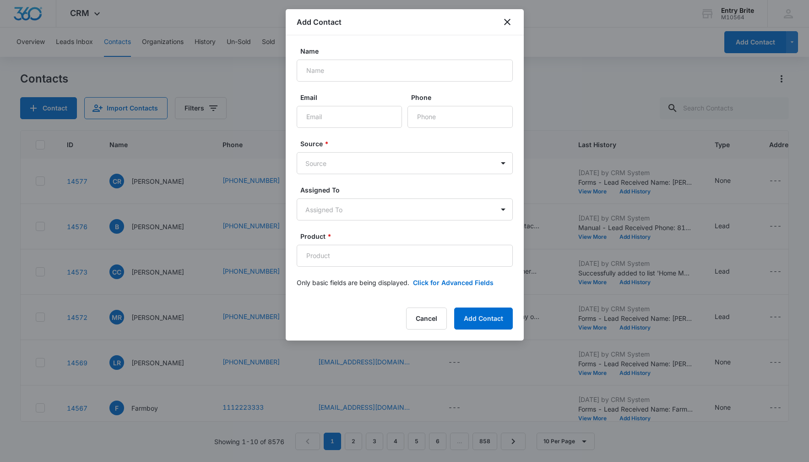
click at [802, 166] on div at bounding box center [404, 231] width 809 height 462
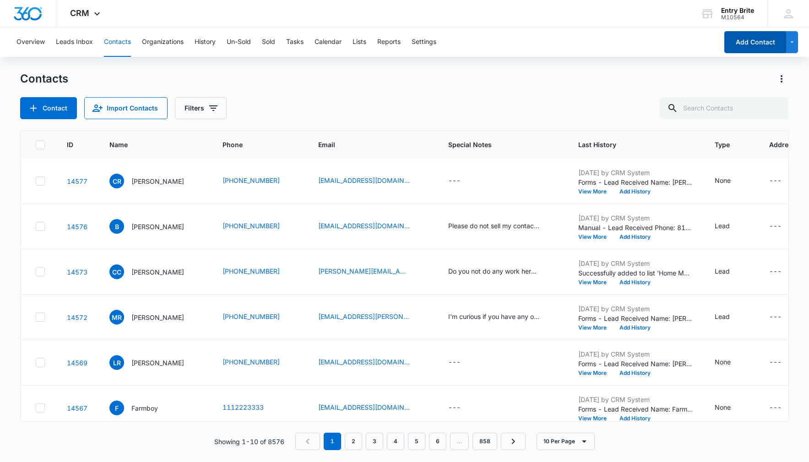
click at [753, 44] on button "Add Contact" at bounding box center [756, 42] width 62 height 22
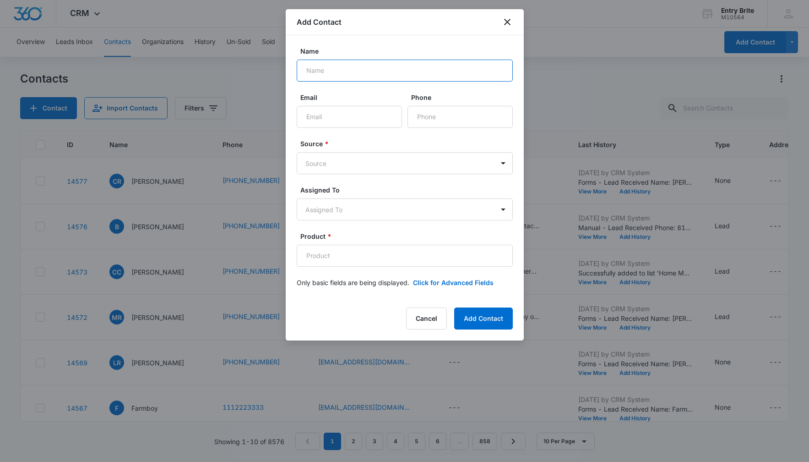
click at [329, 73] on input "Name" at bounding box center [405, 71] width 216 height 22
paste input "[PERSON_NAME]"
type input "[PERSON_NAME]"
click at [453, 119] on input "Phone" at bounding box center [460, 117] width 105 height 22
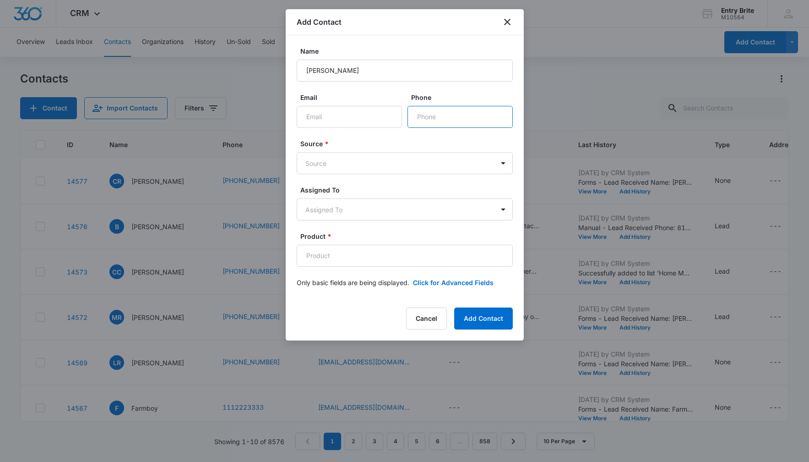
paste input "[PHONE_NUMBER]"
type input "[PHONE_NUMBER]"
click at [431, 166] on body "CRM Apps Reputation Websites Forms CRM Email Social Content Ads Intelligence Fi…" at bounding box center [404, 231] width 809 height 462
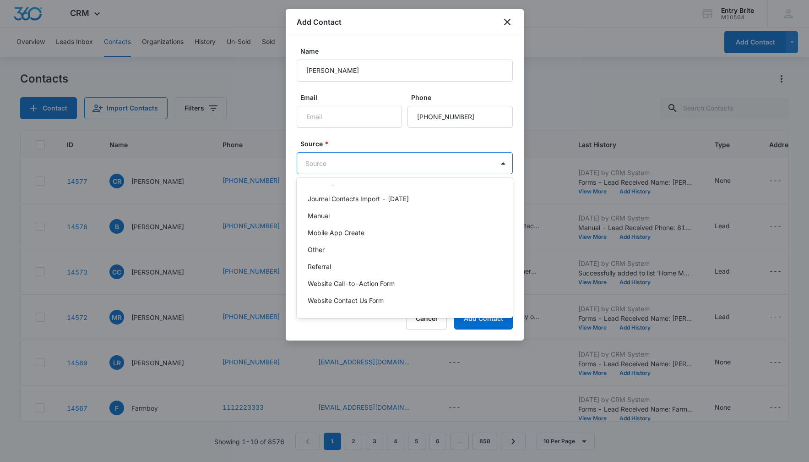
scroll to position [81, 0]
click at [406, 255] on div "Other" at bounding box center [405, 249] width 216 height 17
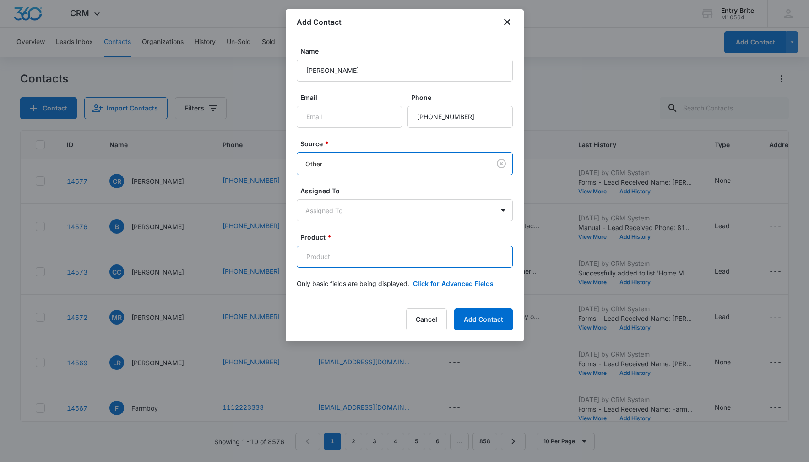
click at [321, 254] on input "Product *" at bounding box center [405, 257] width 216 height 22
paste input "Exposed Vented Iron Catalina"
type input "Exposed Vented Iron Catalina"
click at [455, 281] on button "Click for Advanced Fields" at bounding box center [453, 283] width 81 height 10
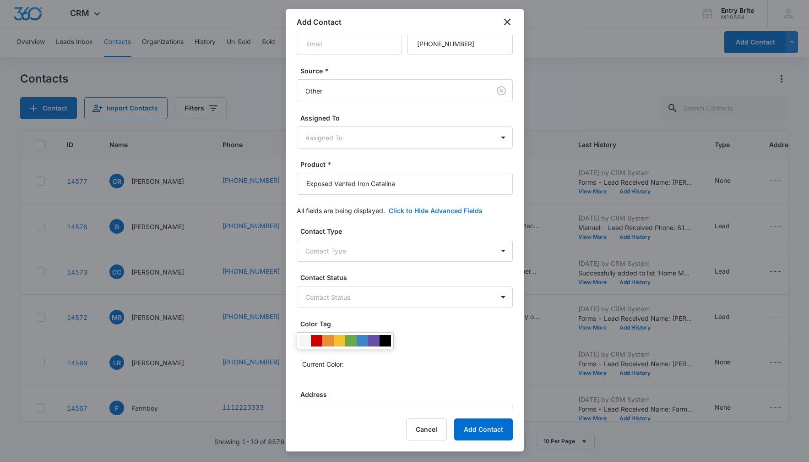
scroll to position [170, 0]
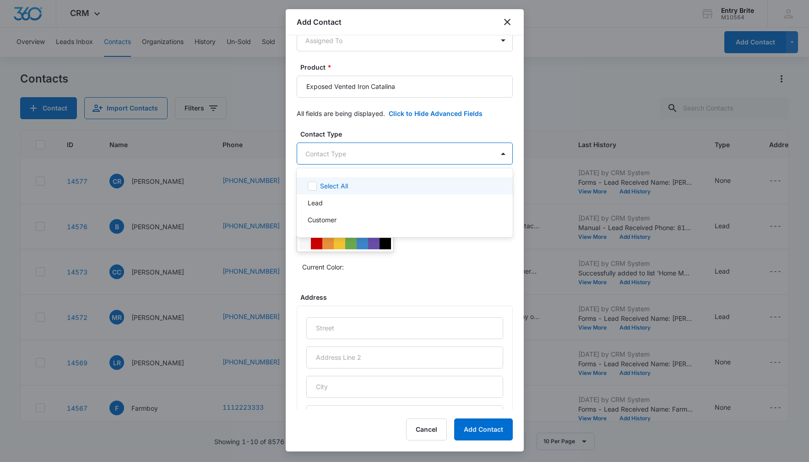
click at [439, 151] on body "CRM Apps Reputation Websites Forms CRM Email Social Content Ads Intelligence Fi…" at bounding box center [404, 231] width 809 height 462
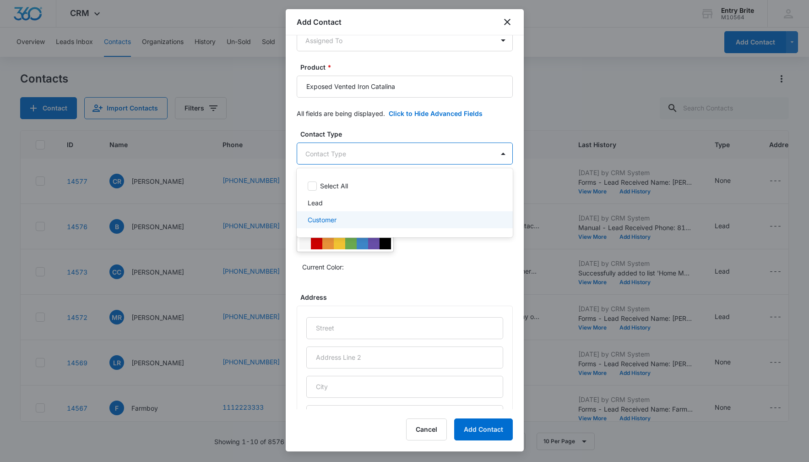
click at [400, 218] on div "Customer" at bounding box center [404, 220] width 192 height 10
click at [415, 136] on div at bounding box center [404, 231] width 809 height 462
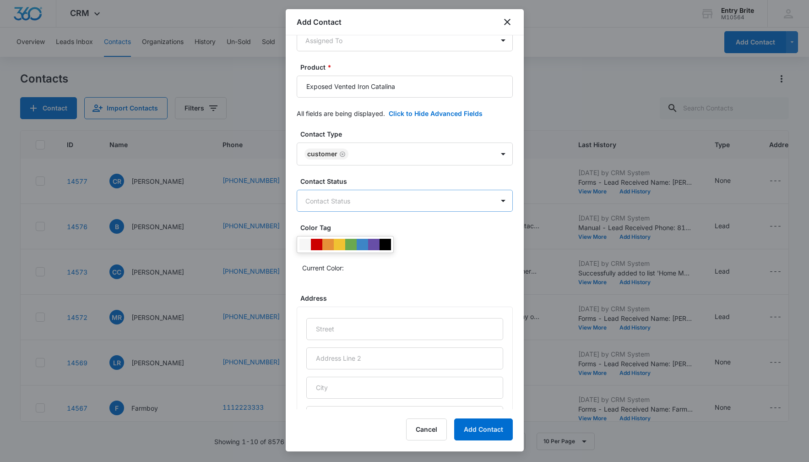
click at [406, 192] on body "CRM Apps Reputation Websites Forms CRM Email Social Content Ads Intelligence Fi…" at bounding box center [404, 231] width 809 height 462
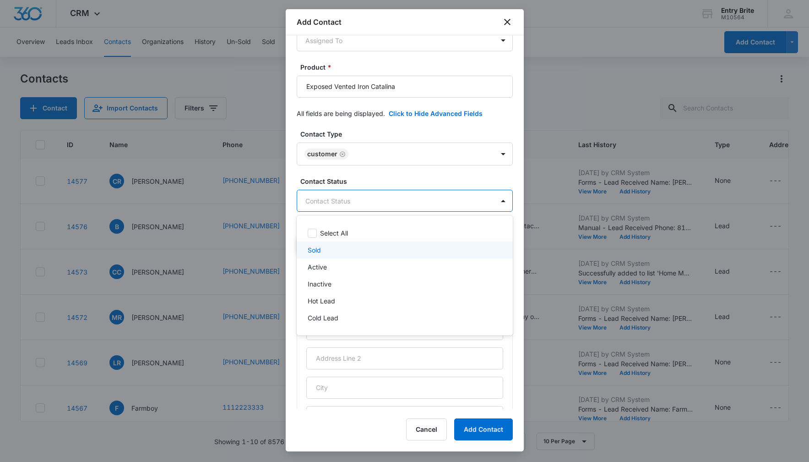
click at [367, 254] on div "Sold" at bounding box center [404, 250] width 192 height 10
click at [384, 130] on div at bounding box center [404, 231] width 809 height 462
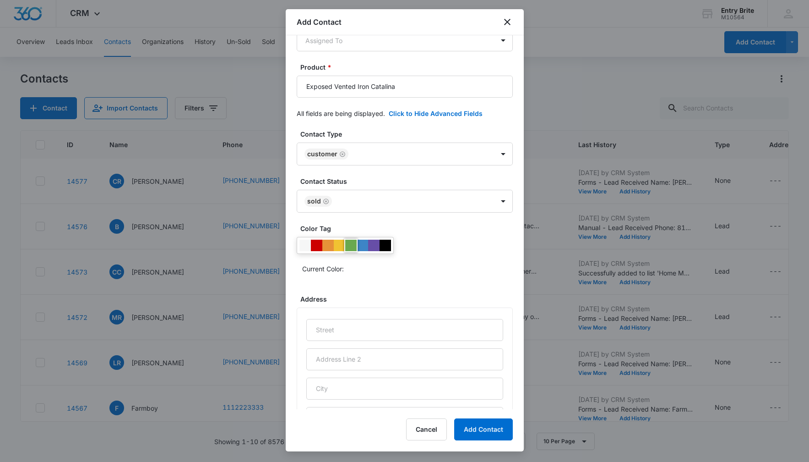
click at [349, 244] on div at bounding box center [350, 245] width 11 height 11
click at [427, 257] on div "Current Color:" at bounding box center [405, 256] width 216 height 39
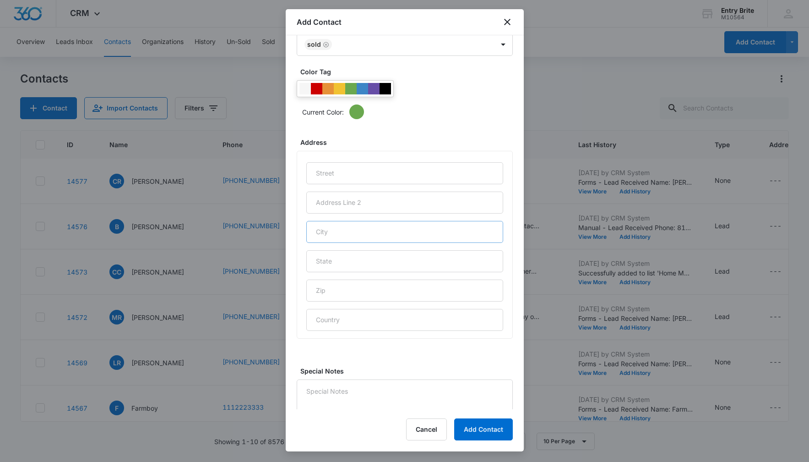
scroll to position [333, 0]
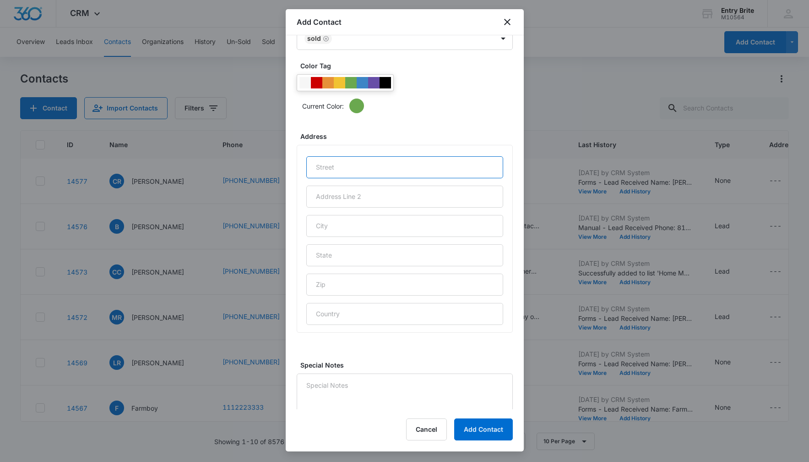
click at [347, 159] on input "text" at bounding box center [404, 167] width 197 height 22
paste input "[STREET_ADDRESS]"
click at [376, 169] on input "[STREET_ADDRESS]" at bounding box center [404, 167] width 197 height 22
type input "[STREET_ADDRESS]"
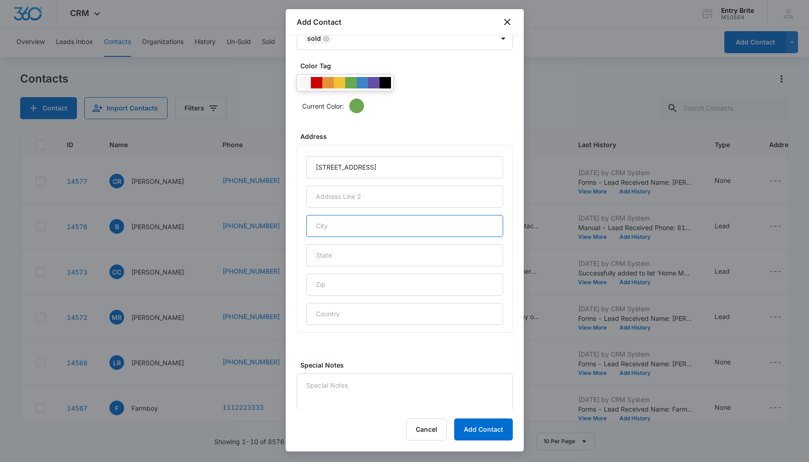
click at [365, 223] on input "text" at bounding box center [404, 226] width 197 height 22
type input "[PERSON_NAME]"
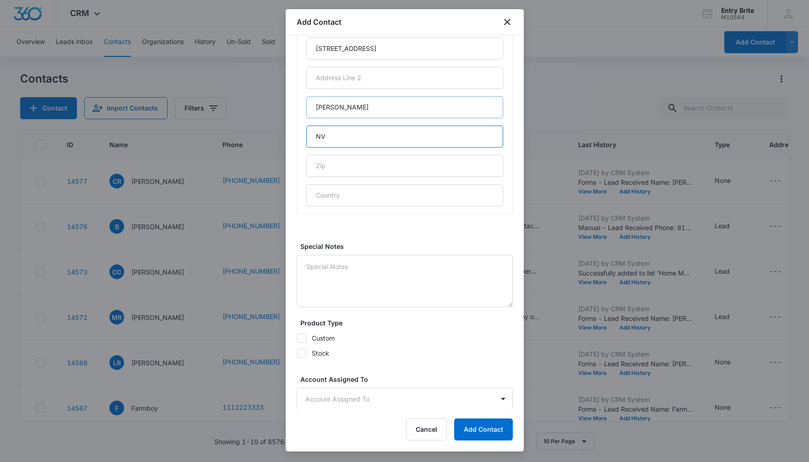
scroll to position [498, 0]
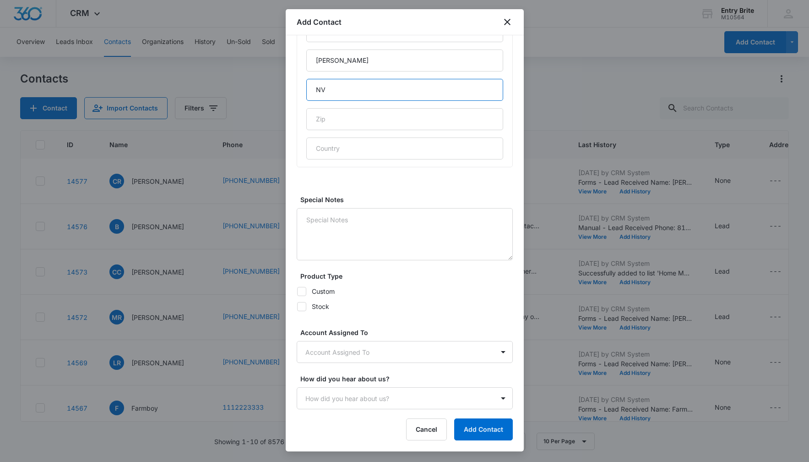
type input "NV"
click at [300, 290] on icon at bounding box center [302, 291] width 8 height 8
click at [297, 291] on input "Custom" at bounding box center [297, 291] width 0 height 0
click at [300, 290] on icon at bounding box center [302, 291] width 8 height 8
click at [297, 291] on input "Custom" at bounding box center [297, 291] width 0 height 0
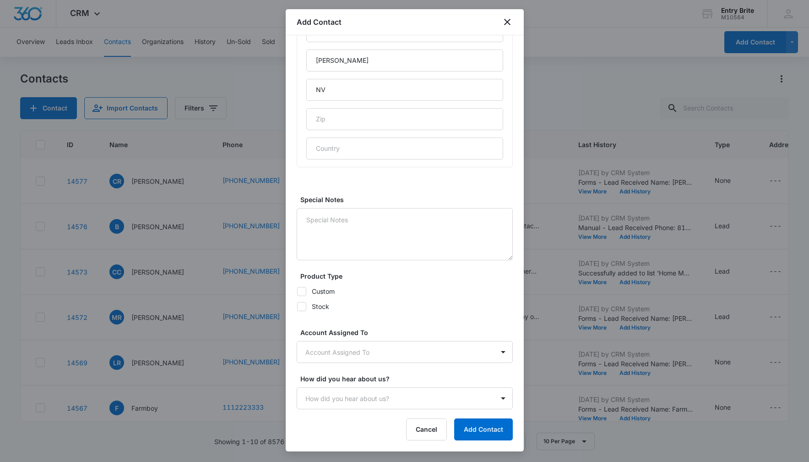
click at [301, 291] on icon at bounding box center [302, 291] width 8 height 8
click at [297, 291] on input "Custom" at bounding box center [297, 291] width 0 height 0
checkbox input "true"
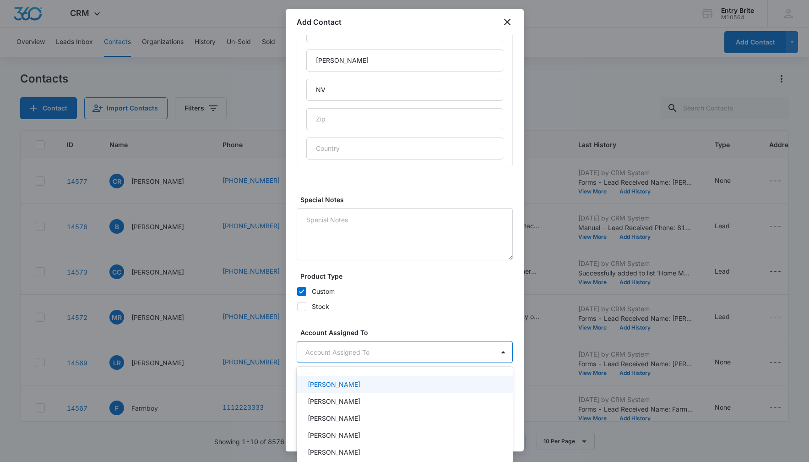
click at [348, 351] on body "CRM Apps Reputation Websites Forms CRM Email Social Content Ads Intelligence Fi…" at bounding box center [404, 231] width 809 height 462
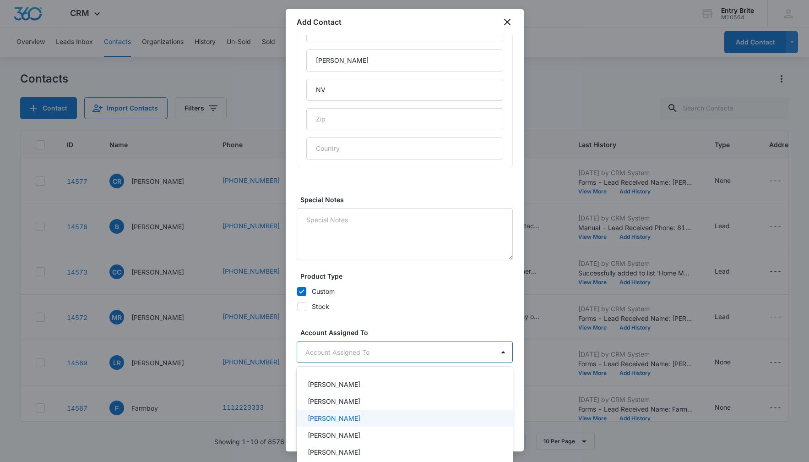
click at [342, 420] on p "[PERSON_NAME]" at bounding box center [334, 418] width 53 height 10
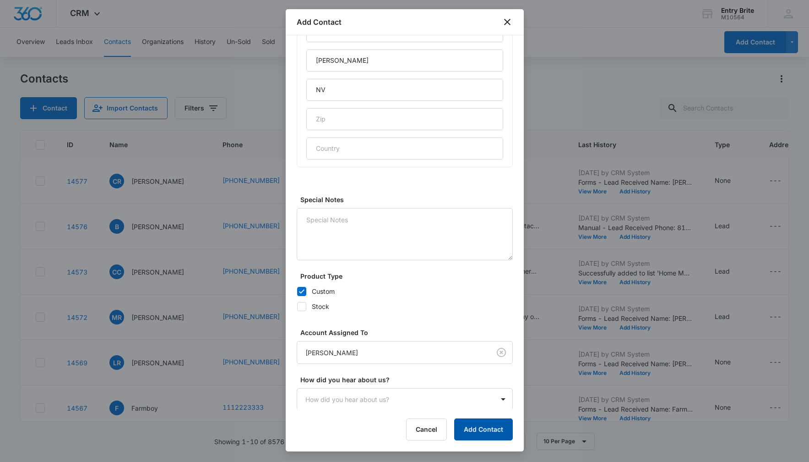
click at [475, 432] on button "Add Contact" at bounding box center [483, 429] width 59 height 22
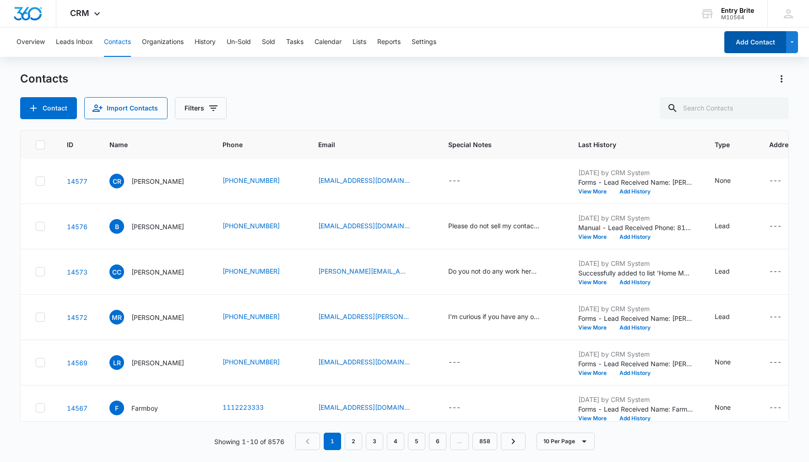
click at [741, 44] on button "Add Contact" at bounding box center [756, 42] width 62 height 22
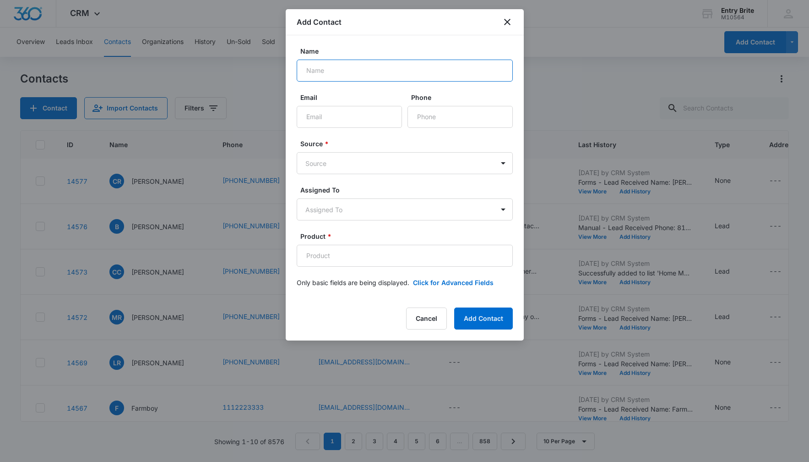
click at [330, 78] on input "Name" at bounding box center [405, 71] width 216 height 22
paste input "[PERSON_NAME]"
type input "[PERSON_NAME]"
click at [416, 116] on input "Phone" at bounding box center [460, 117] width 105 height 22
paste input "[PHONE_NUMBER]"
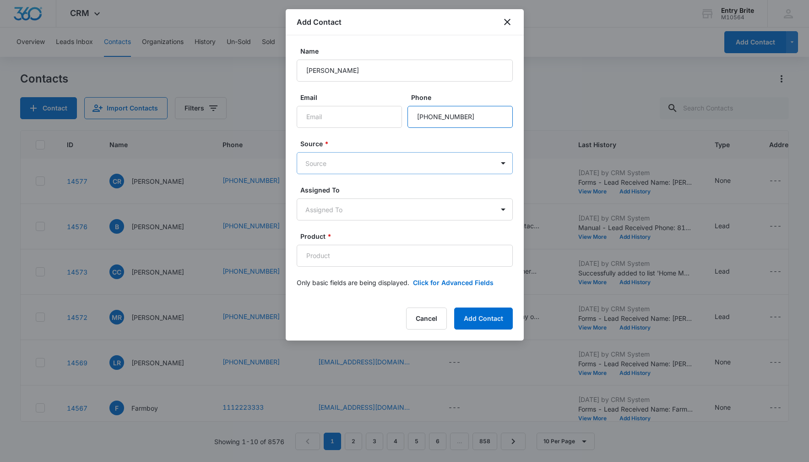
type input "[PHONE_NUMBER]"
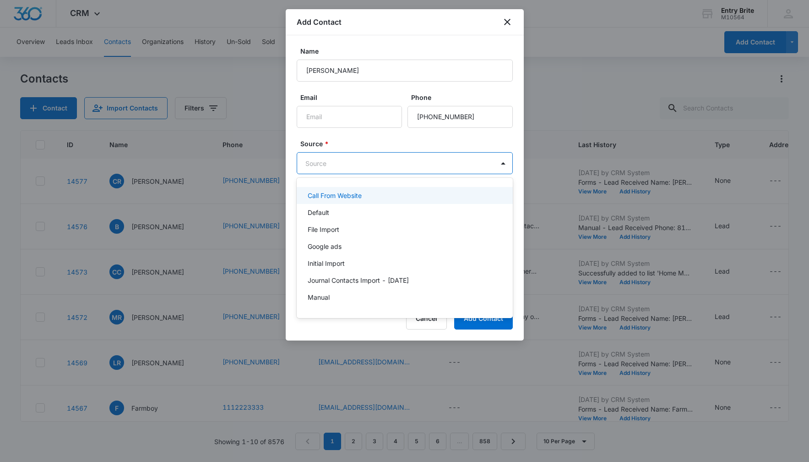
click at [402, 170] on body "CRM Apps Reputation Websites Forms CRM Email Social Content Ads Intelligence Fi…" at bounding box center [404, 231] width 809 height 462
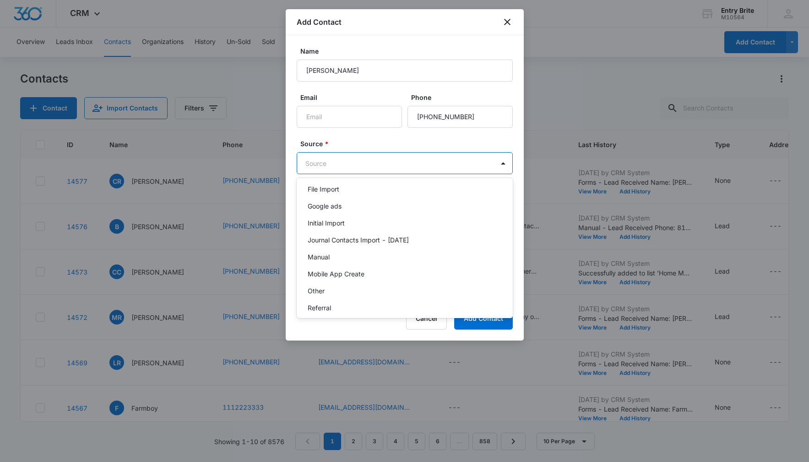
scroll to position [42, 0]
click at [364, 288] on div "Other" at bounding box center [404, 289] width 192 height 10
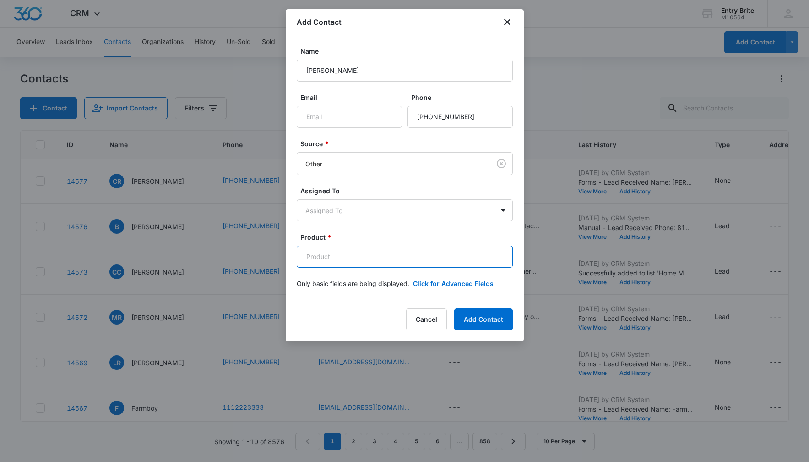
click at [316, 253] on input "Product *" at bounding box center [405, 257] width 216 height 22
paste input "Regency Vented Leaded"
type input "Regency Vented Leaded"
click at [451, 285] on button "Click for Advanced Fields" at bounding box center [453, 283] width 81 height 10
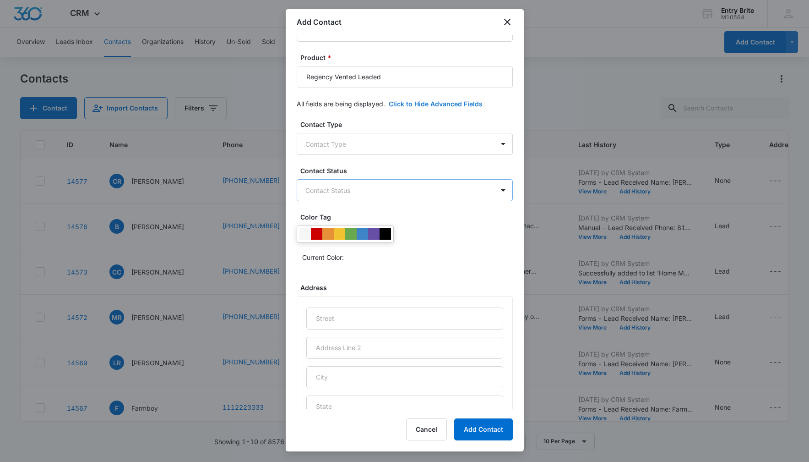
scroll to position [225, 0]
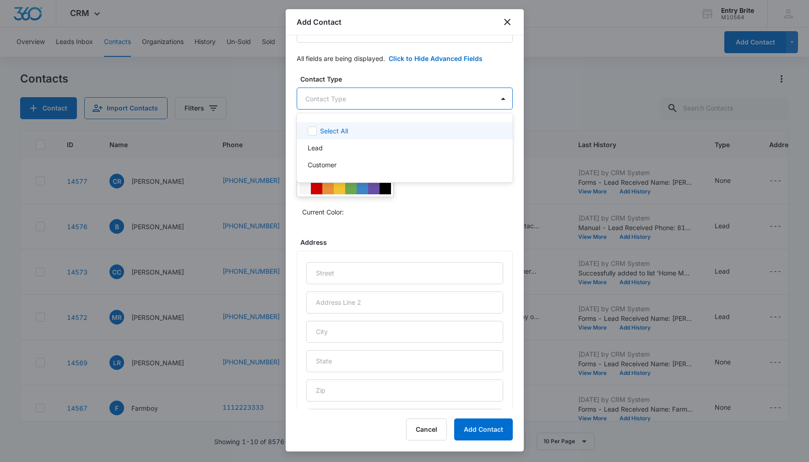
click at [438, 99] on body "CRM Apps Reputation Websites Forms CRM Email Social Content Ads Intelligence Fi…" at bounding box center [404, 231] width 809 height 462
click at [399, 165] on div "Customer" at bounding box center [404, 165] width 192 height 10
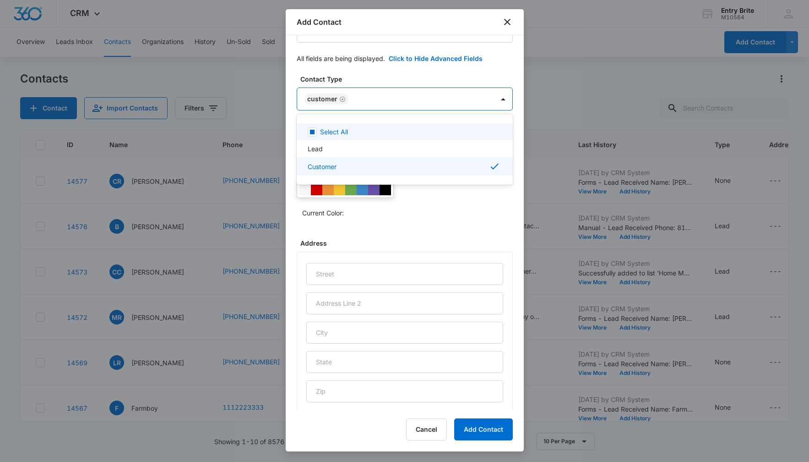
drag, startPoint x: 401, startPoint y: 68, endPoint x: 401, endPoint y: 74, distance: 6.0
click at [401, 69] on div at bounding box center [404, 231] width 809 height 462
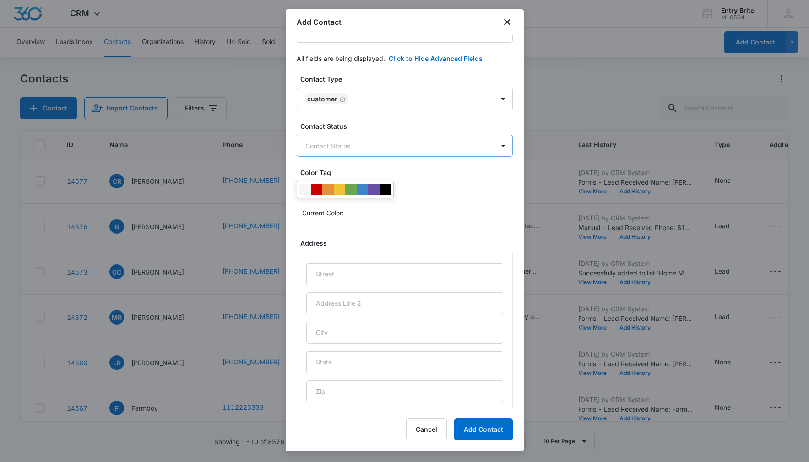
click at [381, 147] on body "CRM Apps Reputation Websites Forms CRM Email Social Content Ads Intelligence Fi…" at bounding box center [404, 231] width 809 height 462
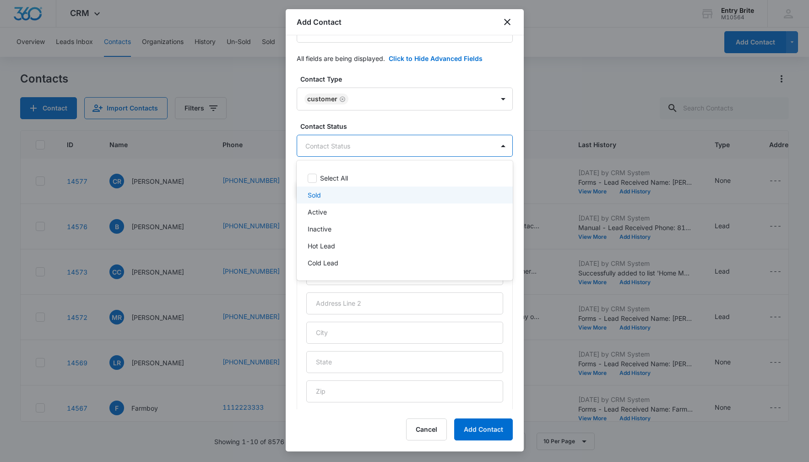
click at [332, 197] on div "Sold" at bounding box center [404, 195] width 192 height 10
click at [354, 73] on div at bounding box center [404, 231] width 809 height 462
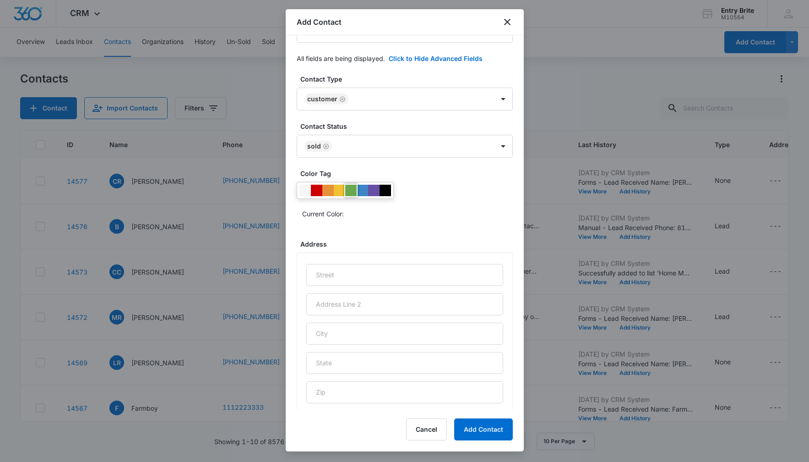
click at [351, 191] on div at bounding box center [350, 190] width 11 height 11
click at [421, 227] on div "Color Tag Current Color:" at bounding box center [405, 199] width 216 height 60
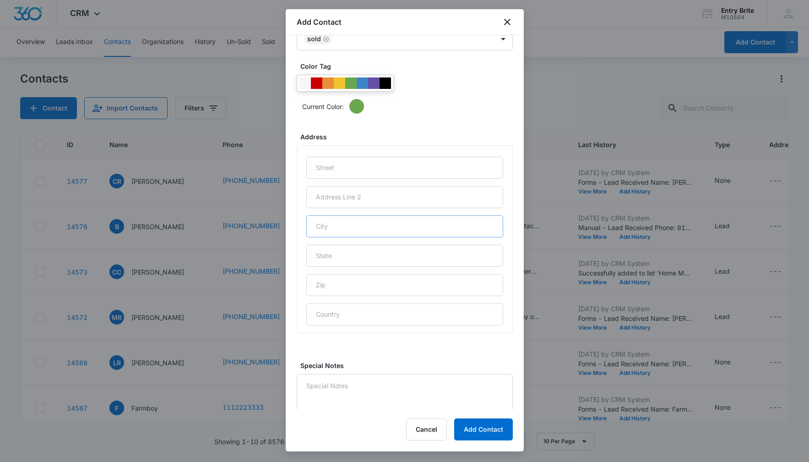
scroll to position [343, 0]
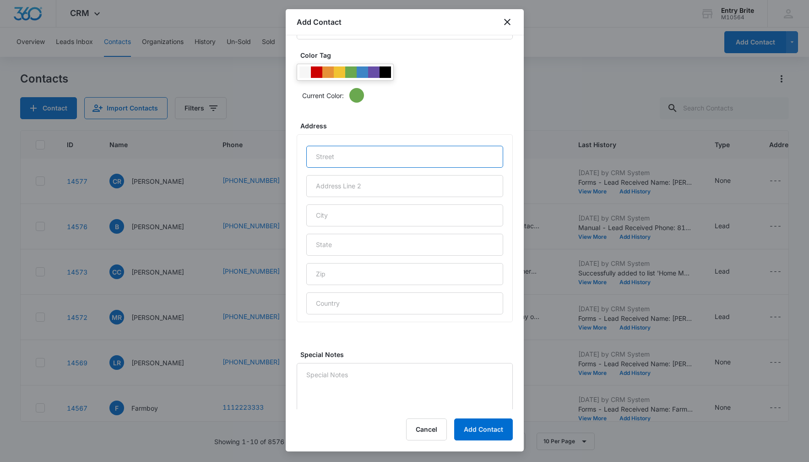
click at [327, 159] on input "text" at bounding box center [404, 157] width 197 height 22
paste input "[STREET_ADDRESS]"
type input "[STREET_ADDRESS]"
click at [331, 216] on input "text" at bounding box center [404, 215] width 197 height 22
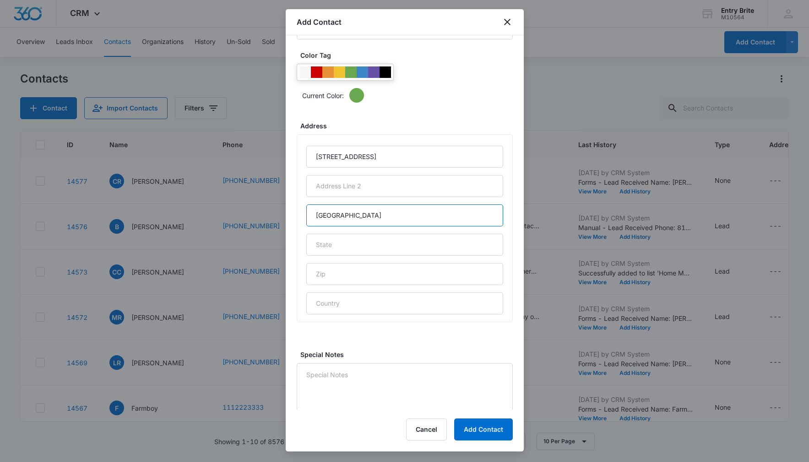
type input "[GEOGRAPHIC_DATA]"
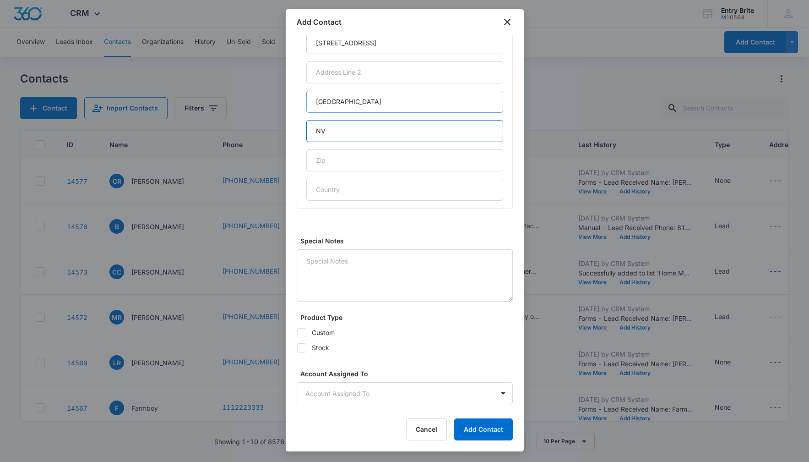
scroll to position [498, 0]
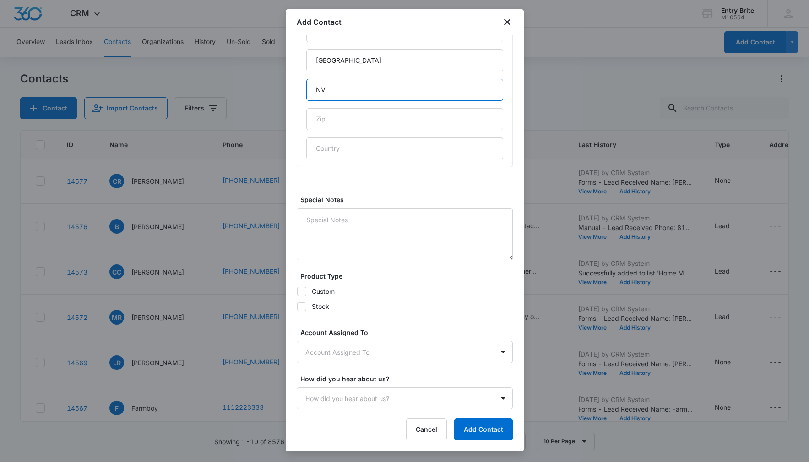
type input "NV"
click at [301, 293] on icon at bounding box center [302, 291] width 8 height 8
click at [297, 291] on input "Custom" at bounding box center [297, 291] width 0 height 0
checkbox input "true"
click at [305, 308] on icon at bounding box center [302, 306] width 8 height 8
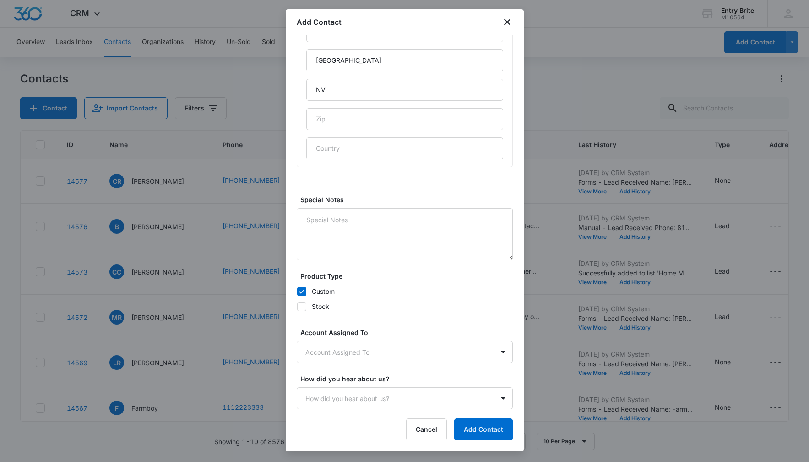
click at [297, 306] on input "Stock" at bounding box center [297, 306] width 0 height 0
checkbox input "true"
click at [331, 343] on body "CRM Apps Reputation Websites Forms CRM Email Social Content Ads Intelligence Fi…" at bounding box center [404, 231] width 809 height 462
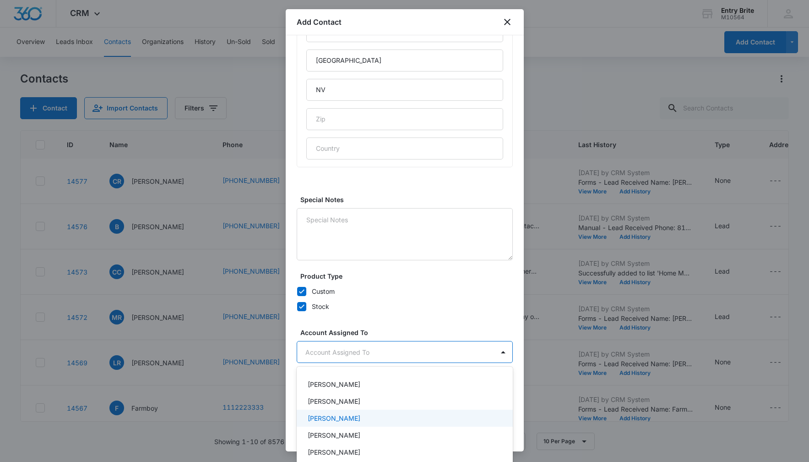
click at [335, 415] on p "[PERSON_NAME]" at bounding box center [334, 418] width 53 height 10
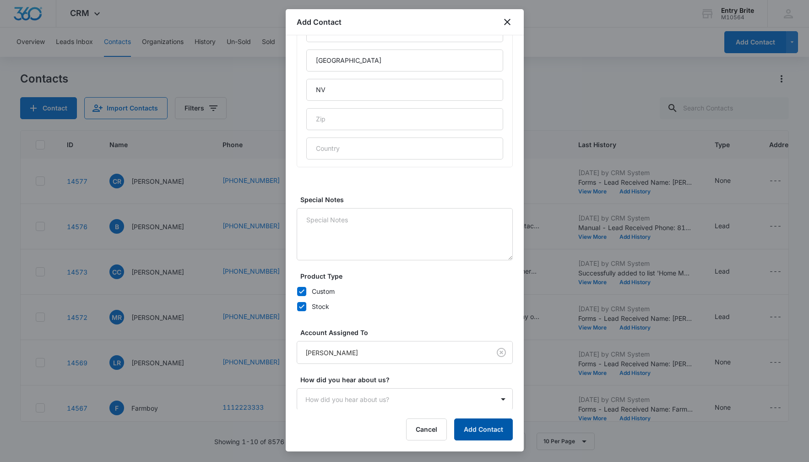
click at [465, 423] on button "Add Contact" at bounding box center [483, 429] width 59 height 22
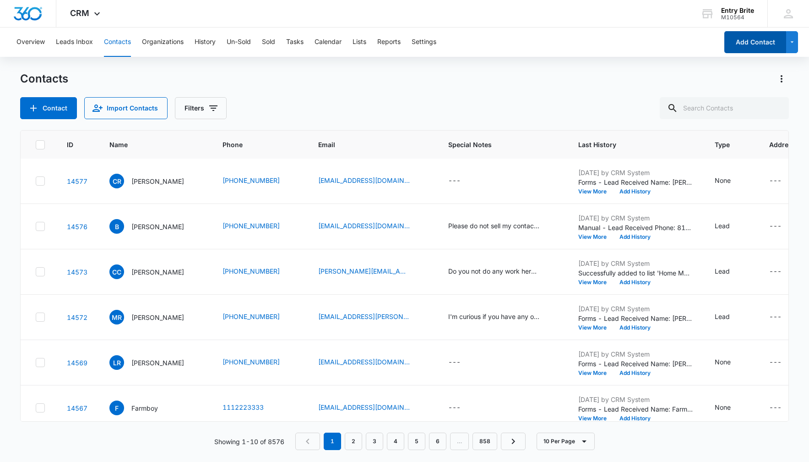
click at [751, 44] on button "Add Contact" at bounding box center [756, 42] width 62 height 22
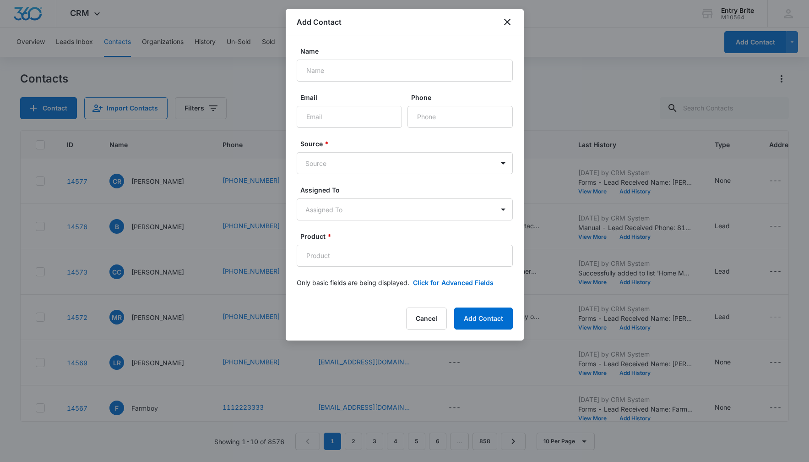
drag, startPoint x: 291, startPoint y: 82, endPoint x: 288, endPoint y: 64, distance: 19.1
click at [288, 64] on div "Name Email Phone Source * Source Assigned To Assigned To Product * Only basic f…" at bounding box center [405, 166] width 238 height 263
click at [360, 71] on input "Name" at bounding box center [405, 71] width 216 height 22
click at [329, 70] on input "Name" at bounding box center [405, 71] width 216 height 22
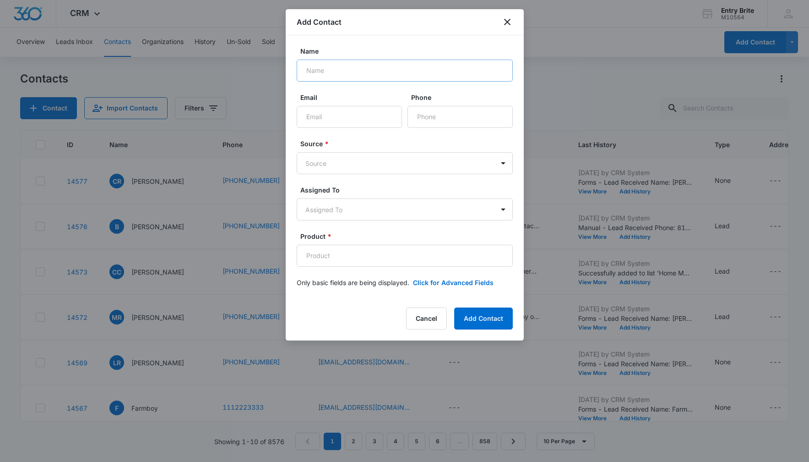
click at [339, 72] on input "Name" at bounding box center [405, 71] width 216 height 22
type input "Custodia"
click at [442, 117] on input "Phone" at bounding box center [460, 117] width 105 height 22
paste input "[PHONE_NUMBER]"
type input "[PHONE_NUMBER]"
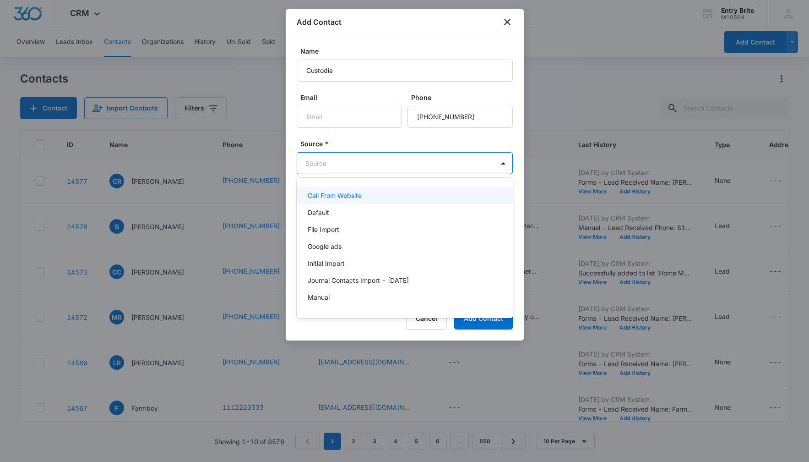
click at [426, 158] on body "CRM Apps Reputation Websites Forms CRM Email Social Content Ads Intelligence Fi…" at bounding box center [404, 231] width 809 height 462
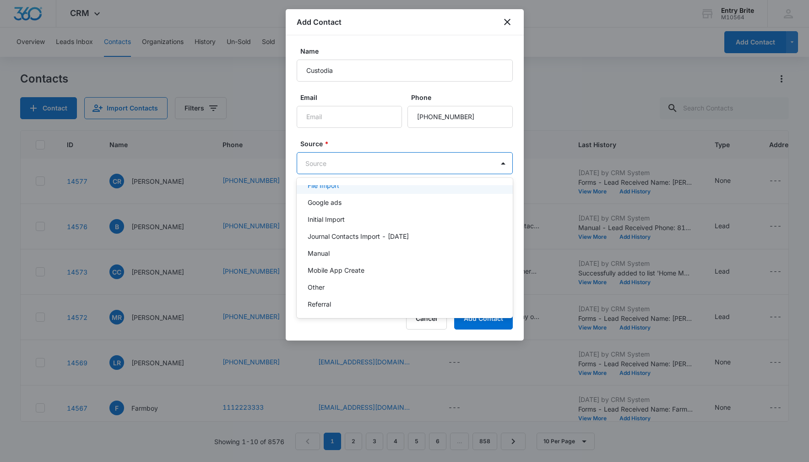
scroll to position [52, 0]
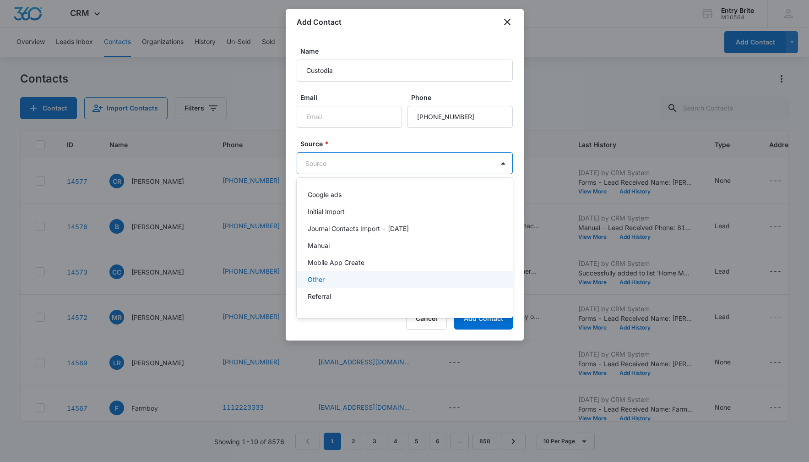
click at [376, 280] on div "Other" at bounding box center [404, 279] width 192 height 10
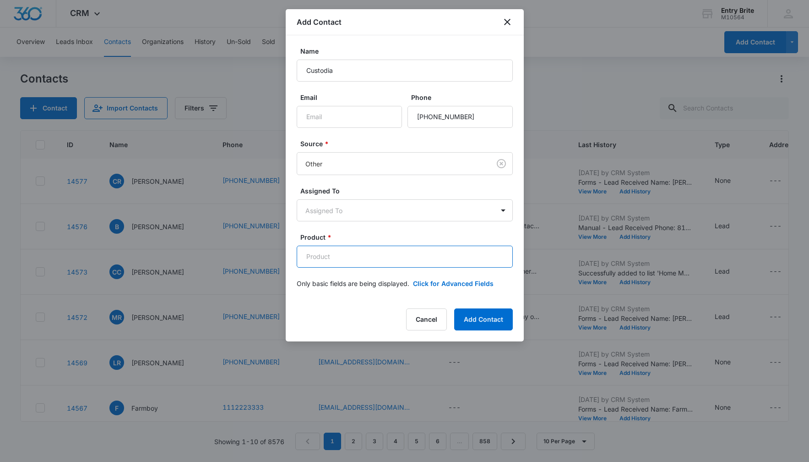
click at [321, 260] on input "Product *" at bounding box center [405, 257] width 216 height 22
paste input "Expressions"
type input "Expressions"
click at [467, 283] on button "Click for Advanced Fields" at bounding box center [453, 283] width 81 height 10
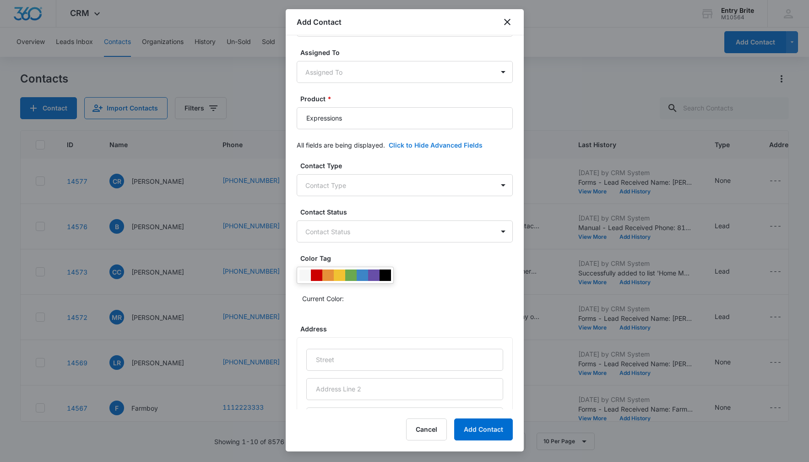
scroll to position [255, 0]
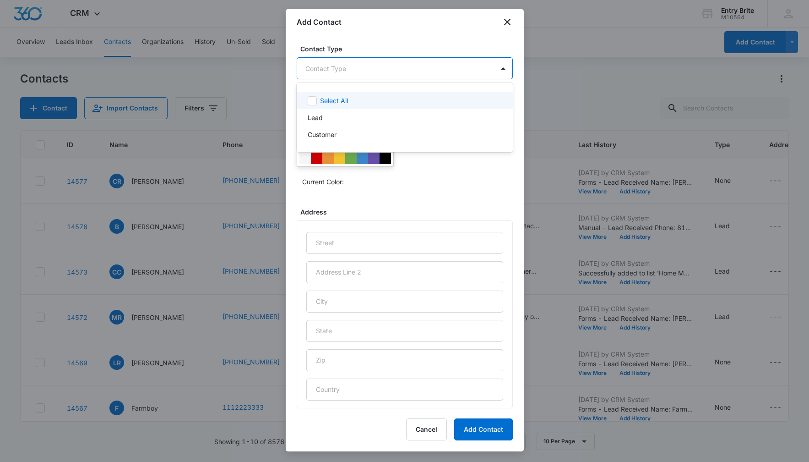
click at [460, 69] on body "CRM Apps Reputation Websites Forms CRM Email Social Content Ads Intelligence Fi…" at bounding box center [404, 231] width 809 height 462
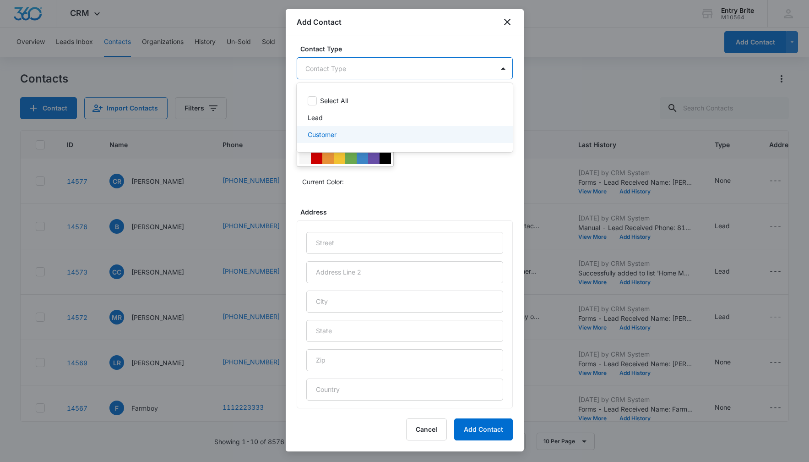
click at [373, 135] on div "Customer" at bounding box center [404, 135] width 192 height 10
click at [432, 176] on div at bounding box center [404, 231] width 809 height 462
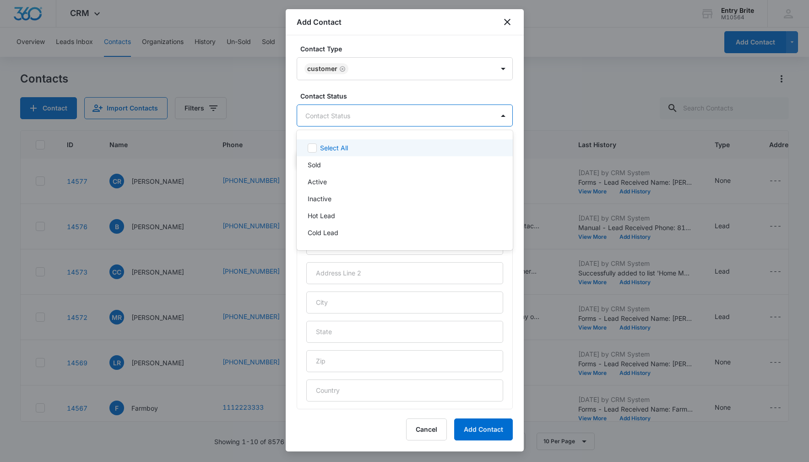
click at [368, 111] on body "CRM Apps Reputation Websites Forms CRM Email Social Content Ads Intelligence Fi…" at bounding box center [404, 231] width 809 height 462
click at [312, 165] on p "Sold" at bounding box center [314, 165] width 13 height 10
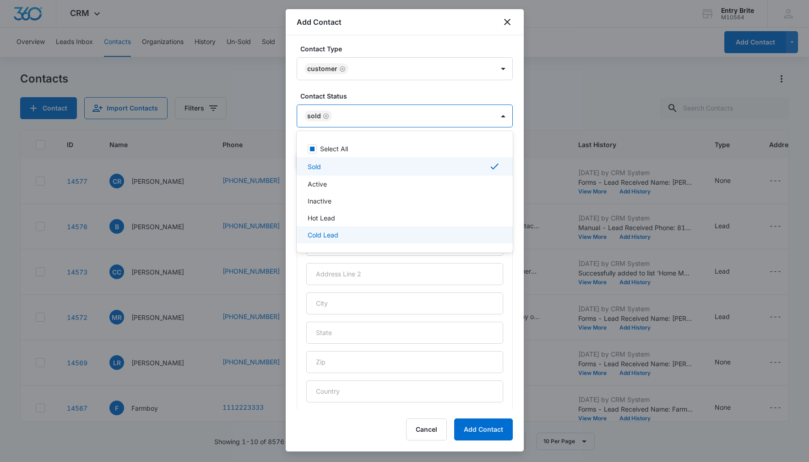
click at [508, 261] on div at bounding box center [404, 231] width 809 height 462
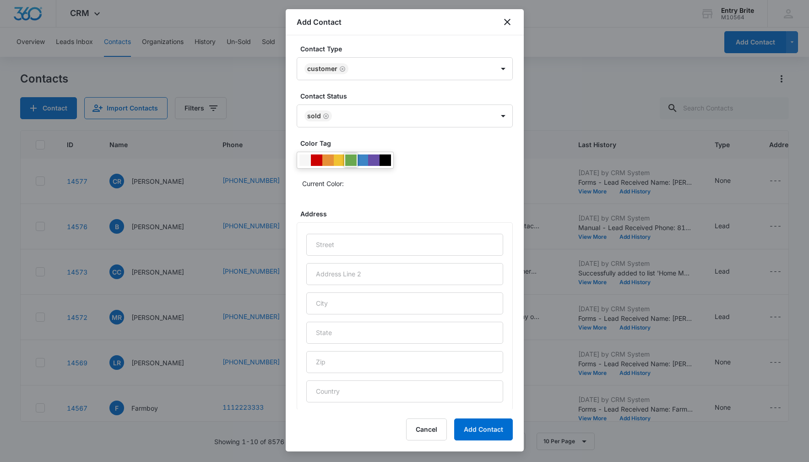
click at [350, 160] on div at bounding box center [350, 159] width 11 height 11
click at [462, 178] on div "Current Color:" at bounding box center [407, 183] width 211 height 15
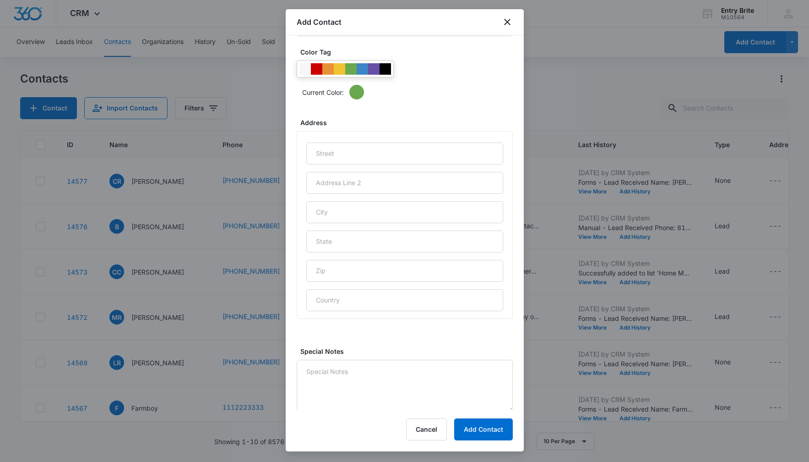
scroll to position [352, 0]
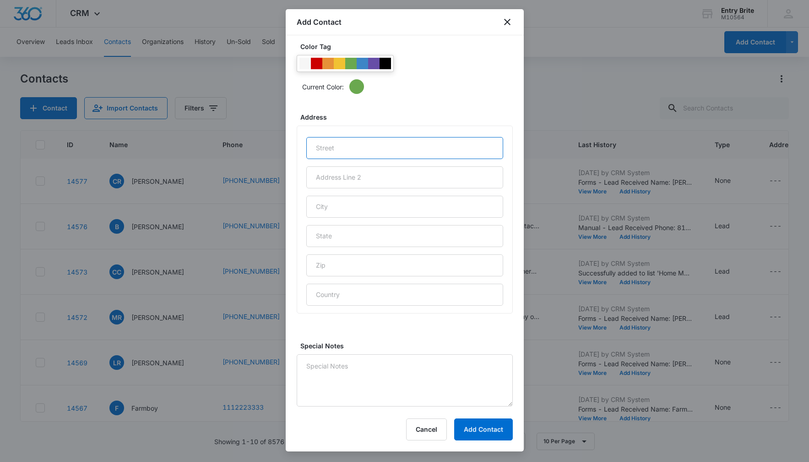
click at [315, 155] on input "text" at bounding box center [404, 148] width 197 height 22
paste input "162 Palm Fox"
type input "162 Palm Fox"
click at [322, 206] on input "text" at bounding box center [404, 207] width 197 height 22
type input "[PERSON_NAME]"
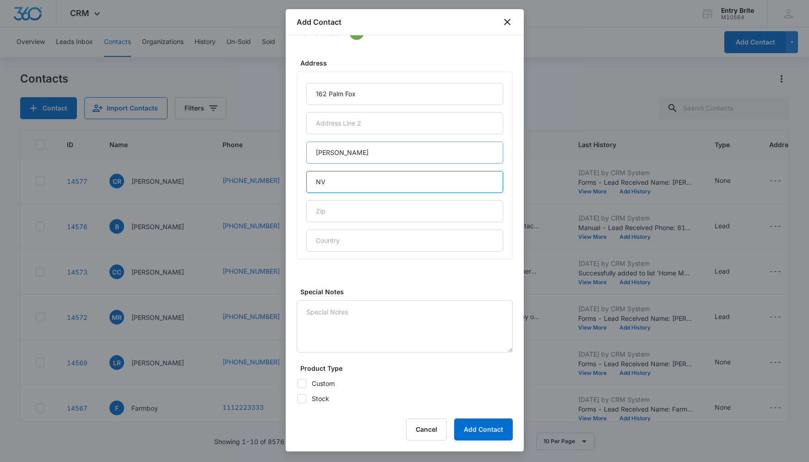
scroll to position [498, 0]
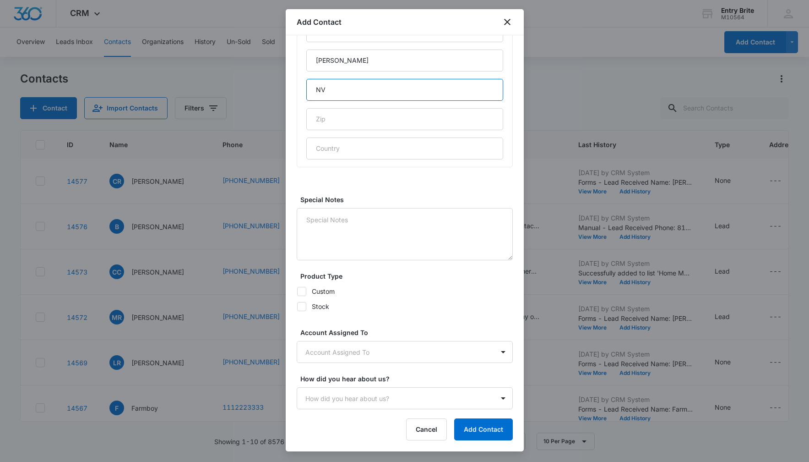
type input "NV"
click at [300, 304] on icon at bounding box center [302, 306] width 8 height 8
click at [297, 306] on input "Stock" at bounding box center [297, 306] width 0 height 0
checkbox input "true"
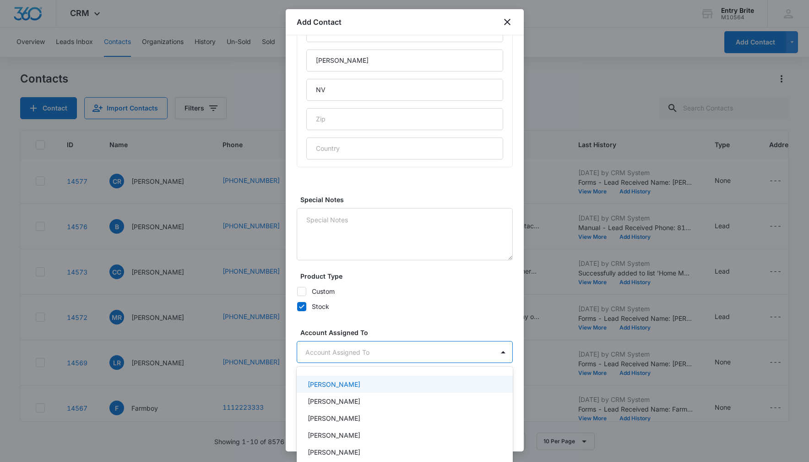
click at [336, 352] on body "CRM Apps Reputation Websites Forms CRM Email Social Content Ads Intelligence Fi…" at bounding box center [404, 231] width 809 height 462
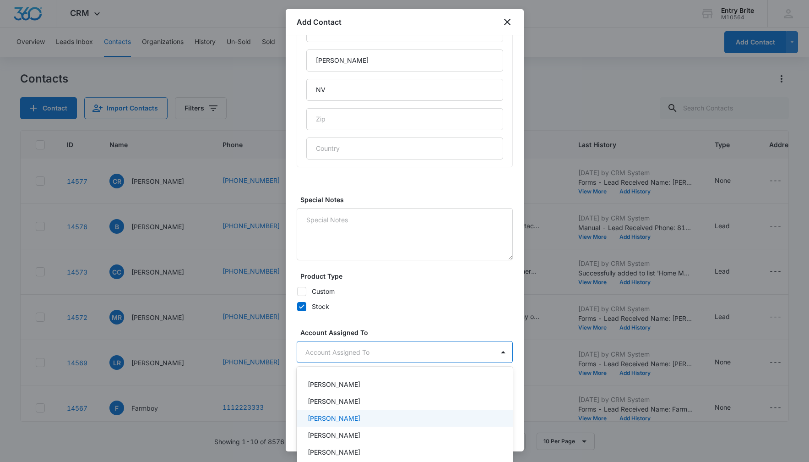
click at [339, 414] on p "[PERSON_NAME]" at bounding box center [334, 418] width 53 height 10
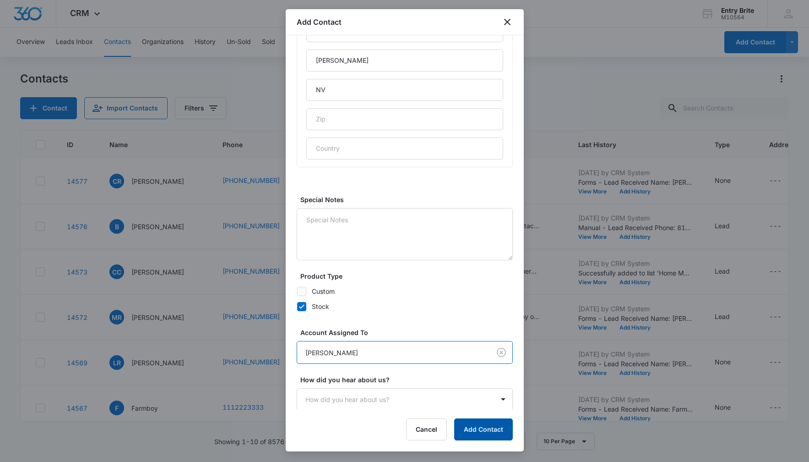
click at [472, 427] on button "Add Contact" at bounding box center [483, 429] width 59 height 22
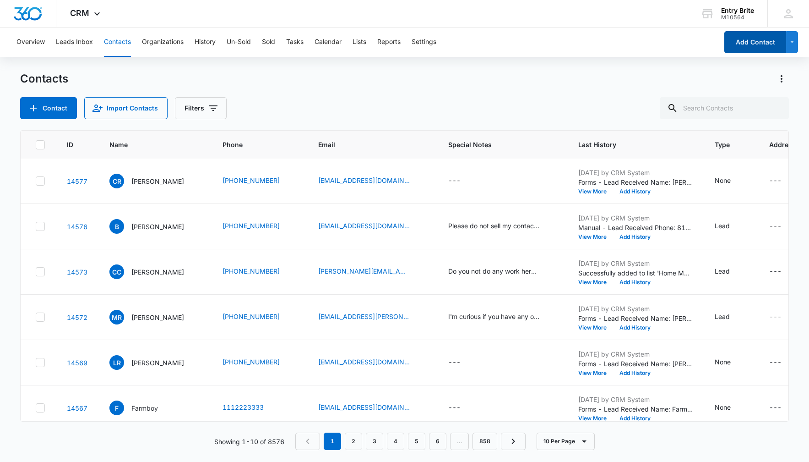
click at [754, 41] on button "Add Contact" at bounding box center [756, 42] width 62 height 22
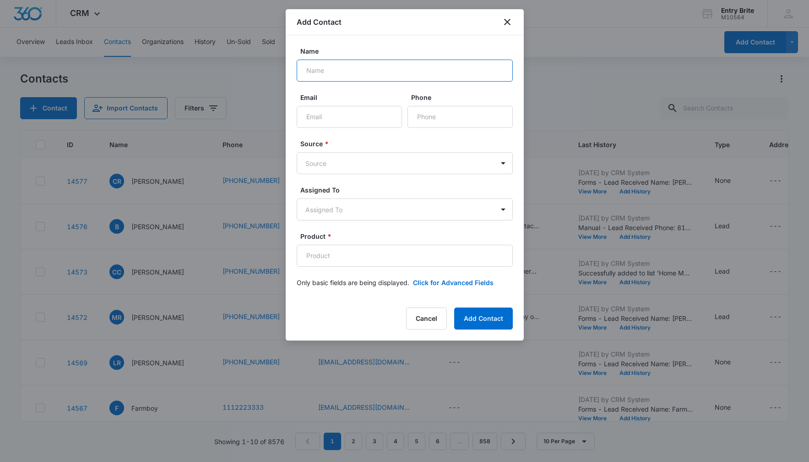
click at [314, 72] on input "Name" at bounding box center [405, 71] width 216 height 22
paste input "[PERSON_NAME]"
type input "[PERSON_NAME]"
click at [450, 114] on input "Phone" at bounding box center [460, 117] width 105 height 22
paste input "[PHONE_NUMBER]"
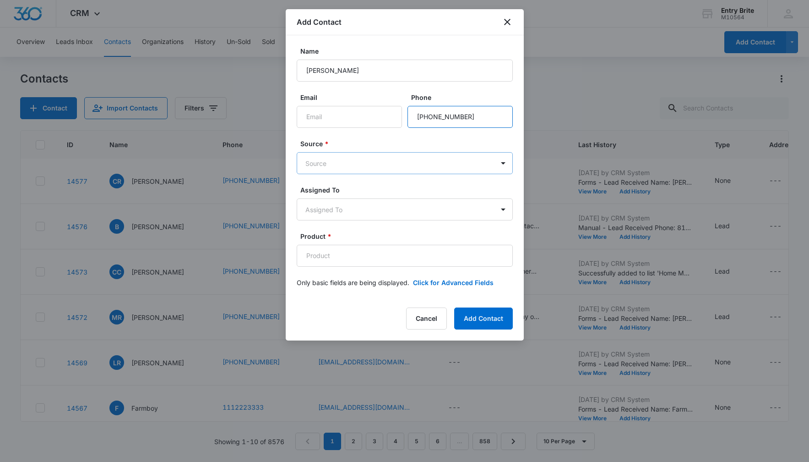
type input "[PHONE_NUMBER]"
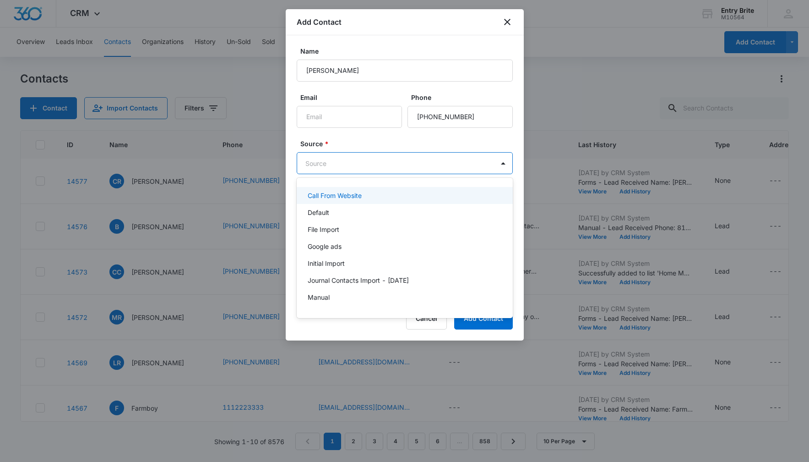
click at [416, 167] on body "CRM Apps Reputation Websites Forms CRM Email Social Content Ads Intelligence Fi…" at bounding box center [404, 231] width 809 height 462
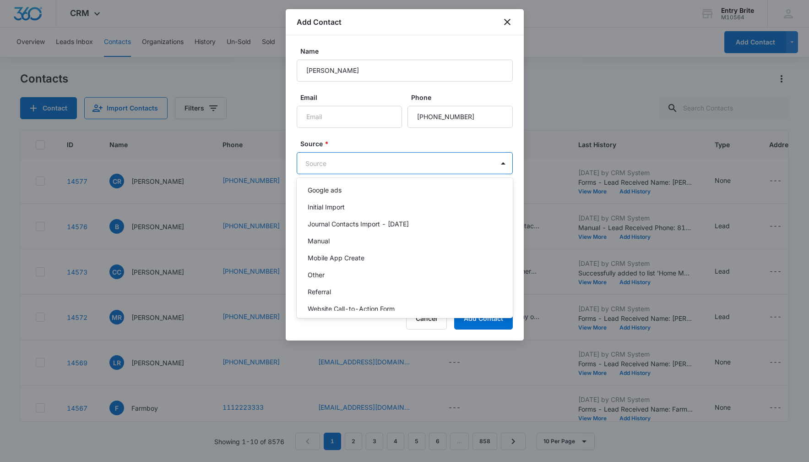
scroll to position [60, 0]
click at [360, 271] on div "Other" at bounding box center [404, 271] width 192 height 10
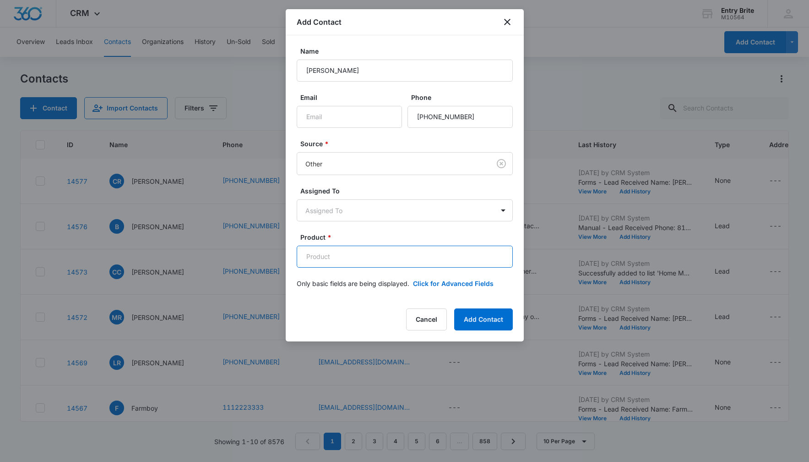
click at [304, 259] on input "Product *" at bounding box center [405, 257] width 216 height 22
paste input "Rain glass"
type input "Rain glass"
click at [463, 280] on button "Click for Advanced Fields" at bounding box center [453, 283] width 81 height 10
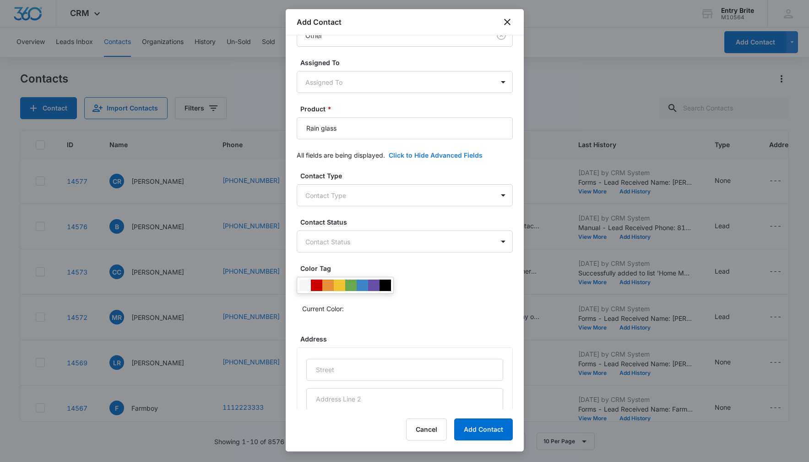
scroll to position [149, 0]
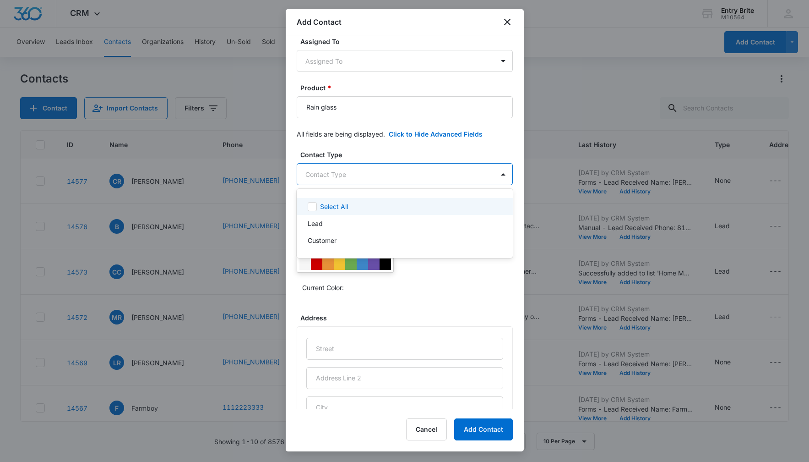
click at [457, 177] on body "CRM Apps Reputation Websites Forms CRM Email Social Content Ads Intelligence Fi…" at bounding box center [404, 231] width 809 height 462
click at [424, 235] on div "Customer" at bounding box center [404, 240] width 192 height 10
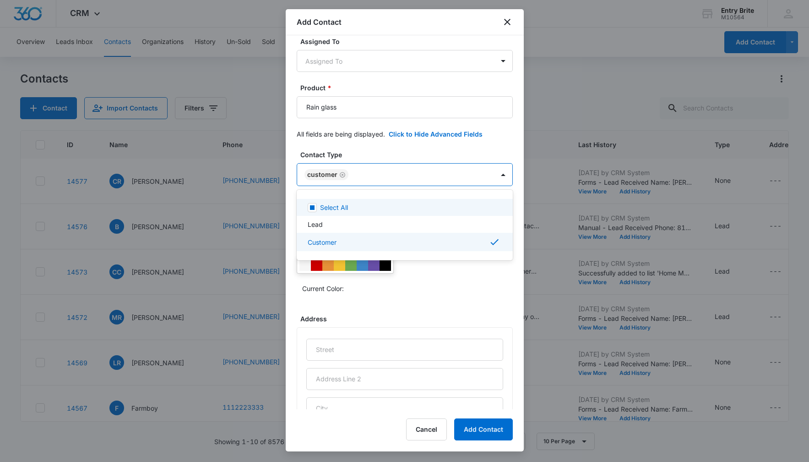
click at [425, 144] on div at bounding box center [404, 231] width 809 height 462
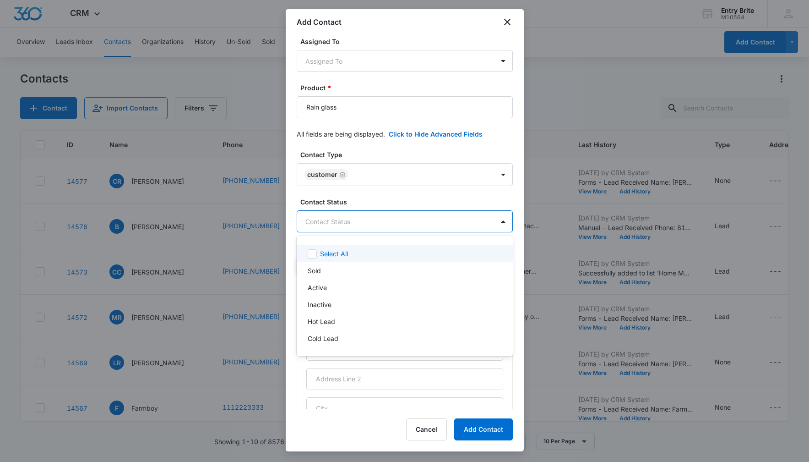
click at [373, 217] on body "CRM Apps Reputation Websites Forms CRM Email Social Content Ads Intelligence Fi…" at bounding box center [404, 231] width 809 height 462
click at [317, 273] on p "Sold" at bounding box center [314, 271] width 13 height 10
click at [371, 150] on div at bounding box center [404, 231] width 809 height 462
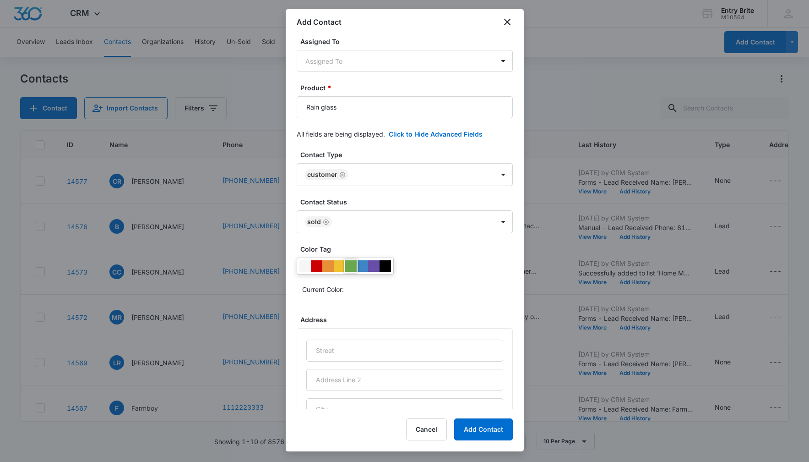
drag, startPoint x: 350, startPoint y: 264, endPoint x: 416, endPoint y: 267, distance: 66.1
click at [350, 264] on div at bounding box center [350, 265] width 11 height 11
click at [439, 274] on div "Current Color:" at bounding box center [405, 276] width 216 height 39
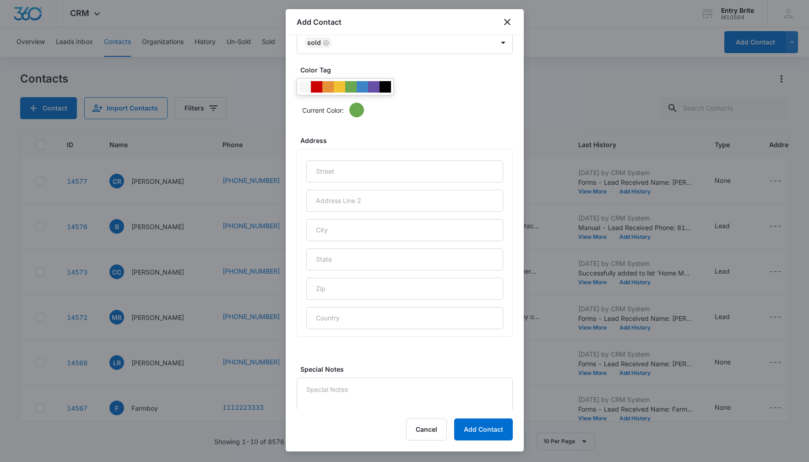
scroll to position [348, 0]
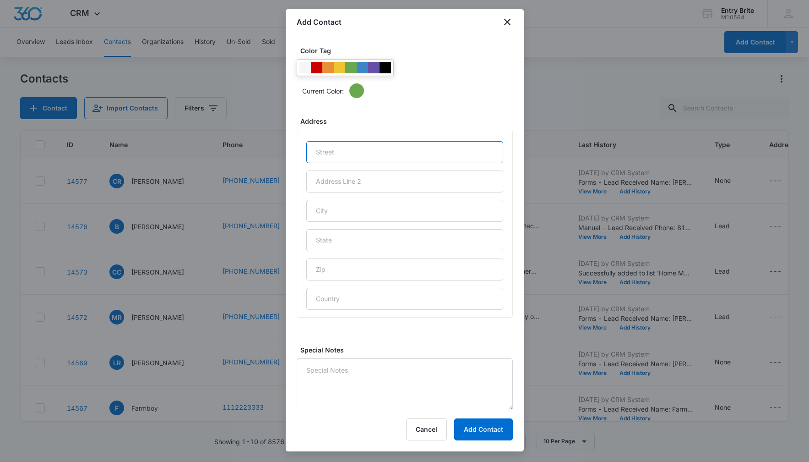
click at [319, 150] on input "text" at bounding box center [404, 152] width 197 height 22
paste input "8923 Antora Summit"
type input "8923 Antora Summit"
click at [330, 213] on input "text" at bounding box center [404, 211] width 197 height 22
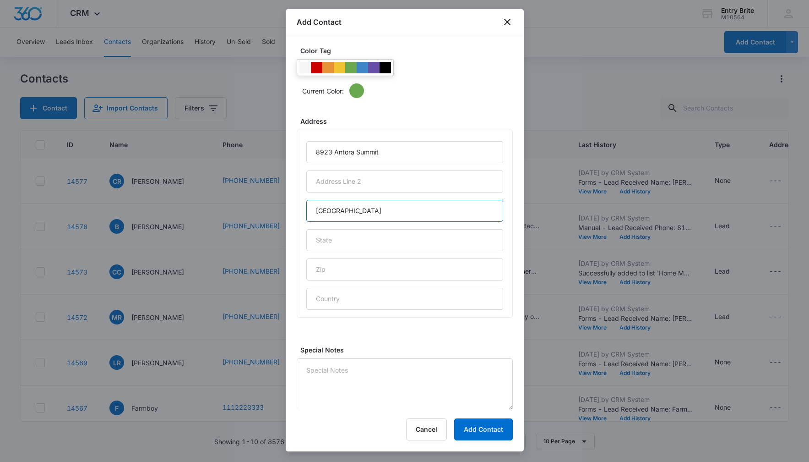
type input "[GEOGRAPHIC_DATA]"
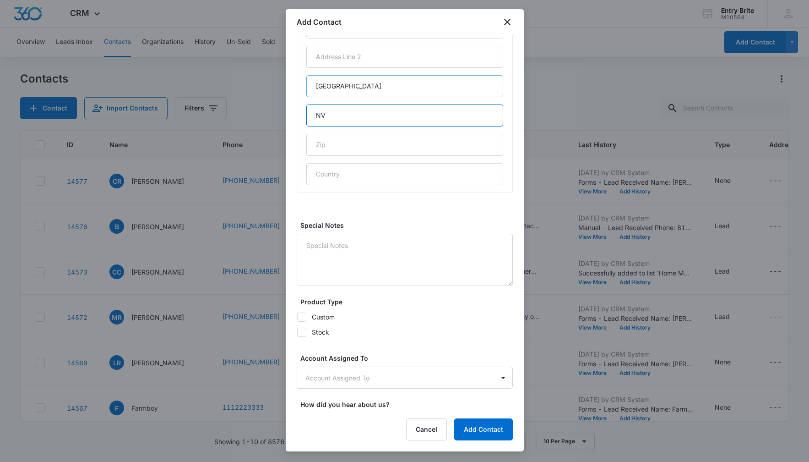
scroll to position [498, 0]
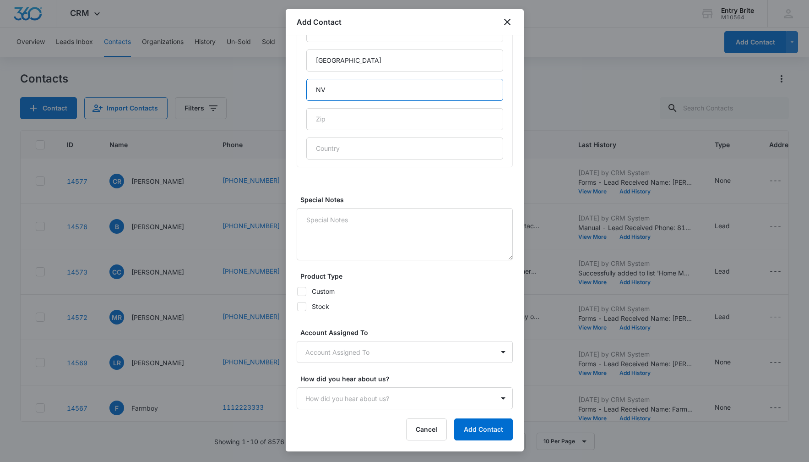
type input "NV"
click at [304, 304] on icon at bounding box center [302, 306] width 8 height 8
click at [297, 306] on input "Stock" at bounding box center [297, 306] width 0 height 0
checkbox input "true"
click at [326, 349] on body "CRM Apps Reputation Websites Forms CRM Email Social Content Ads Intelligence Fi…" at bounding box center [404, 231] width 809 height 462
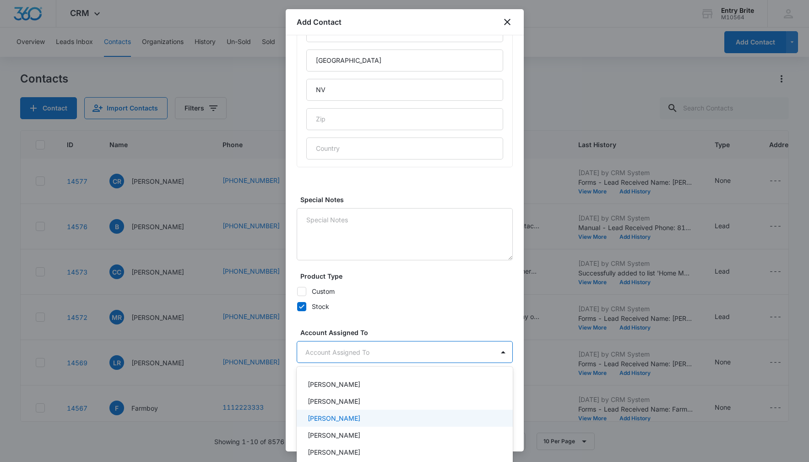
click at [326, 413] on p "[PERSON_NAME]" at bounding box center [334, 418] width 53 height 10
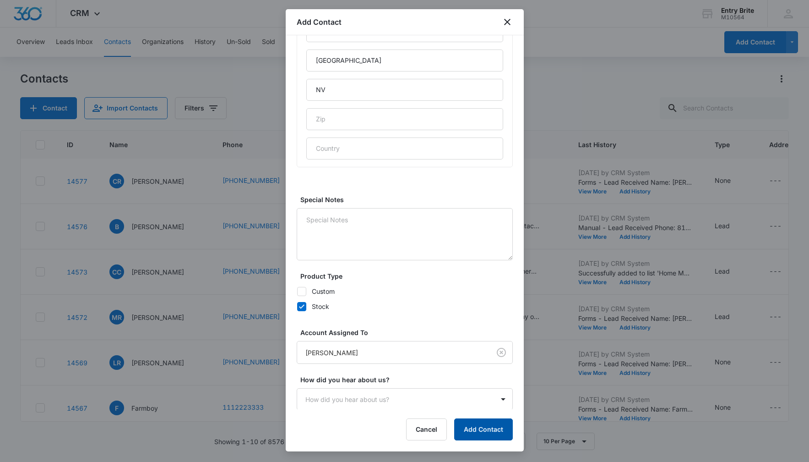
click at [512, 427] on button "Add Contact" at bounding box center [483, 429] width 59 height 22
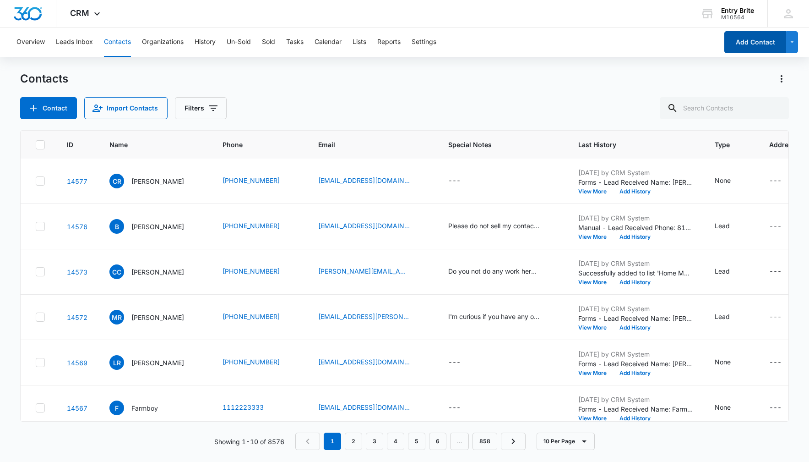
click at [764, 40] on button "Add Contact" at bounding box center [756, 42] width 62 height 22
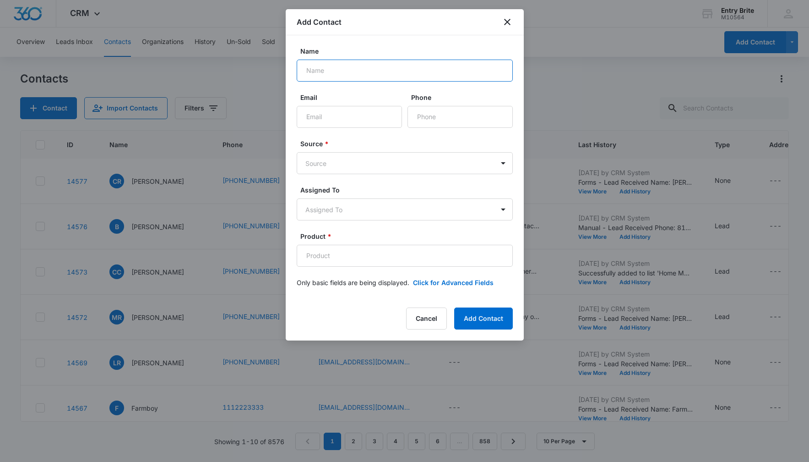
click at [368, 74] on input "Name" at bounding box center [405, 71] width 216 height 22
paste input "[PERSON_NAME]"
type input "[PERSON_NAME]"
click at [437, 113] on input "Phone" at bounding box center [460, 117] width 105 height 22
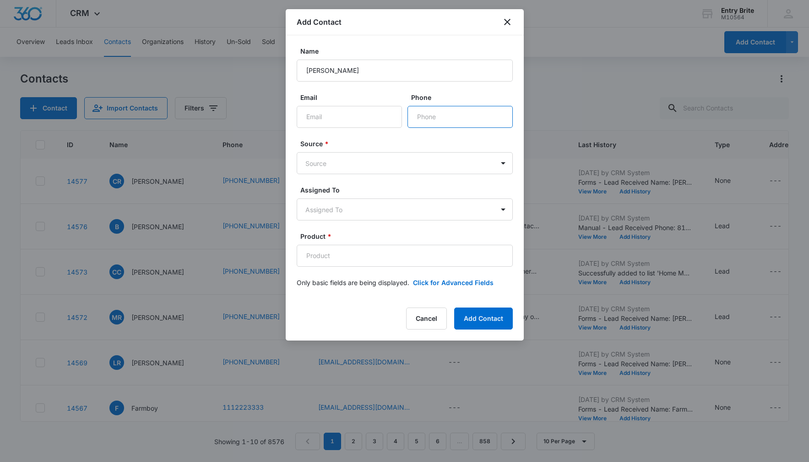
paste input "[PHONE_NUMBER]"
type input "[PHONE_NUMBER]"
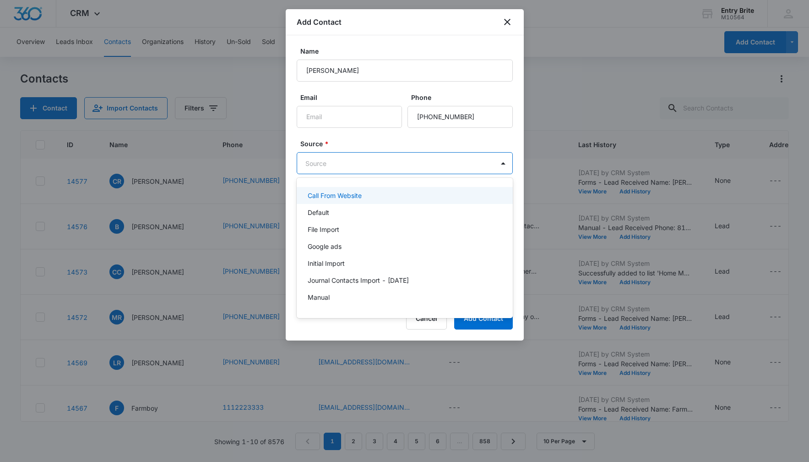
click at [414, 159] on body "CRM Apps Reputation Websites Forms CRM Email Social Content Ads Intelligence Fi…" at bounding box center [404, 231] width 809 height 462
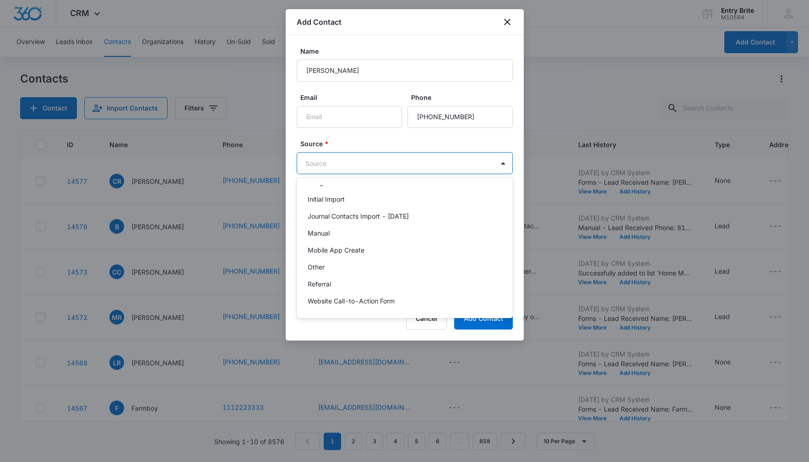
scroll to position [64, 0]
click at [383, 262] on div "Other" at bounding box center [405, 267] width 216 height 17
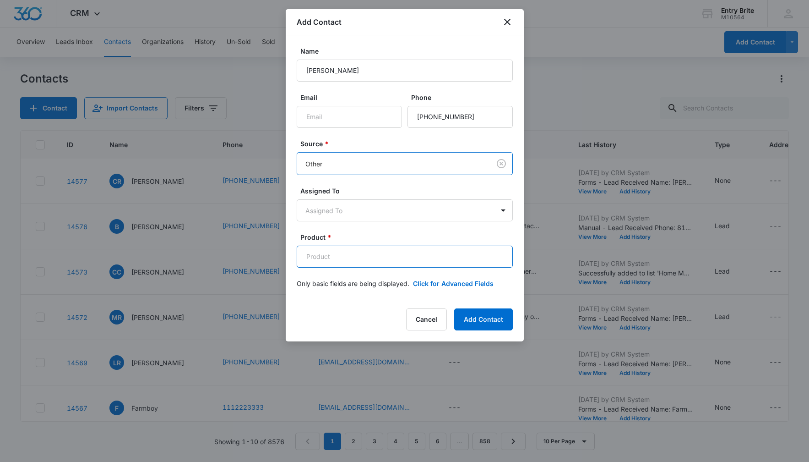
click at [359, 256] on input "Product *" at bounding box center [405, 257] width 216 height 22
paste input "Reisling"
type input "Reisling"
click at [447, 282] on button "Click for Advanced Fields" at bounding box center [453, 283] width 81 height 10
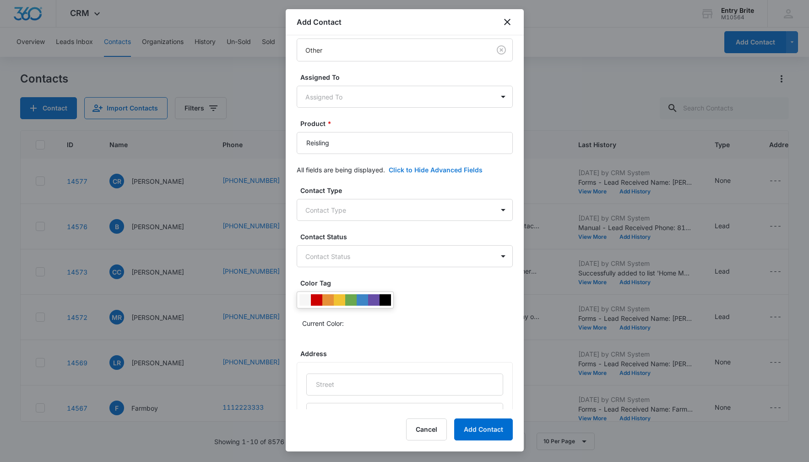
scroll to position [201, 0]
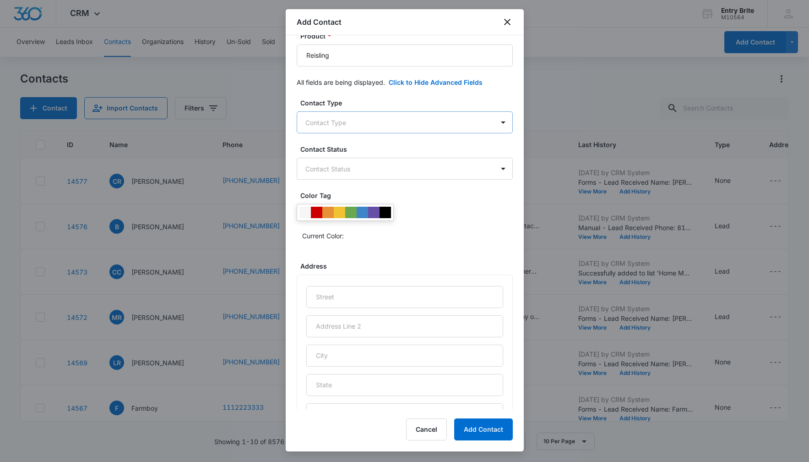
click at [444, 122] on body "CRM Apps Reputation Websites Forms CRM Email Social Content Ads Intelligence Fi…" at bounding box center [404, 231] width 809 height 462
click at [425, 187] on div "Customer" at bounding box center [404, 189] width 192 height 10
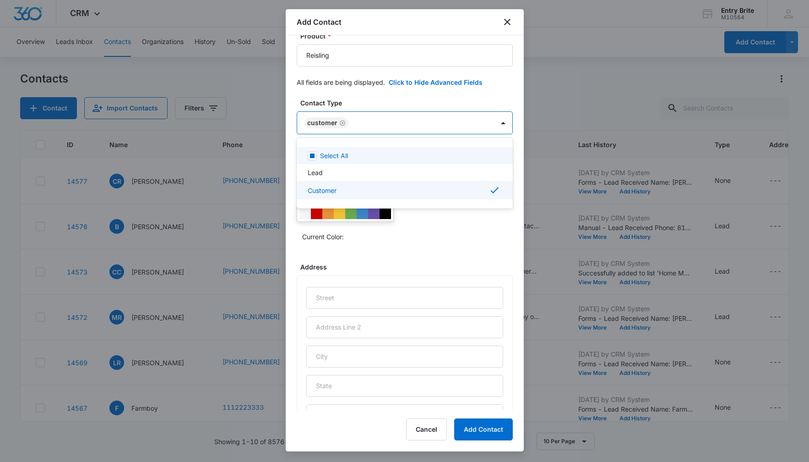
click at [437, 98] on div at bounding box center [404, 231] width 809 height 462
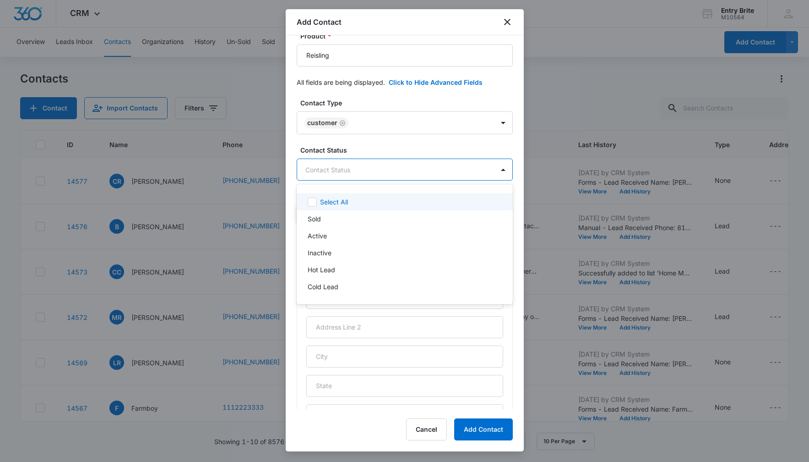
click at [386, 170] on body "CRM Apps Reputation Websites Forms CRM Email Social Content Ads Intelligence Fi…" at bounding box center [404, 231] width 809 height 462
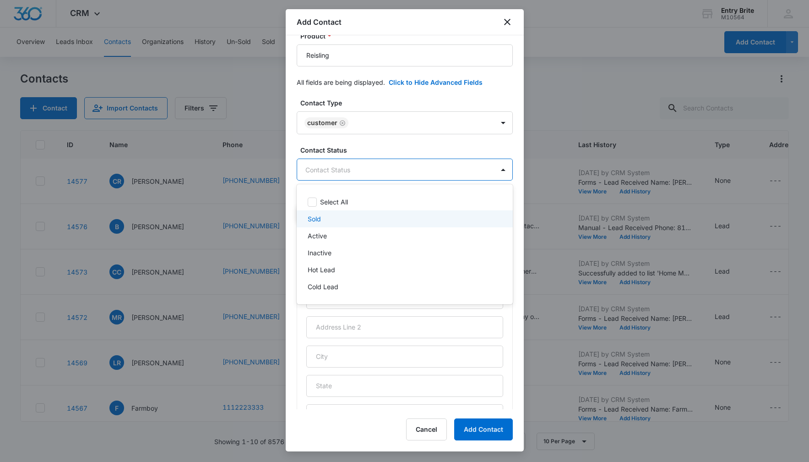
click at [341, 219] on div "Sold" at bounding box center [404, 219] width 192 height 10
click at [384, 98] on div at bounding box center [404, 231] width 809 height 462
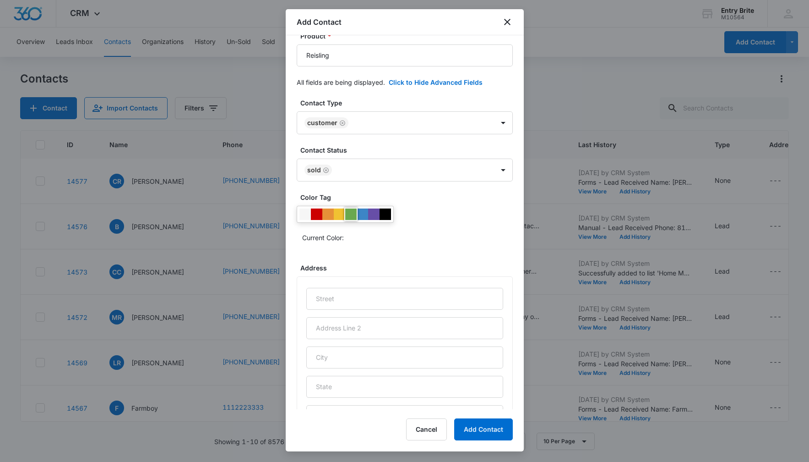
click at [352, 210] on div at bounding box center [350, 213] width 11 height 11
click at [449, 226] on div "Current Color:" at bounding box center [405, 225] width 216 height 39
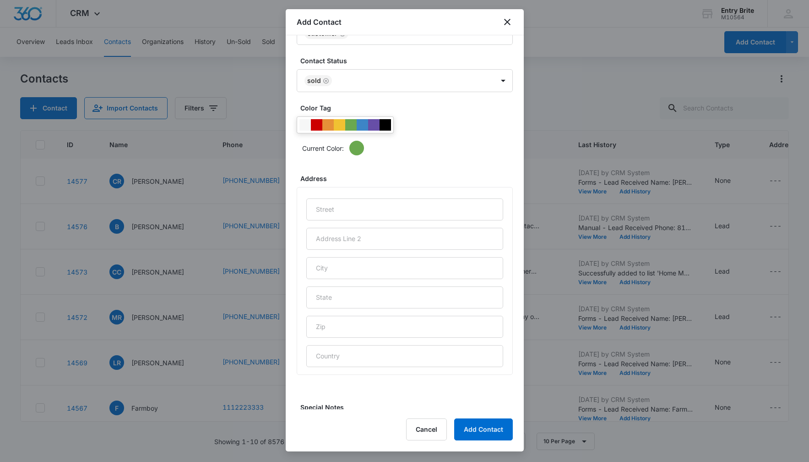
scroll to position [386, 0]
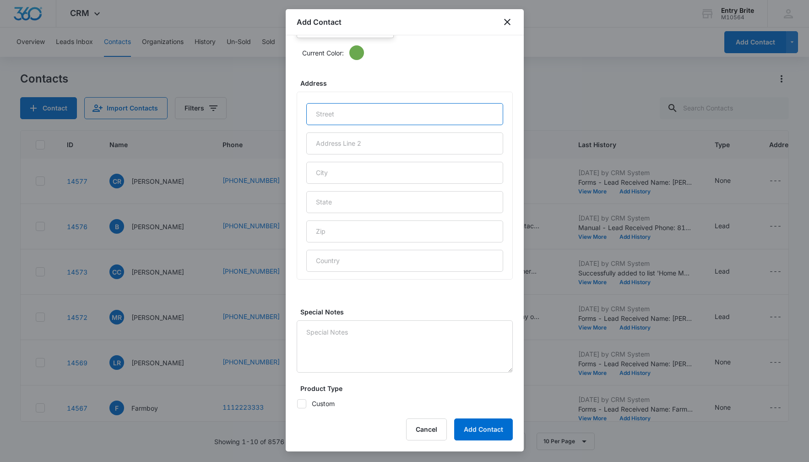
click at [376, 115] on input "text" at bounding box center [404, 114] width 197 height 22
paste input "[STREET_ADDRESS]"
click at [355, 114] on input "[STREET_ADDRESS]" at bounding box center [404, 114] width 197 height 22
type input "[STREET_ADDRESS]"
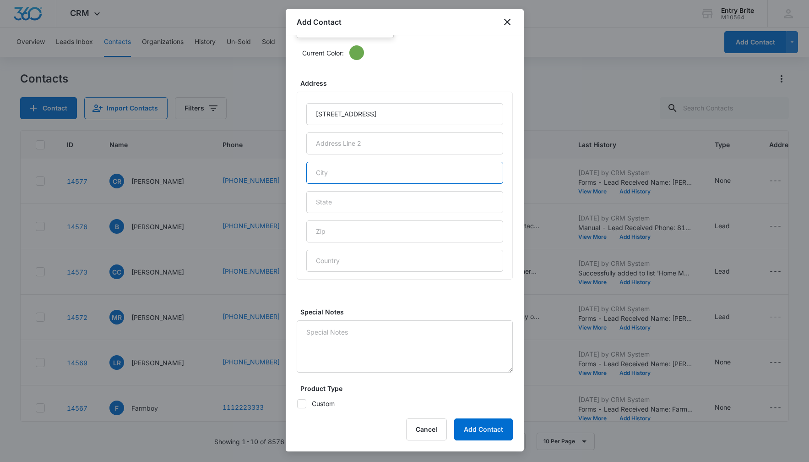
click at [352, 170] on input "text" at bounding box center [404, 173] width 197 height 22
type input "[GEOGRAPHIC_DATA]"
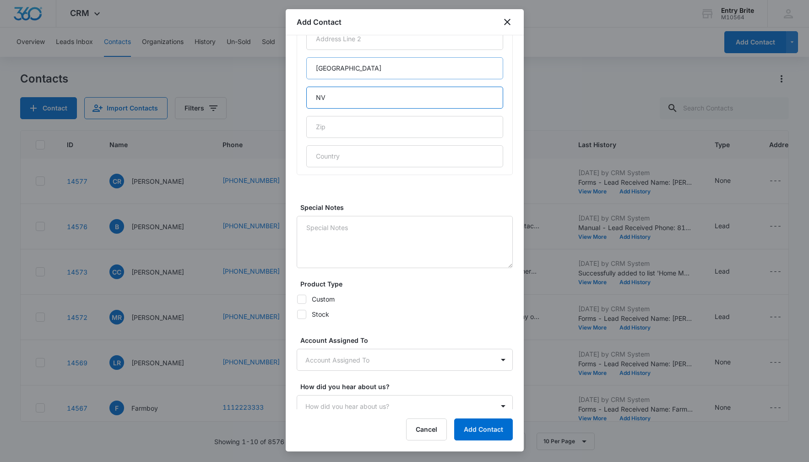
scroll to position [498, 0]
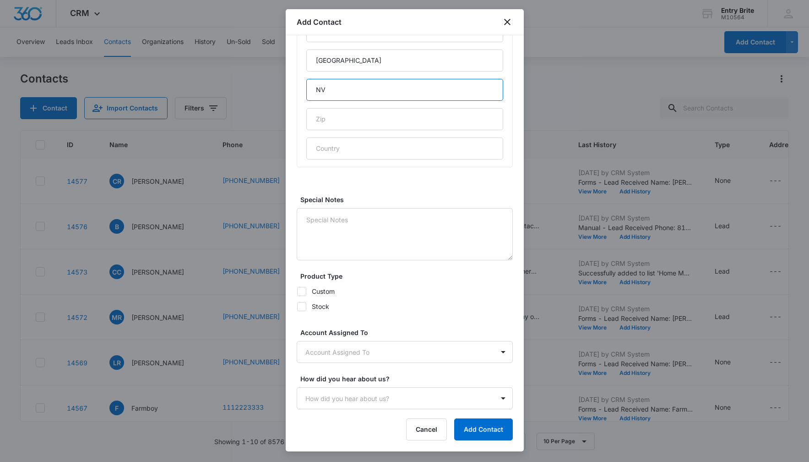
type input "NV"
click at [304, 304] on icon at bounding box center [301, 306] width 5 height 4
click at [297, 306] on input "Stock" at bounding box center [297, 306] width 0 height 0
checkbox input "true"
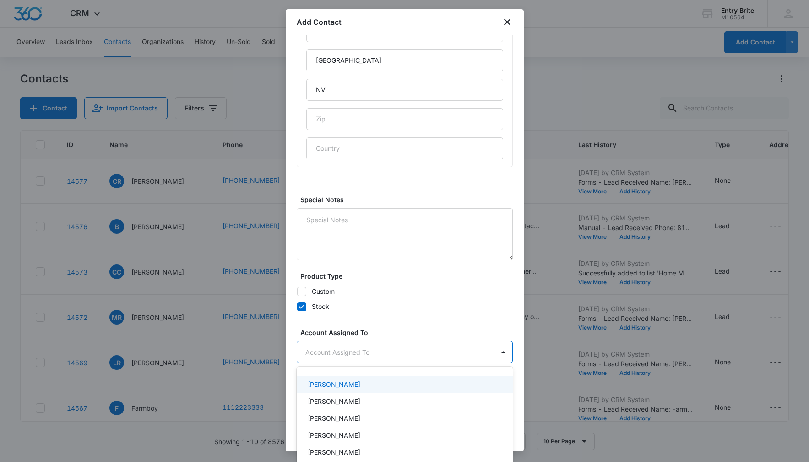
click at [322, 350] on body "CRM Apps Reputation Websites Forms CRM Email Social Content Ads Intelligence Fi…" at bounding box center [404, 231] width 809 height 462
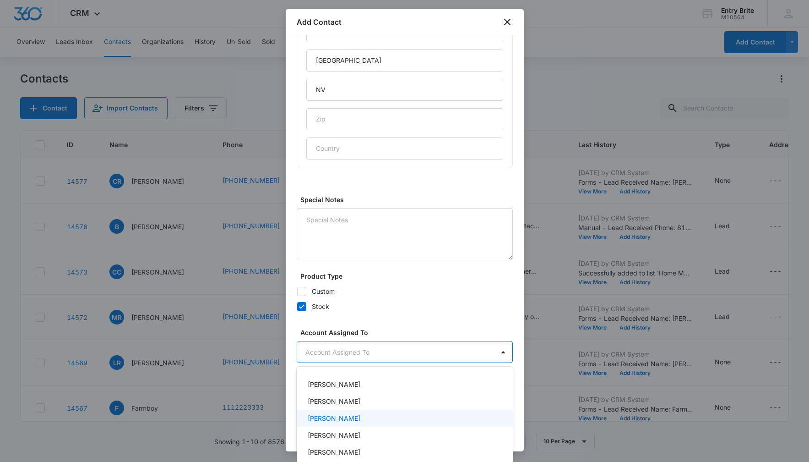
click at [327, 414] on p "[PERSON_NAME]" at bounding box center [334, 418] width 53 height 10
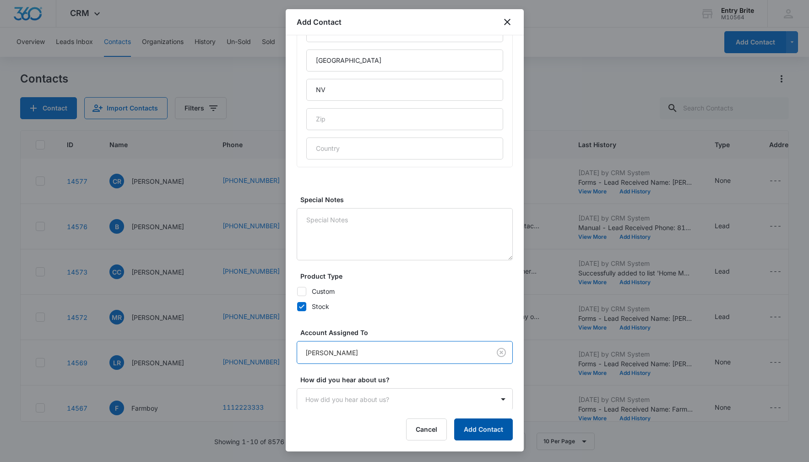
click at [473, 424] on button "Add Contact" at bounding box center [483, 429] width 59 height 22
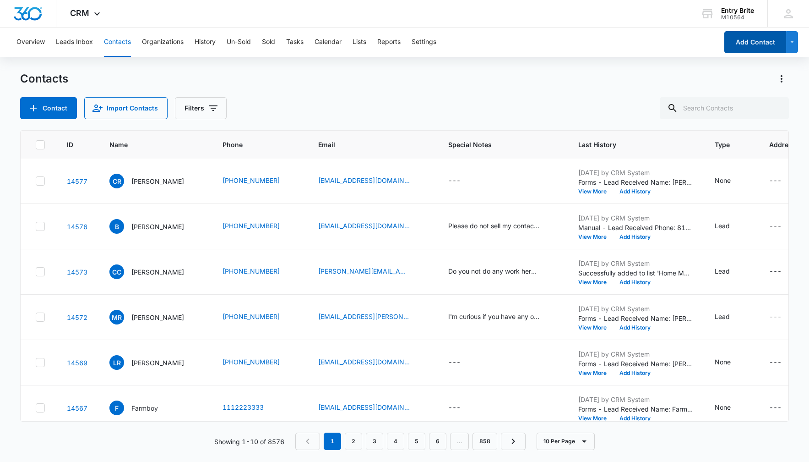
click at [742, 40] on button "Add Contact" at bounding box center [756, 42] width 62 height 22
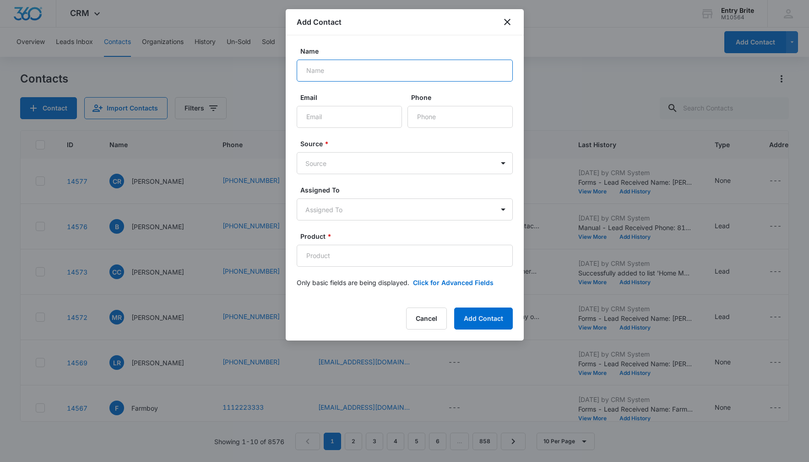
click at [314, 72] on input "Name" at bounding box center [405, 71] width 216 height 22
paste input "[PERSON_NAME]"
type input "[PERSON_NAME]"
click at [428, 117] on input "Phone" at bounding box center [460, 117] width 105 height 22
paste input "[PHONE_NUMBER]"
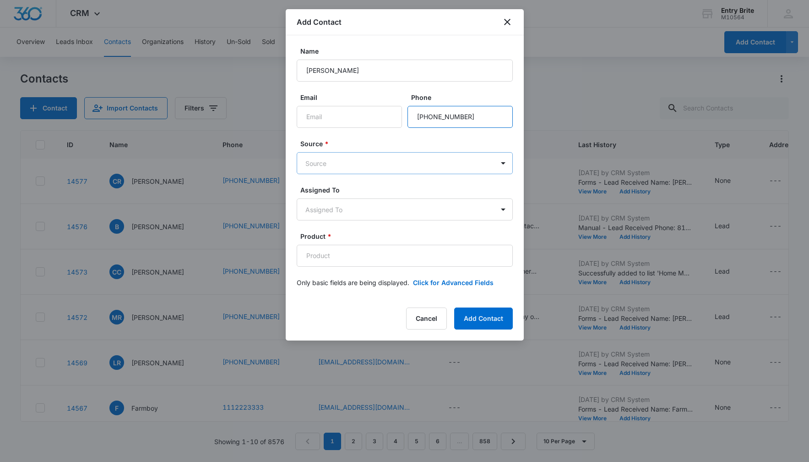
type input "[PHONE_NUMBER]"
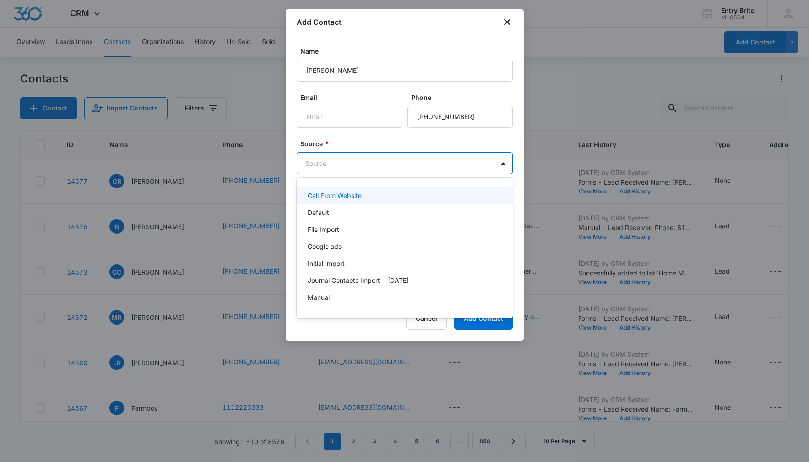
click at [411, 170] on body "CRM Apps Reputation Websites Forms CRM Email Social Content Ads Intelligence Fi…" at bounding box center [404, 231] width 809 height 462
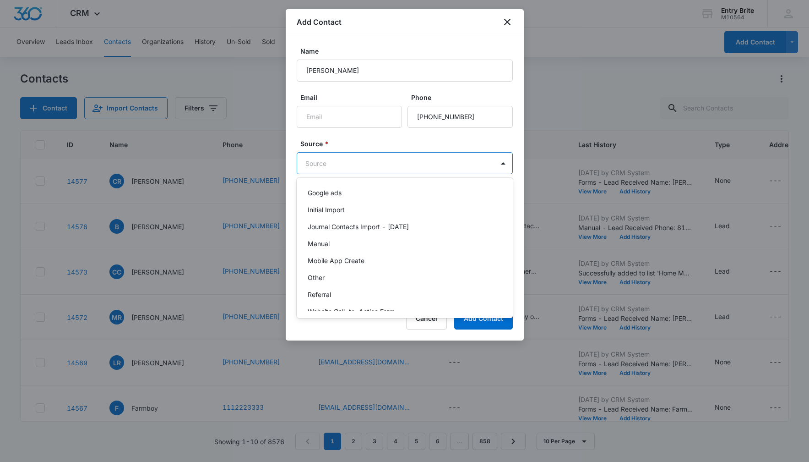
scroll to position [55, 0]
click at [364, 269] on div "Other" at bounding box center [405, 275] width 216 height 17
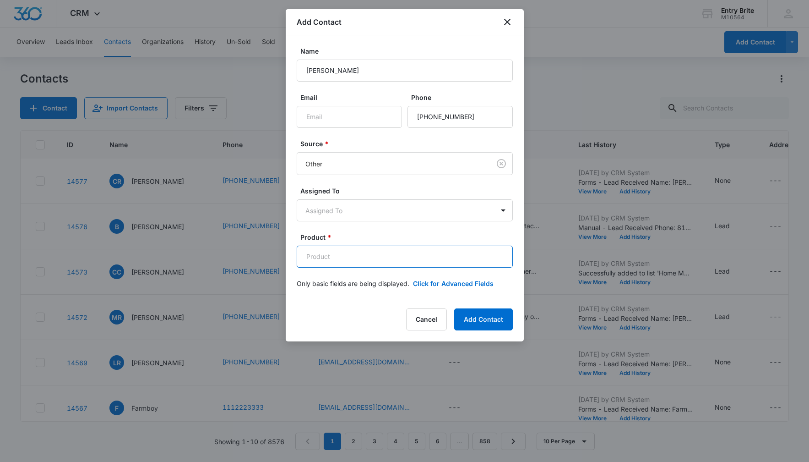
click at [318, 252] on input "Product *" at bounding box center [405, 257] width 216 height 22
paste input "Aurora Mist"
type input "Aurora Mist"
click at [461, 284] on button "Click for Advanced Fields" at bounding box center [453, 283] width 81 height 10
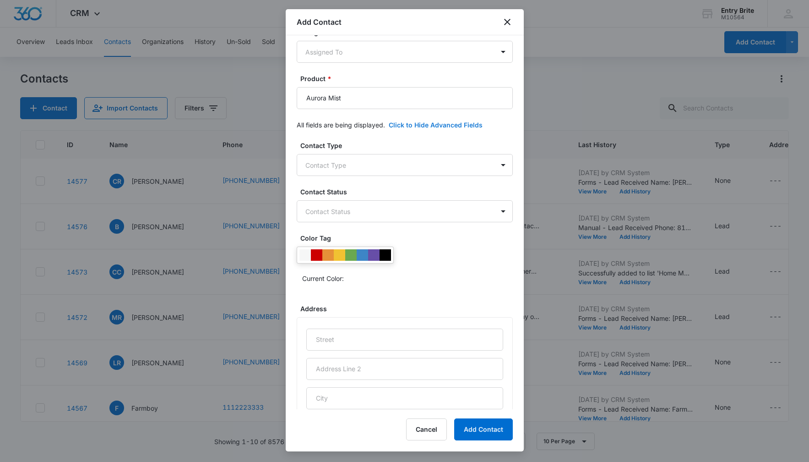
scroll to position [172, 0]
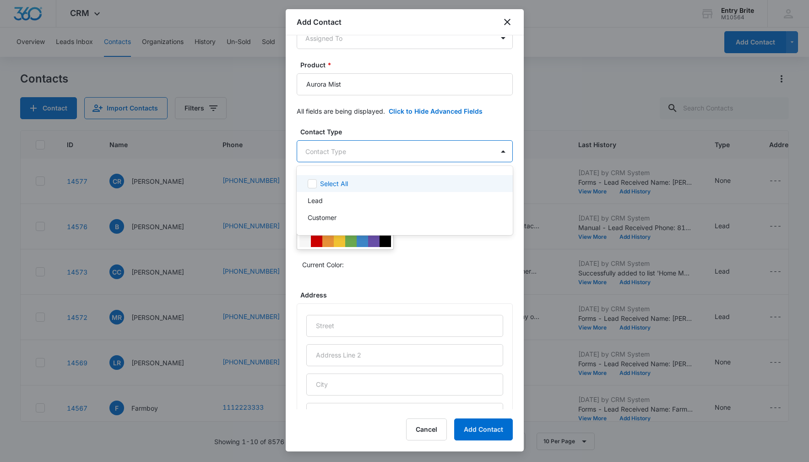
click at [475, 152] on body "CRM Apps Reputation Websites Forms CRM Email Social Content Ads Intelligence Fi…" at bounding box center [404, 231] width 809 height 462
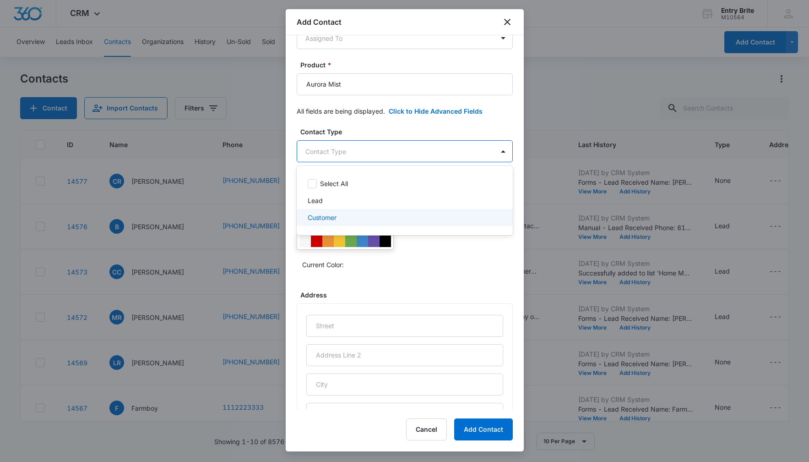
click at [444, 222] on div "Customer" at bounding box center [404, 218] width 192 height 10
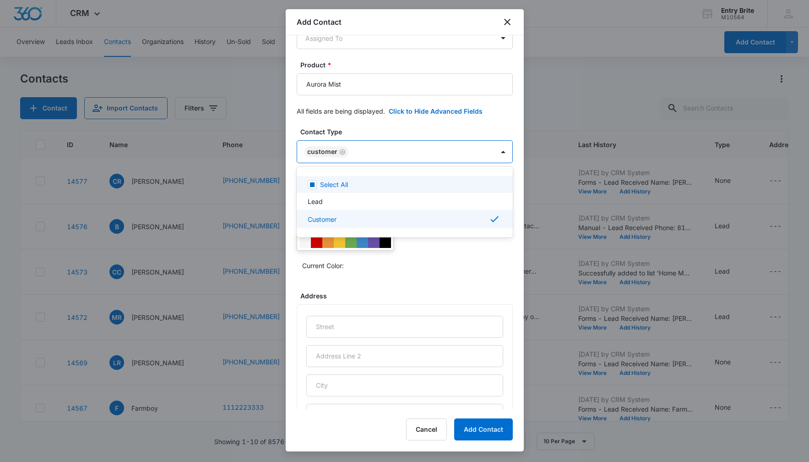
click at [430, 127] on div at bounding box center [404, 231] width 809 height 462
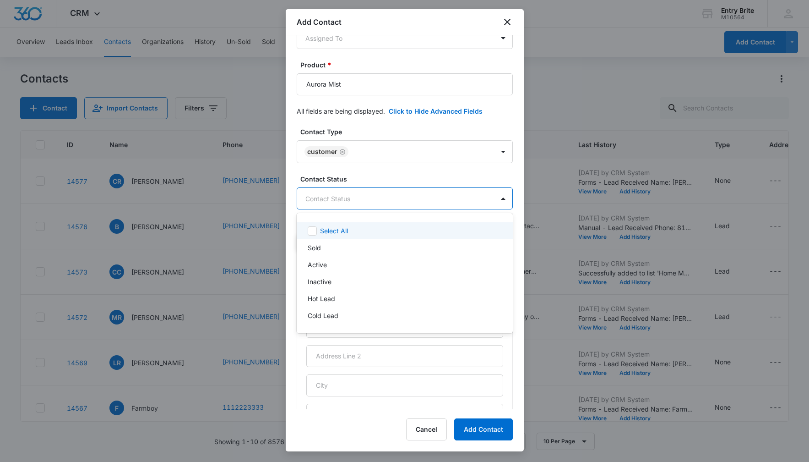
click at [393, 201] on body "CRM Apps Reputation Websites Forms CRM Email Social Content Ads Intelligence Fi…" at bounding box center [404, 231] width 809 height 462
click at [343, 247] on div "Sold" at bounding box center [404, 248] width 192 height 10
click at [371, 125] on div at bounding box center [404, 231] width 809 height 462
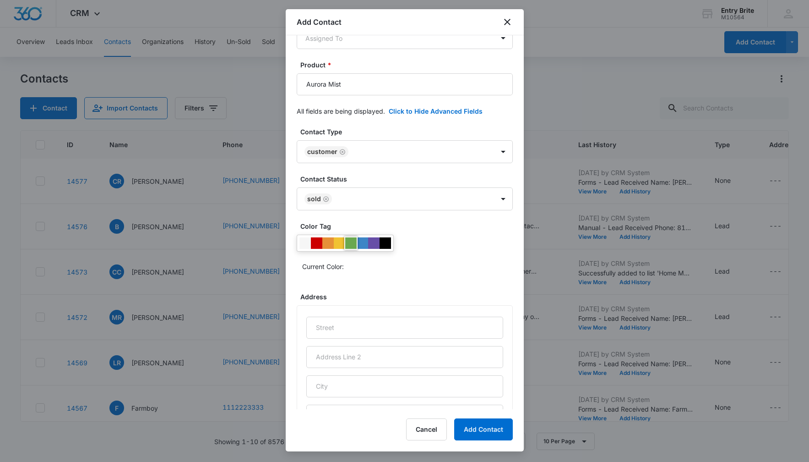
click at [351, 240] on div at bounding box center [350, 242] width 11 height 11
click at [429, 259] on div "Current Color:" at bounding box center [407, 266] width 211 height 15
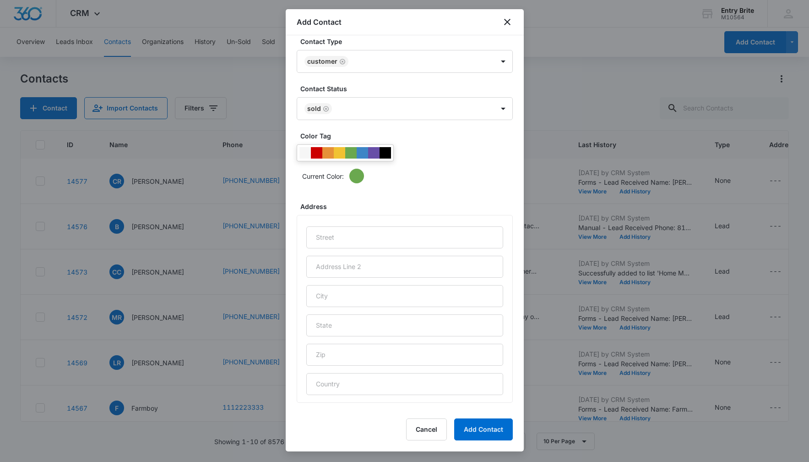
scroll to position [267, 0]
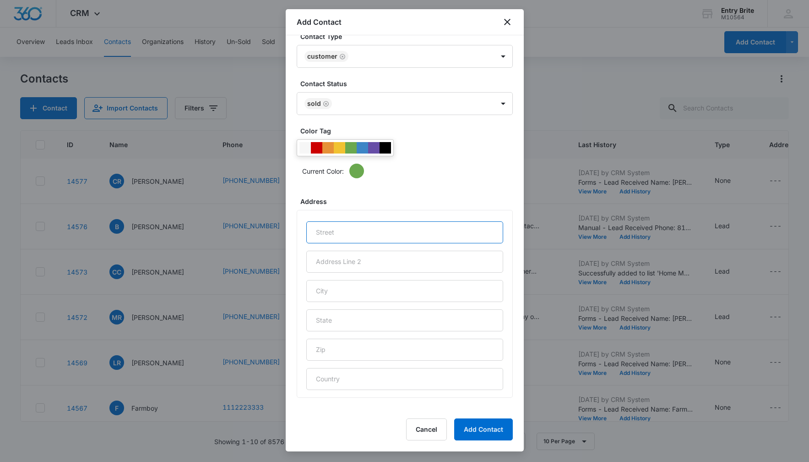
click at [333, 238] on input "text" at bounding box center [404, 232] width 197 height 22
paste input "[STREET_ADDRESS]"
type input "[STREET_ADDRESS]"
click at [322, 289] on input "text" at bounding box center [404, 291] width 197 height 22
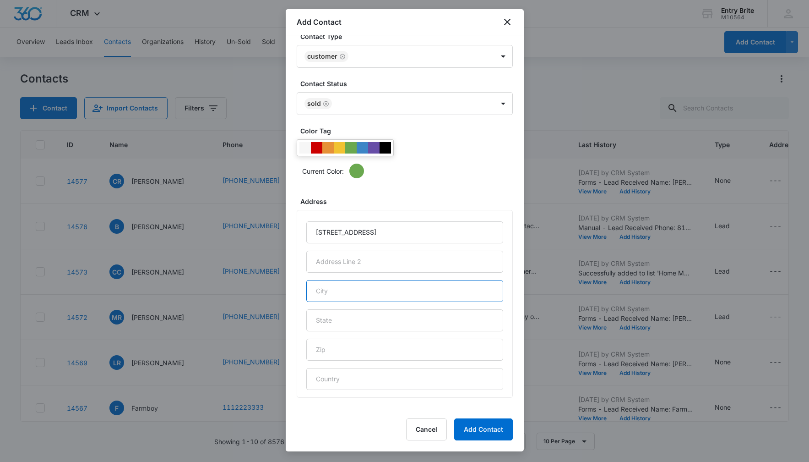
paste input "Pahrump"
type input "Pahrump"
click at [324, 316] on input "text" at bounding box center [404, 320] width 197 height 22
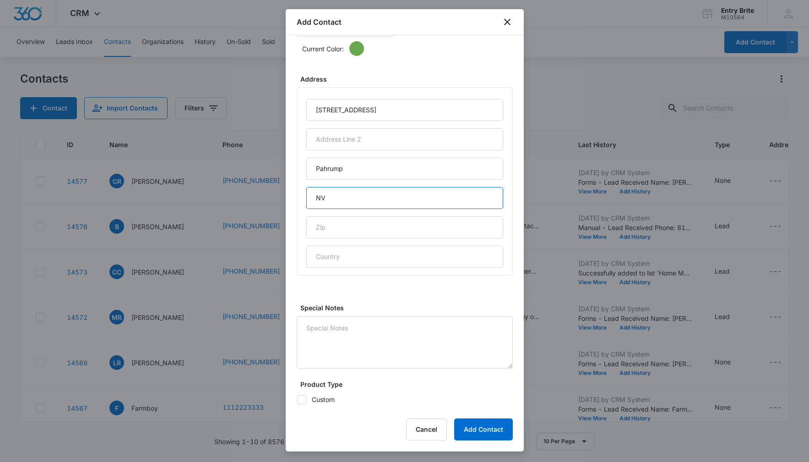
scroll to position [498, 0]
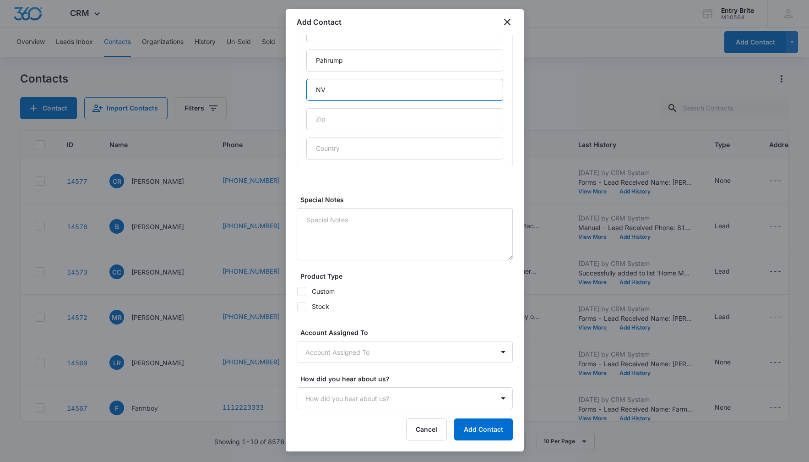
type input "NV"
click at [301, 308] on icon at bounding box center [302, 306] width 8 height 8
click at [297, 306] on input "Stock" at bounding box center [297, 306] width 0 height 0
checkbox input "true"
click at [328, 348] on body "CRM Apps Reputation Websites Forms CRM Email Social Content Ads Intelligence Fi…" at bounding box center [404, 231] width 809 height 462
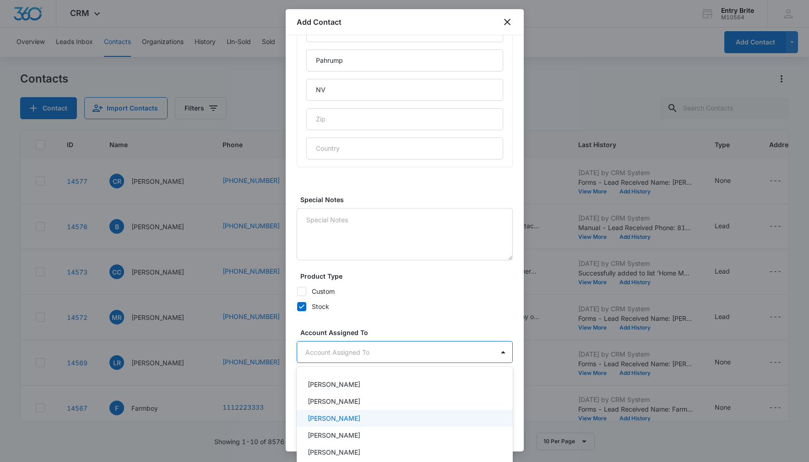
click at [331, 415] on p "[PERSON_NAME]" at bounding box center [334, 418] width 53 height 10
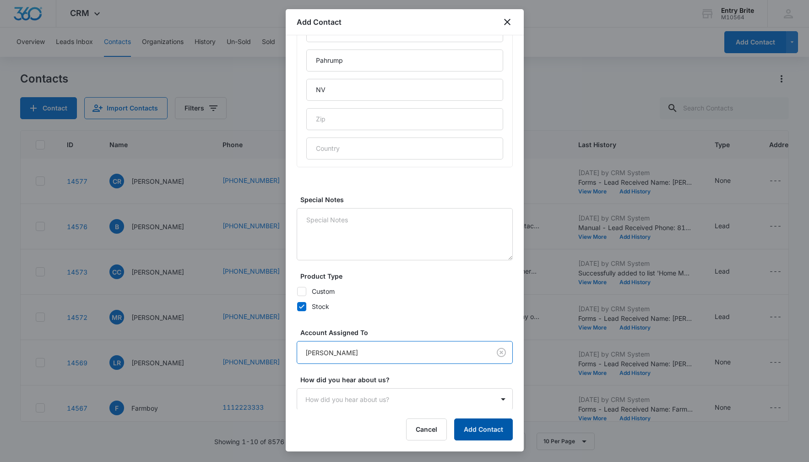
click at [479, 426] on button "Add Contact" at bounding box center [483, 429] width 59 height 22
